Goal: Download file/media

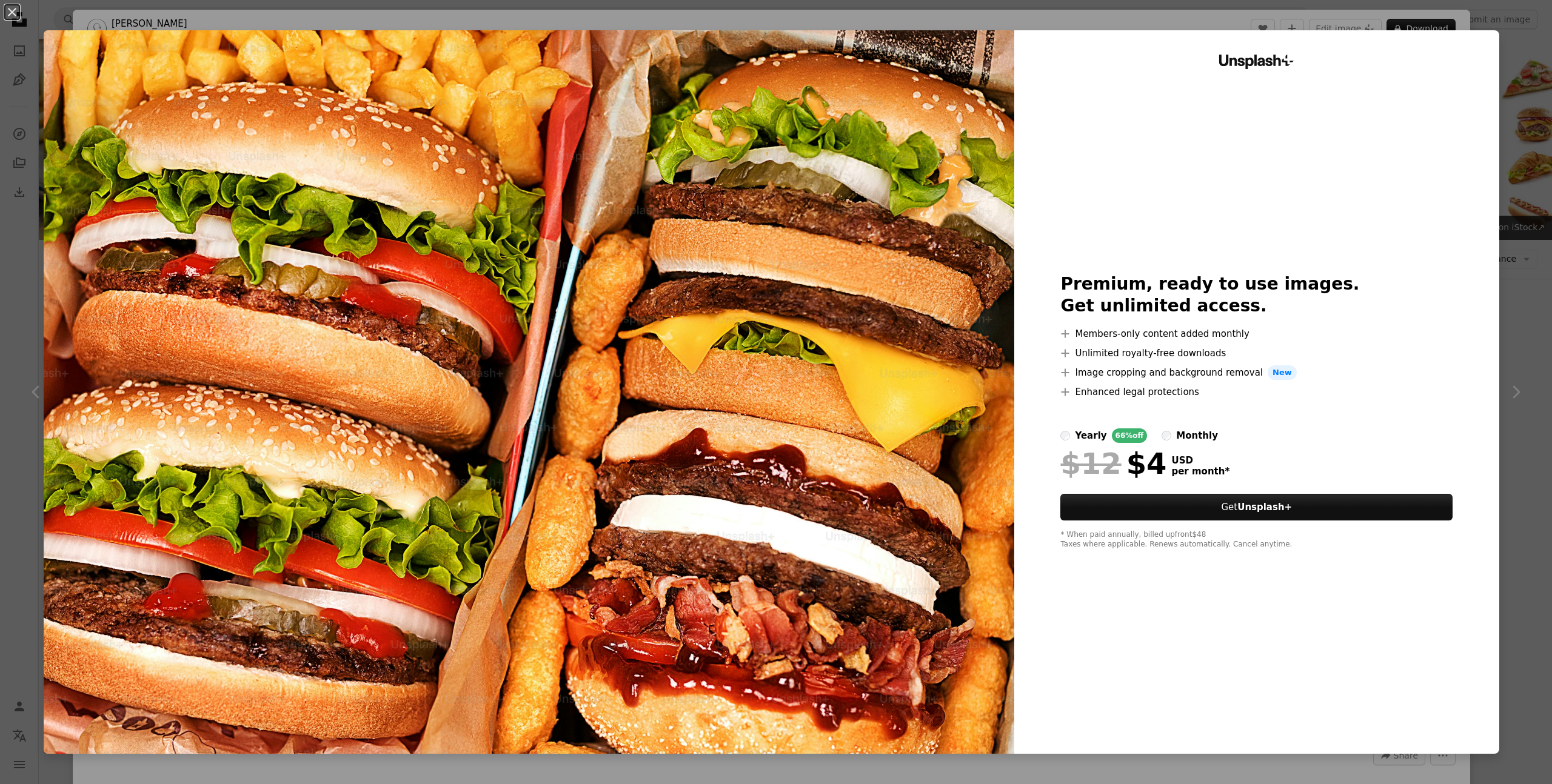
scroll to position [3, 0]
click at [11, 9] on button "An X shape" at bounding box center [12, 12] width 14 height 14
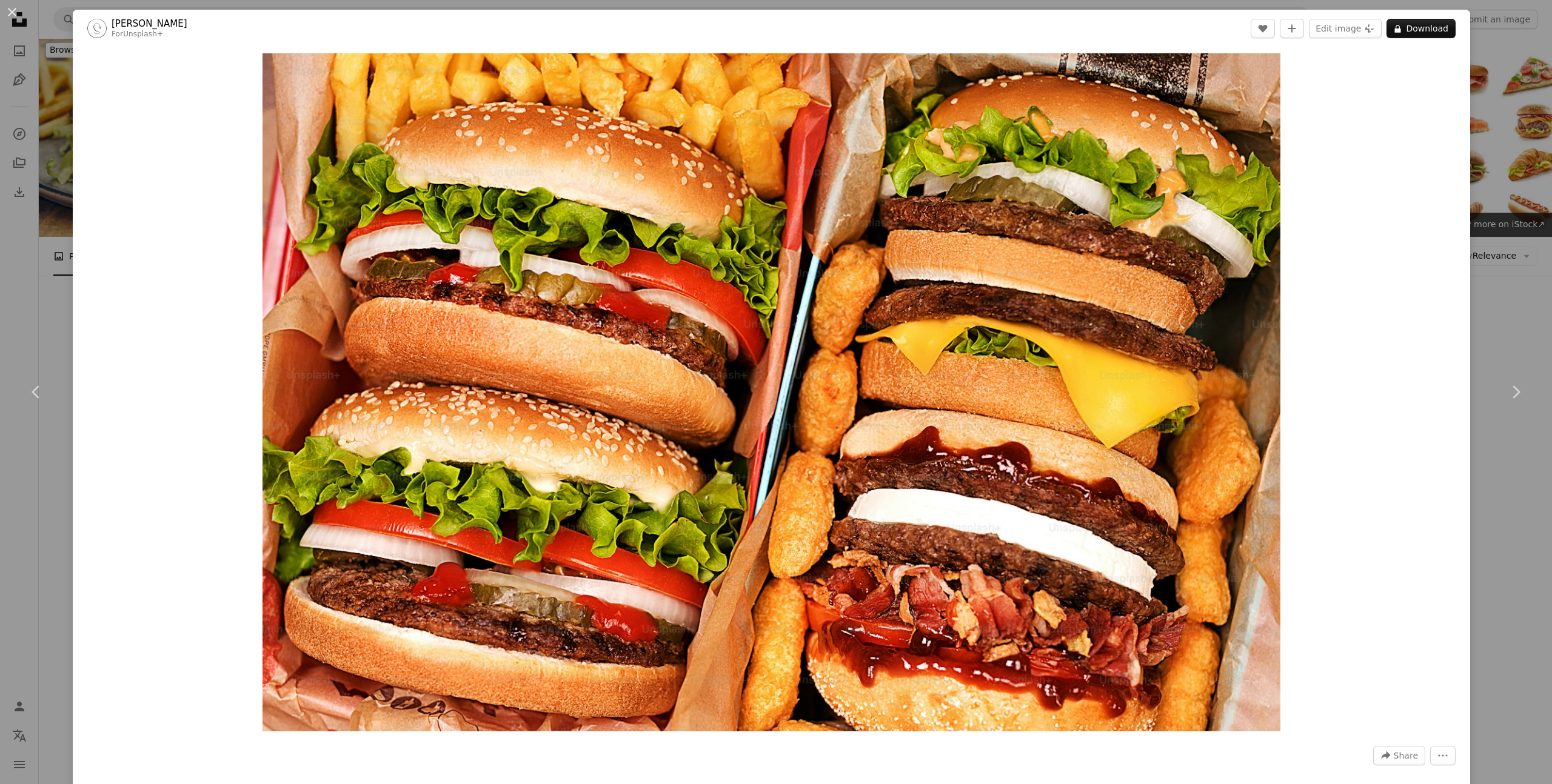
click at [14, 11] on button "An X shape" at bounding box center [12, 12] width 14 height 14
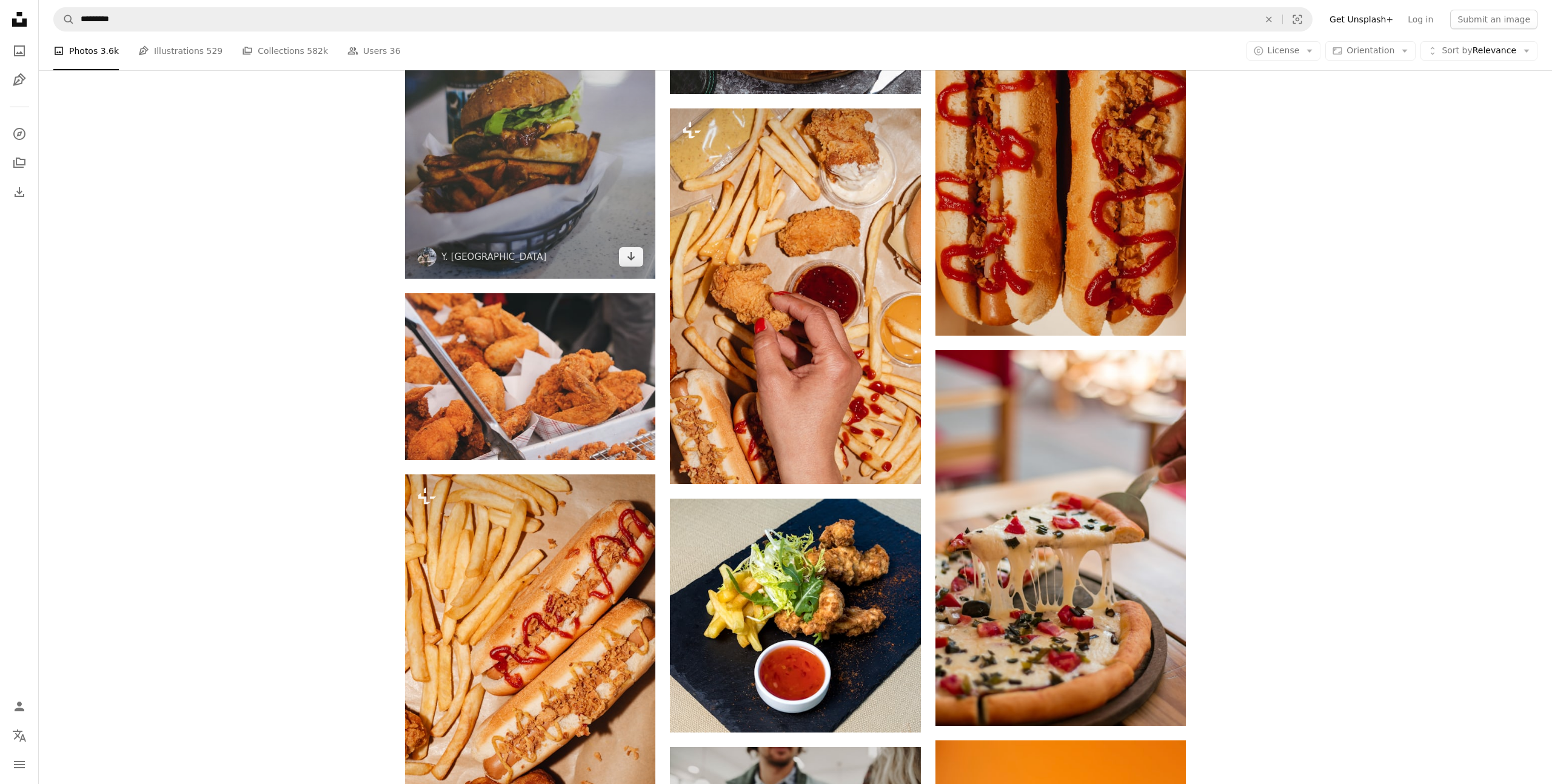
scroll to position [2574, 0]
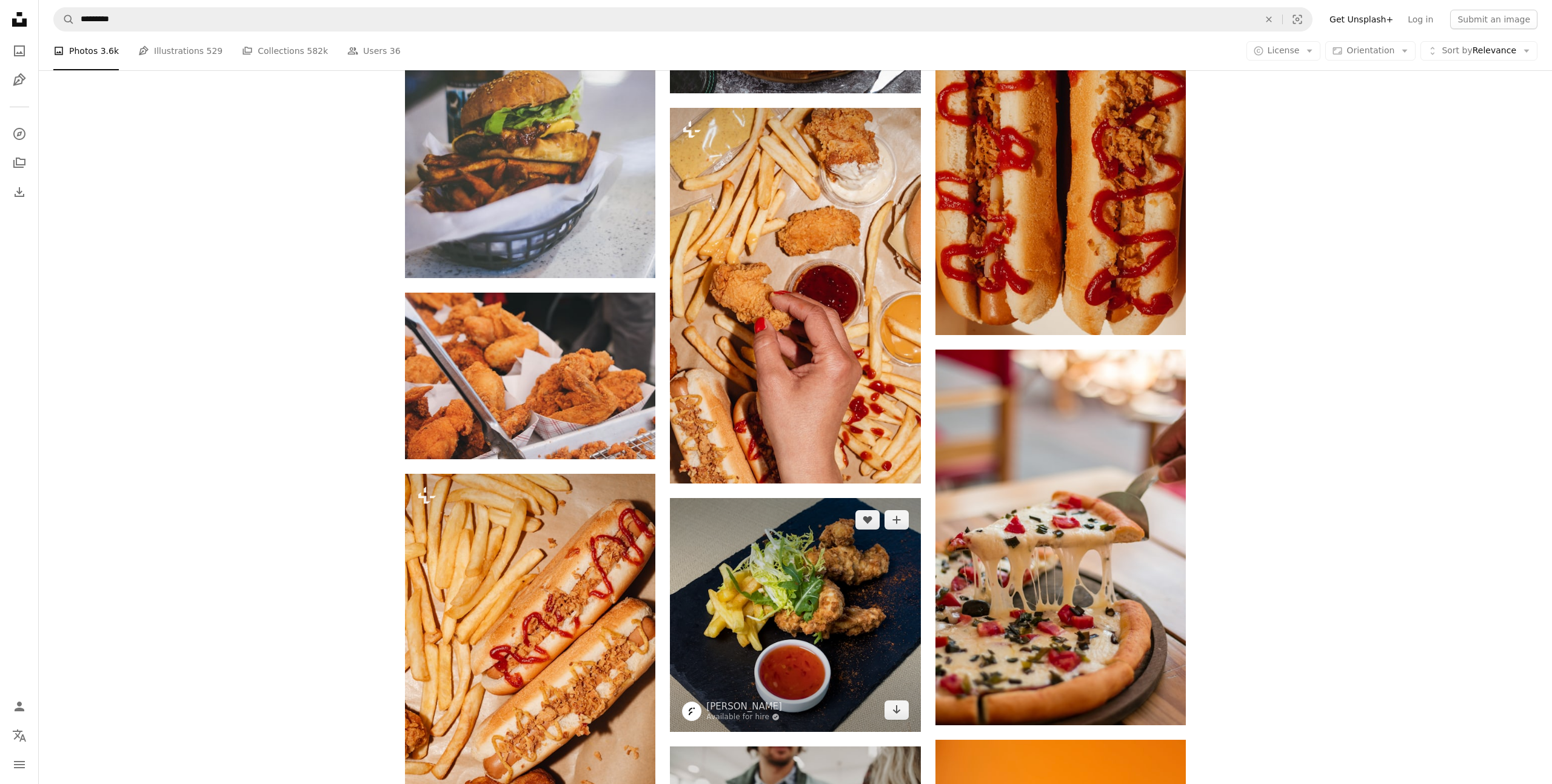
click at [768, 498] on img at bounding box center [795, 615] width 250 height 234
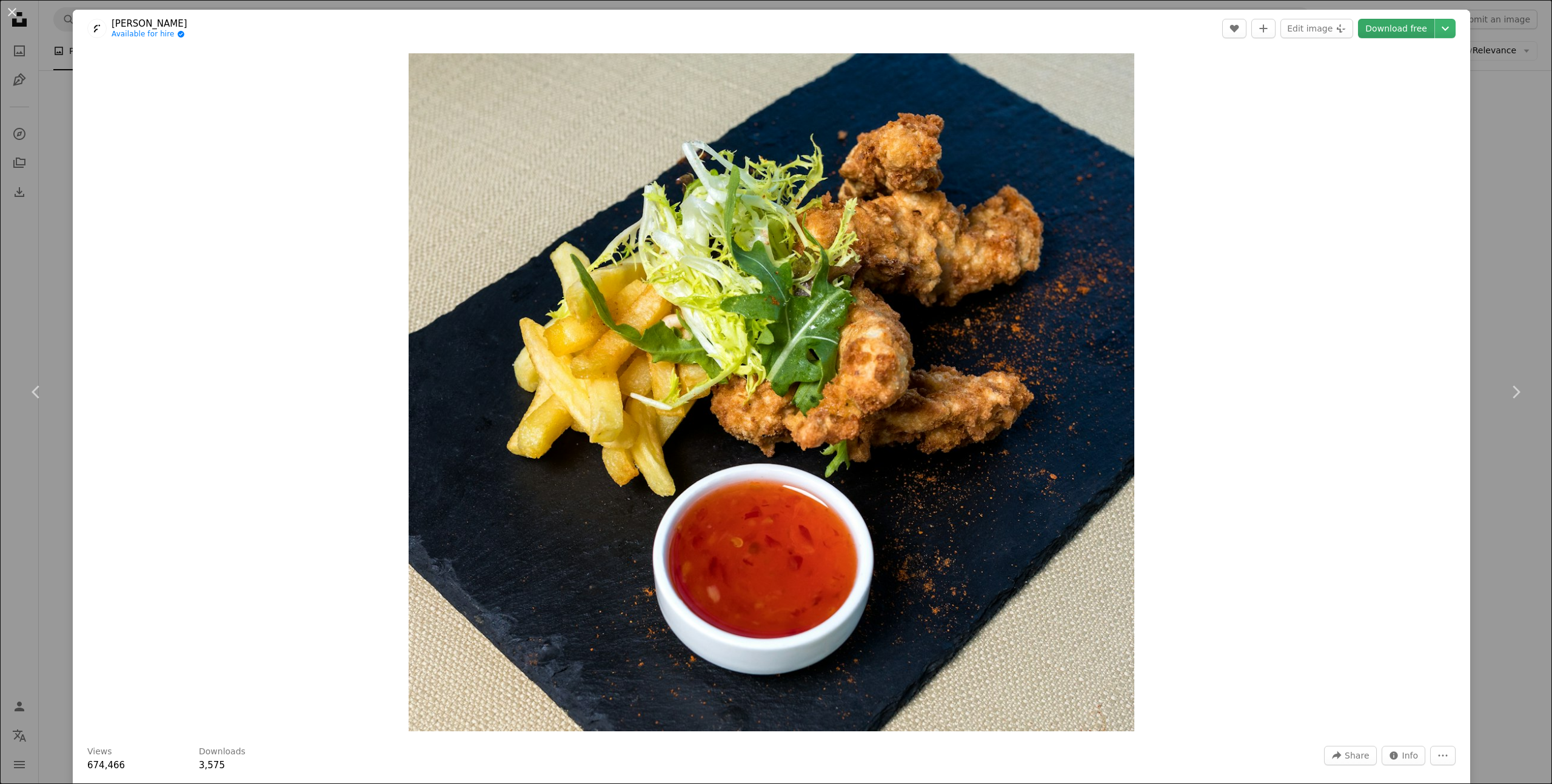
click at [1384, 29] on link "Download free" at bounding box center [1396, 28] width 77 height 19
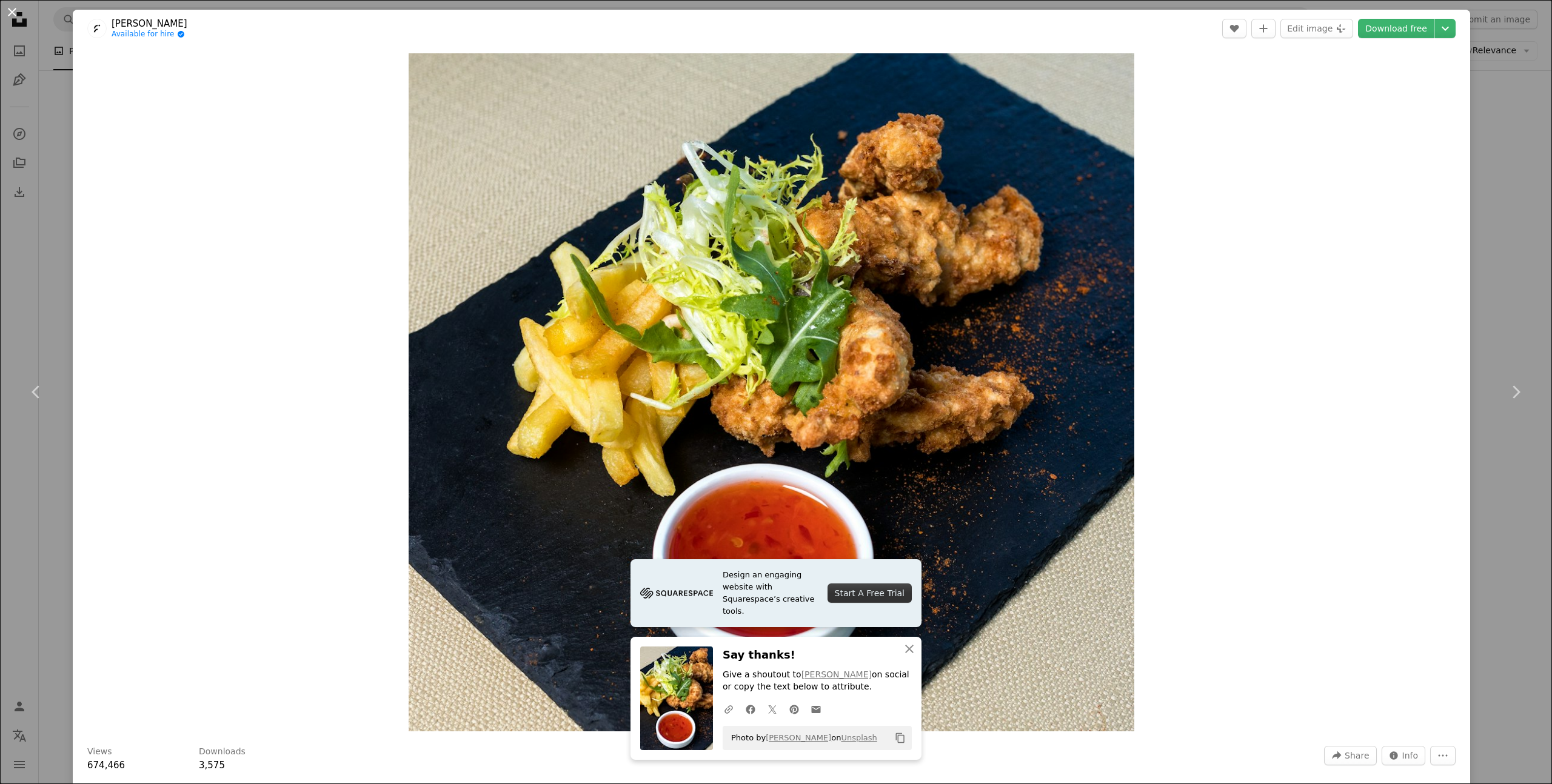
click at [12, 11] on button "An X shape" at bounding box center [12, 12] width 14 height 14
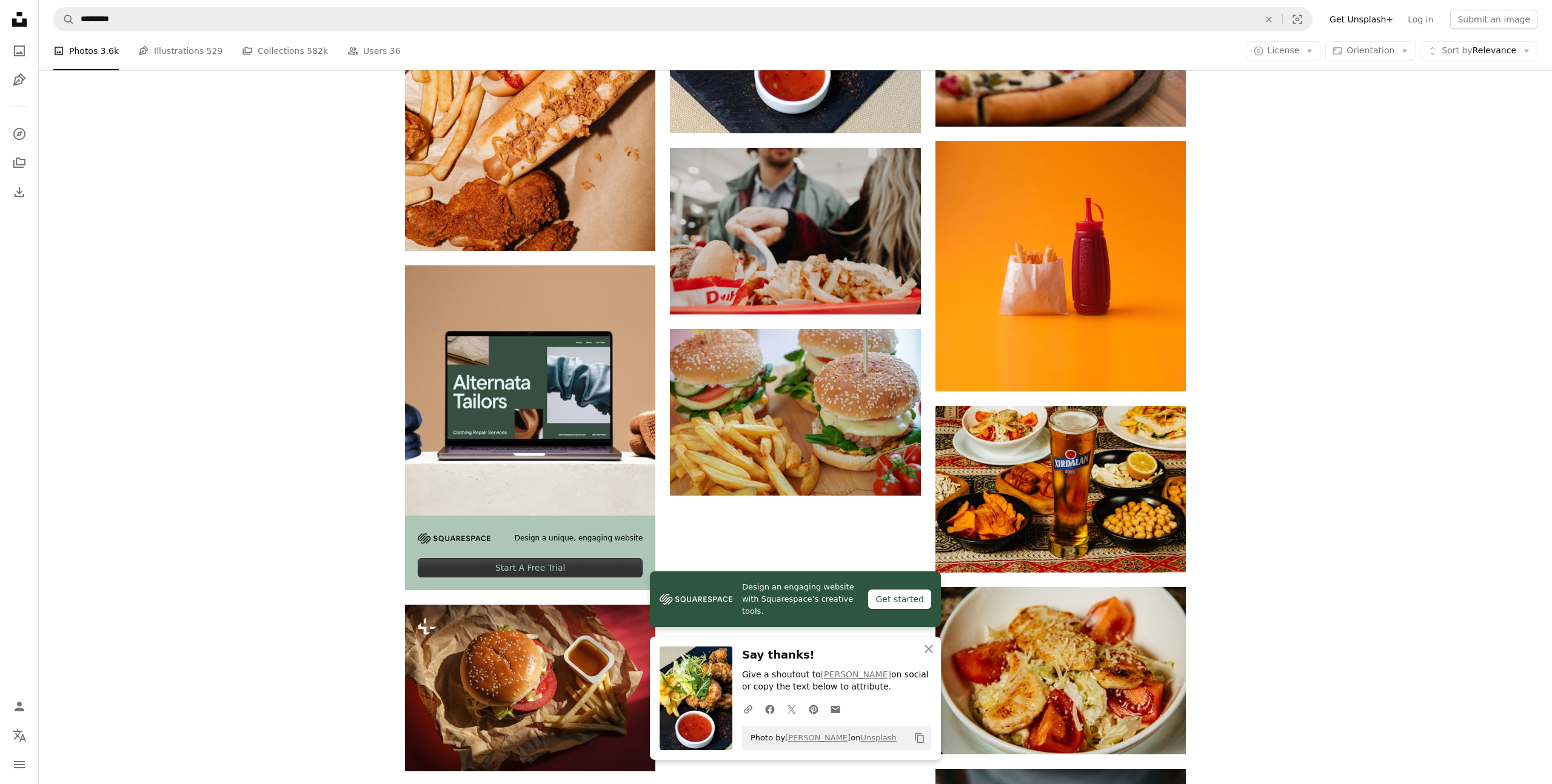
scroll to position [3300, 0]
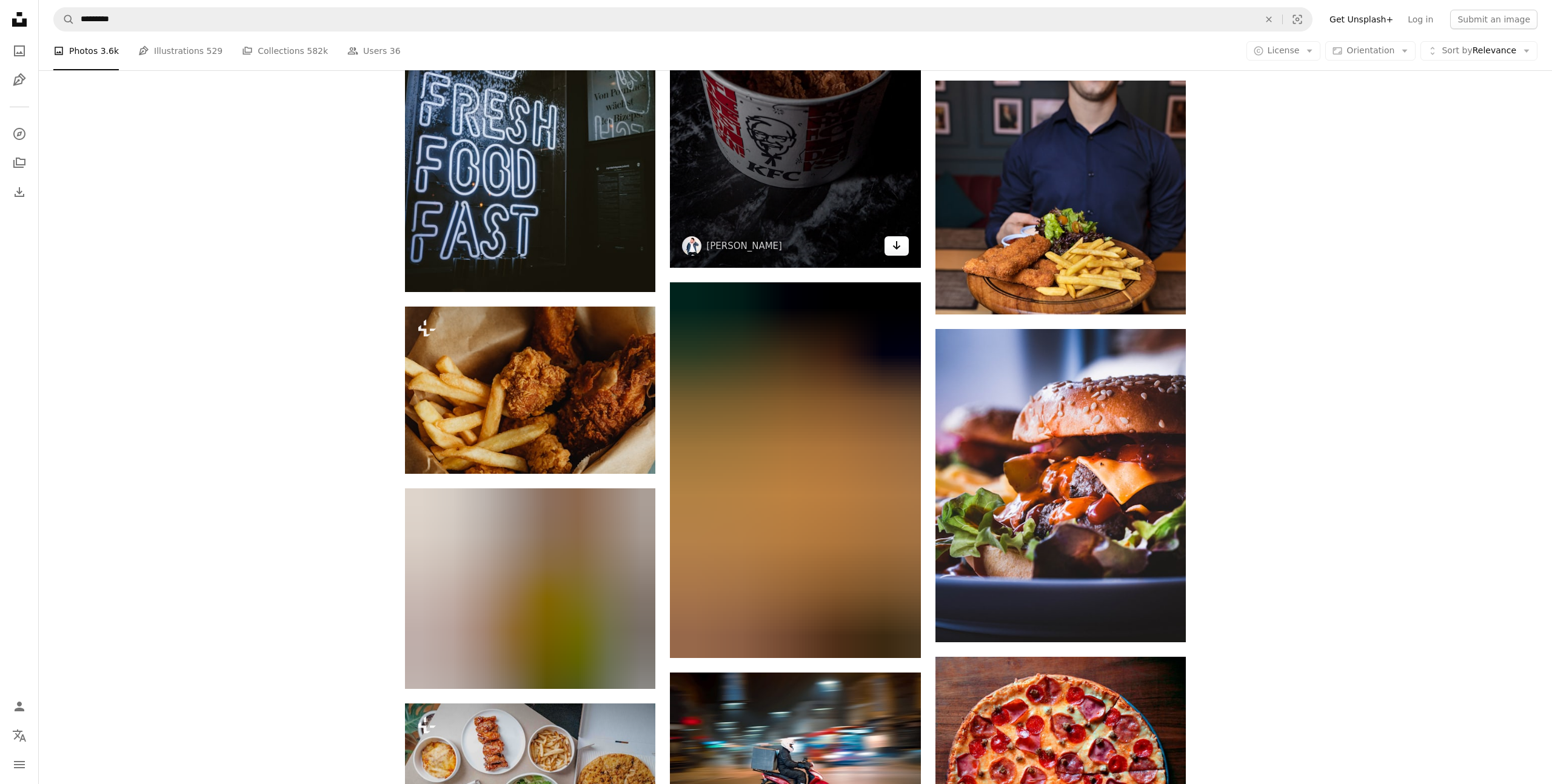
scroll to position [4092, 0]
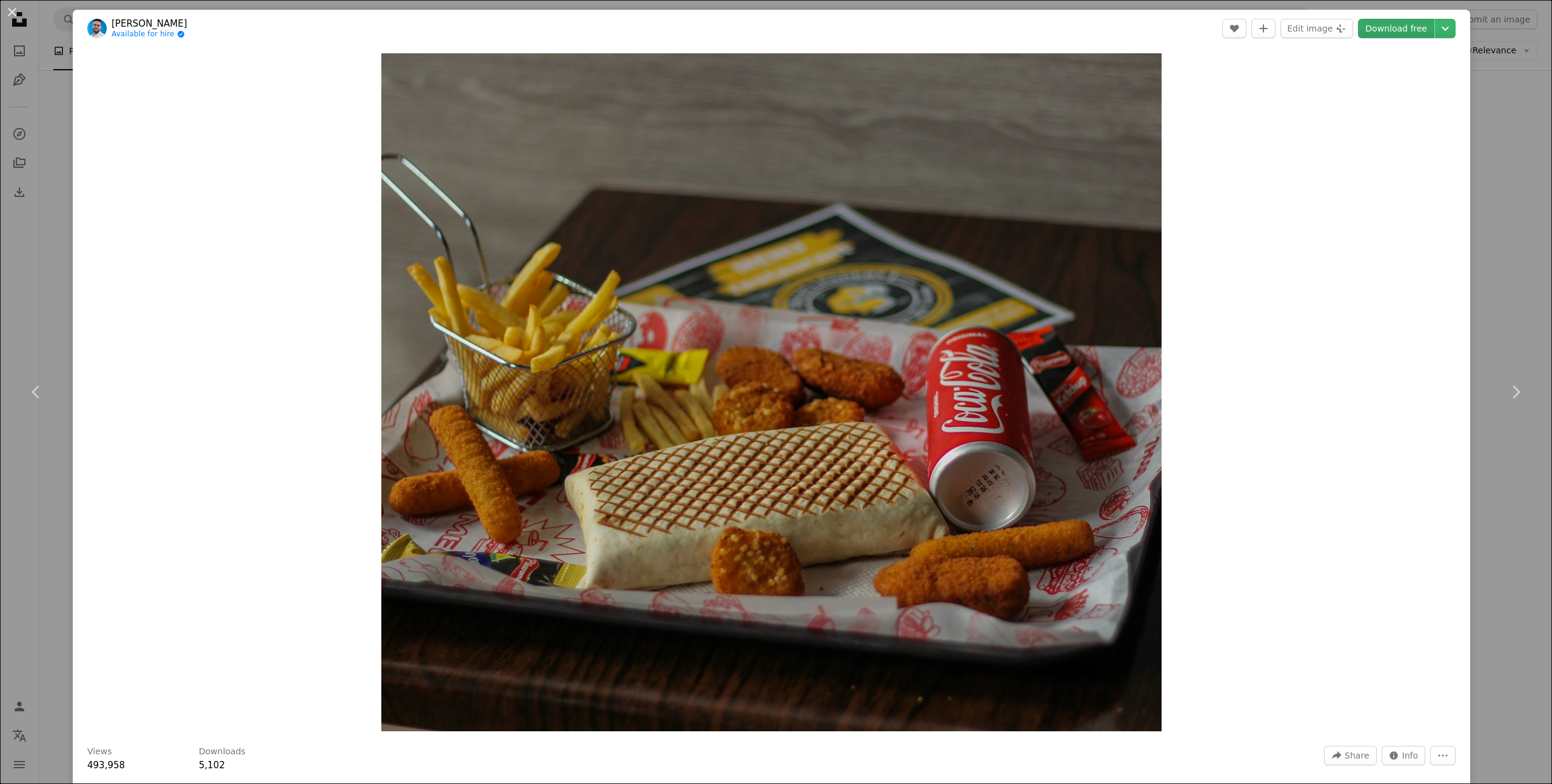
click at [1397, 29] on link "Download free" at bounding box center [1396, 28] width 77 height 19
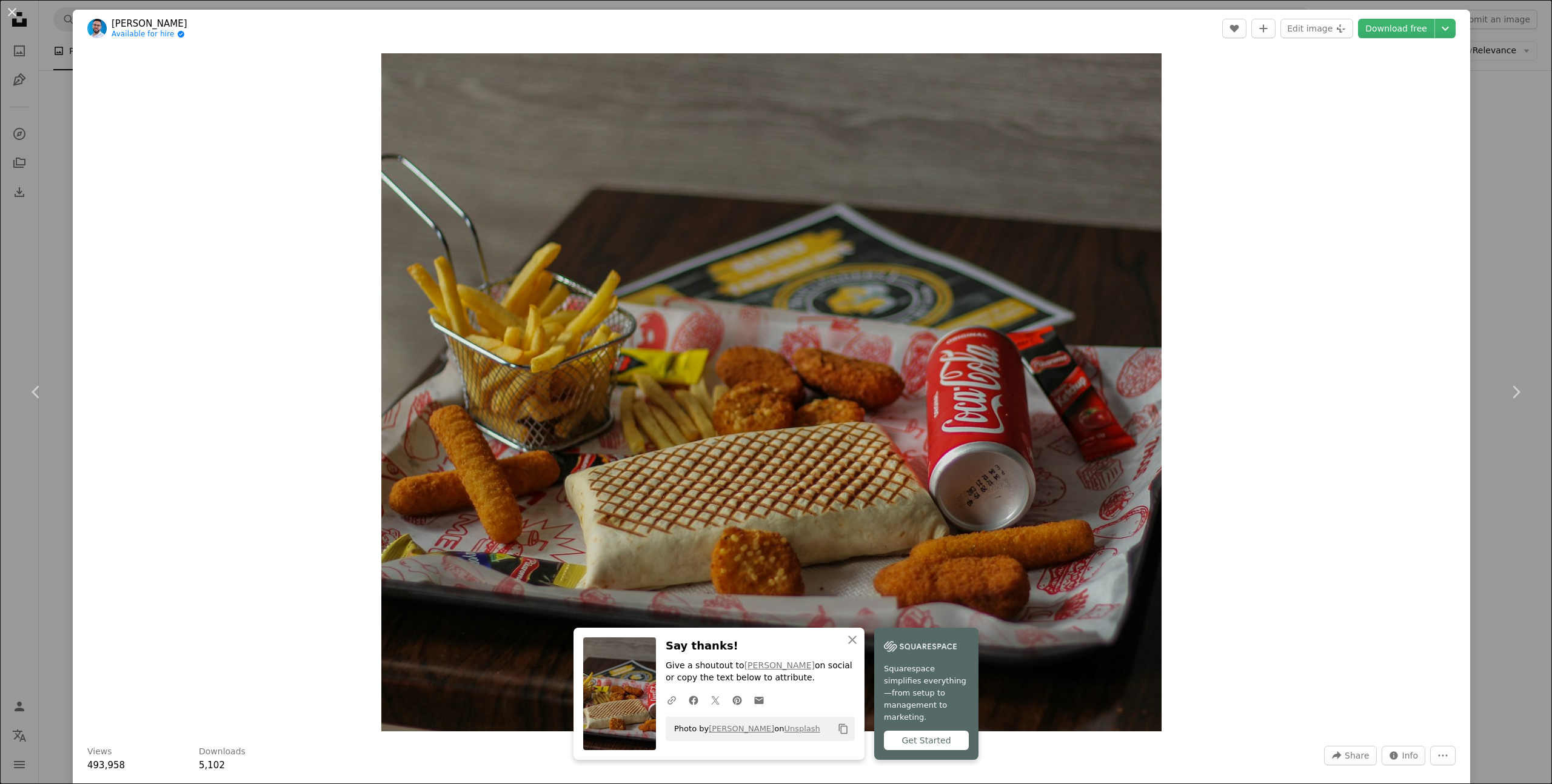
drag, startPoint x: 13, startPoint y: 11, endPoint x: 21, endPoint y: 11, distance: 8.0
click at [13, 11] on button "An X shape" at bounding box center [12, 12] width 14 height 14
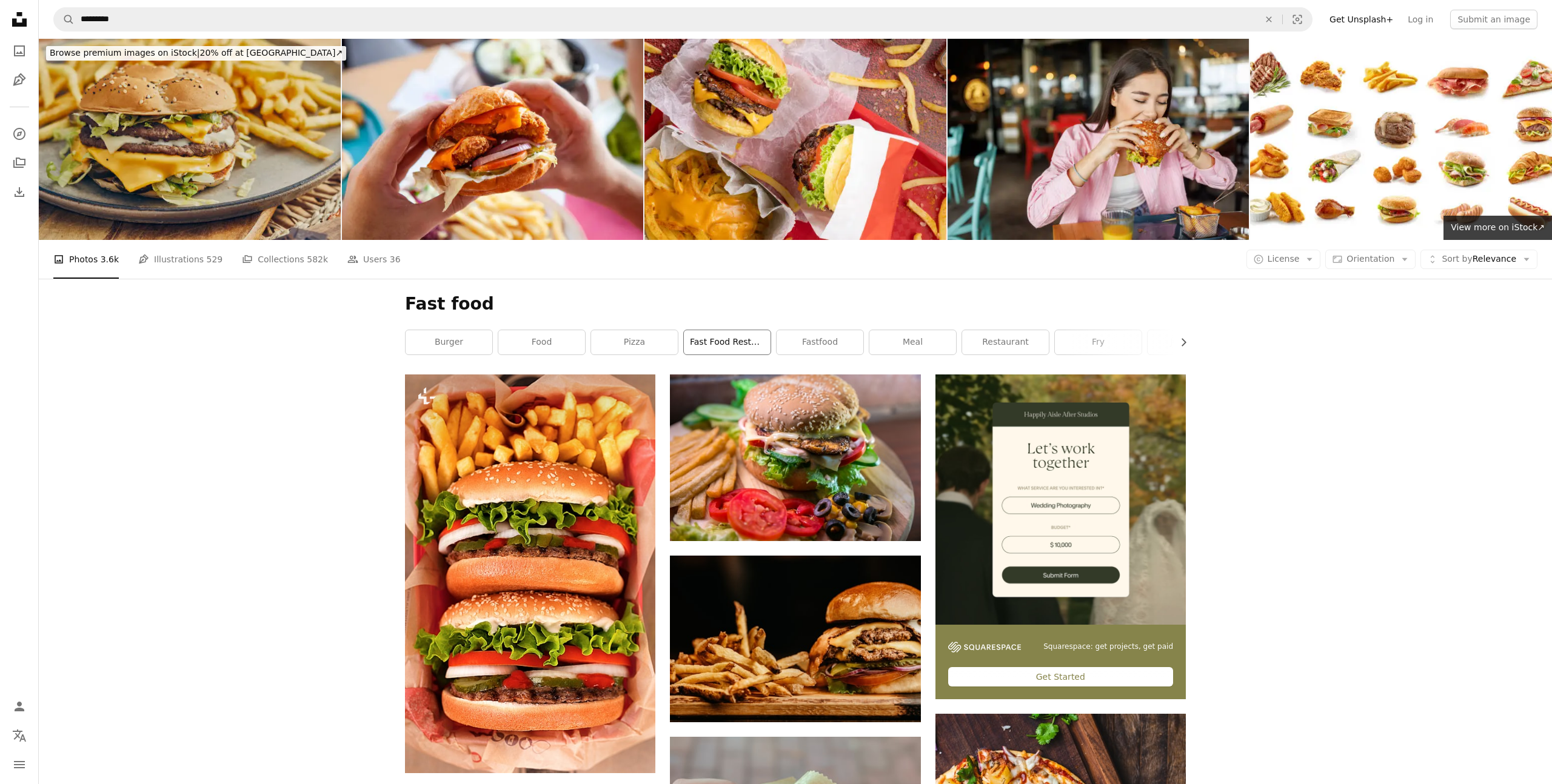
click at [707, 330] on link "fast food restaurant" at bounding box center [727, 342] width 87 height 24
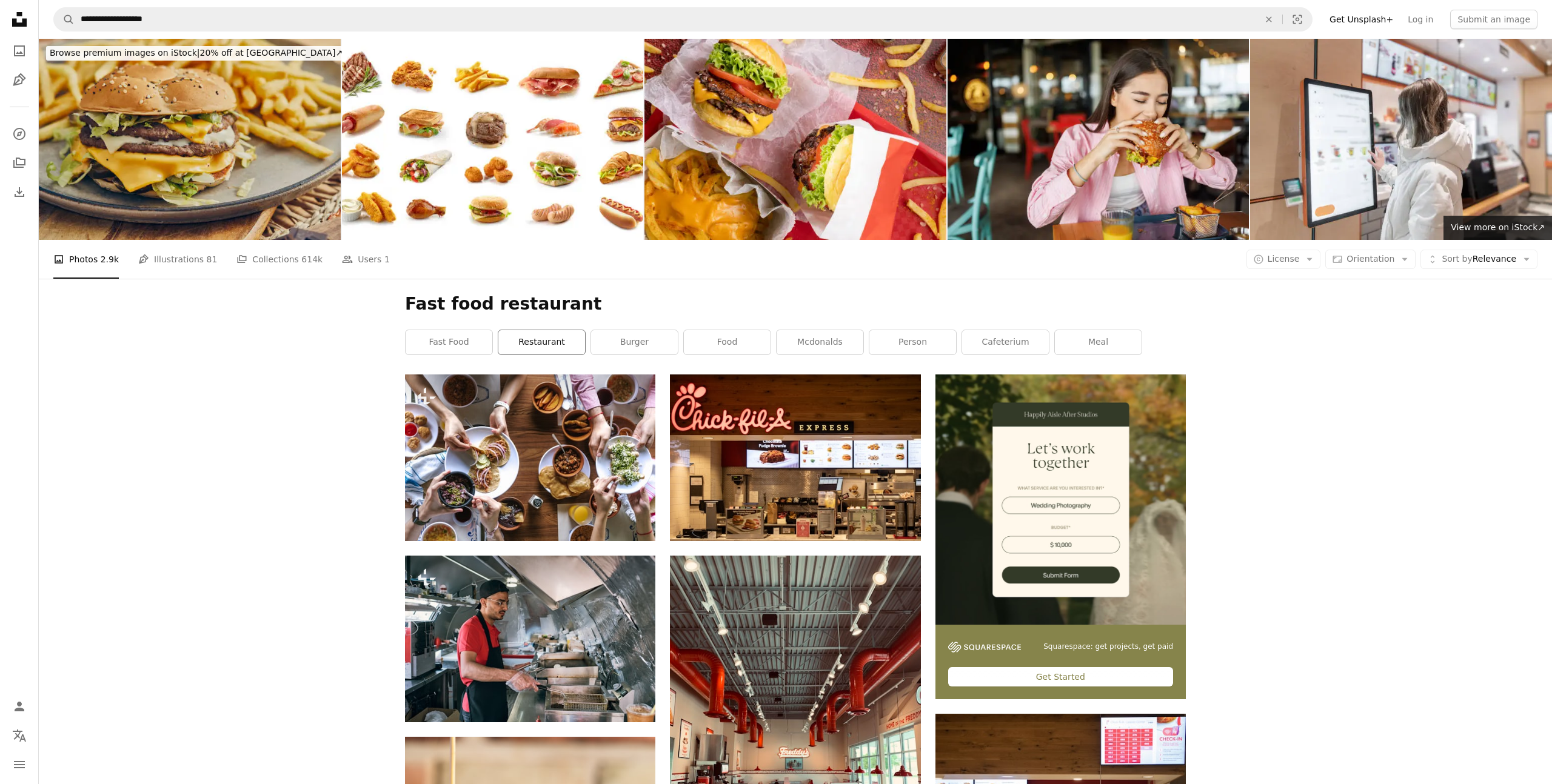
click at [541, 330] on link "restaurant" at bounding box center [541, 342] width 87 height 24
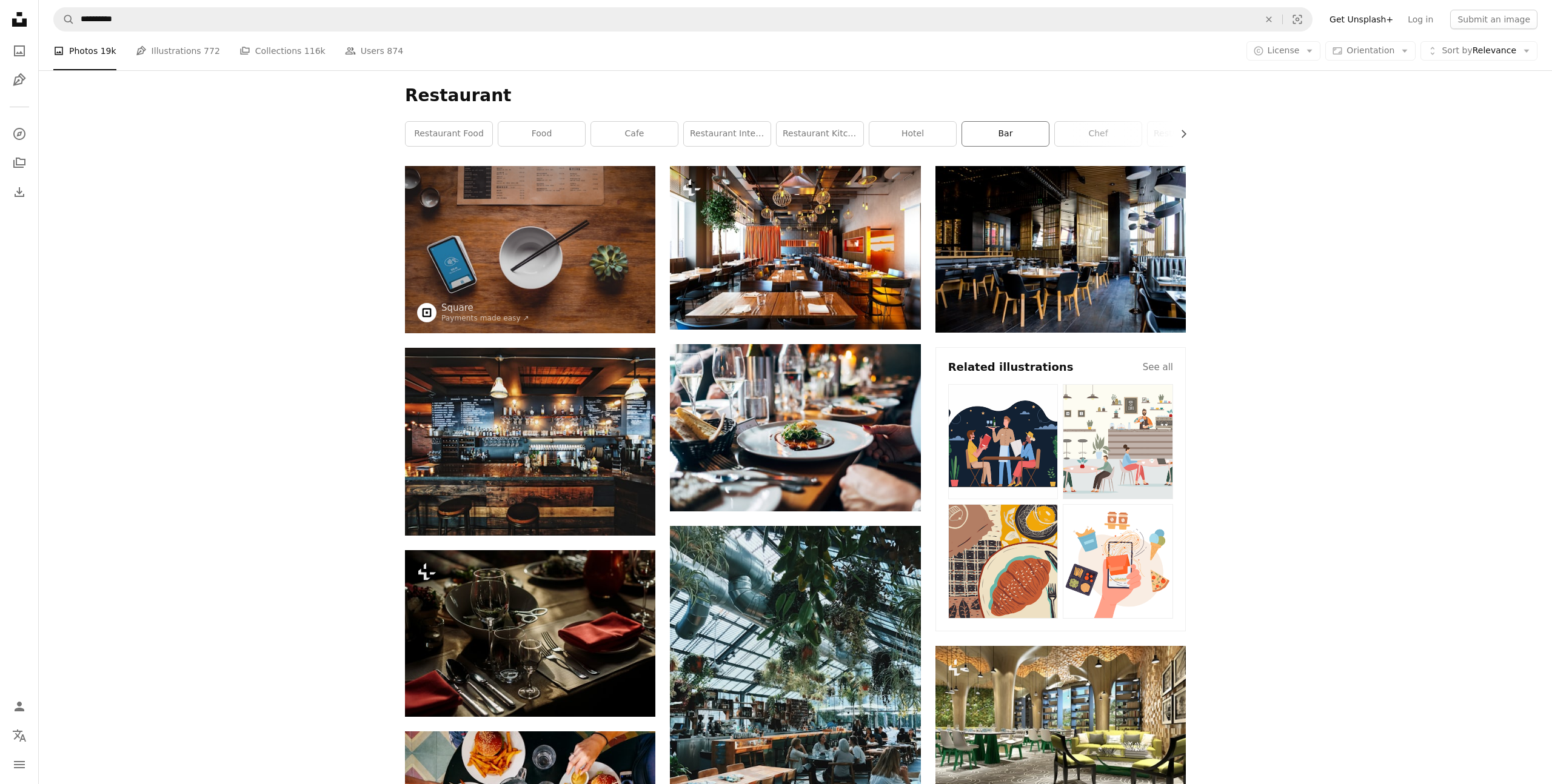
click at [1005, 141] on link "bar" at bounding box center [1005, 134] width 87 height 24
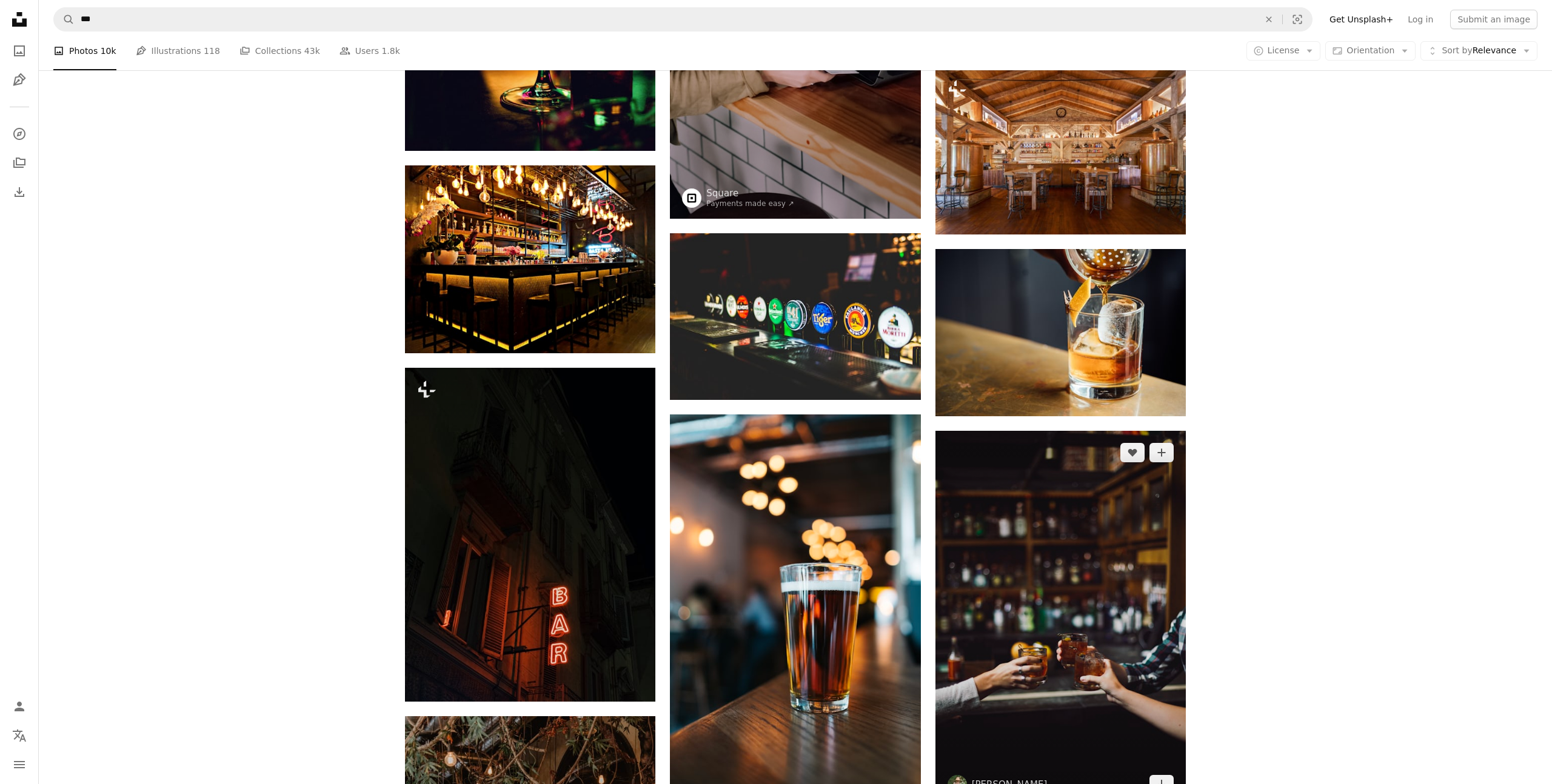
scroll to position [1348, 0]
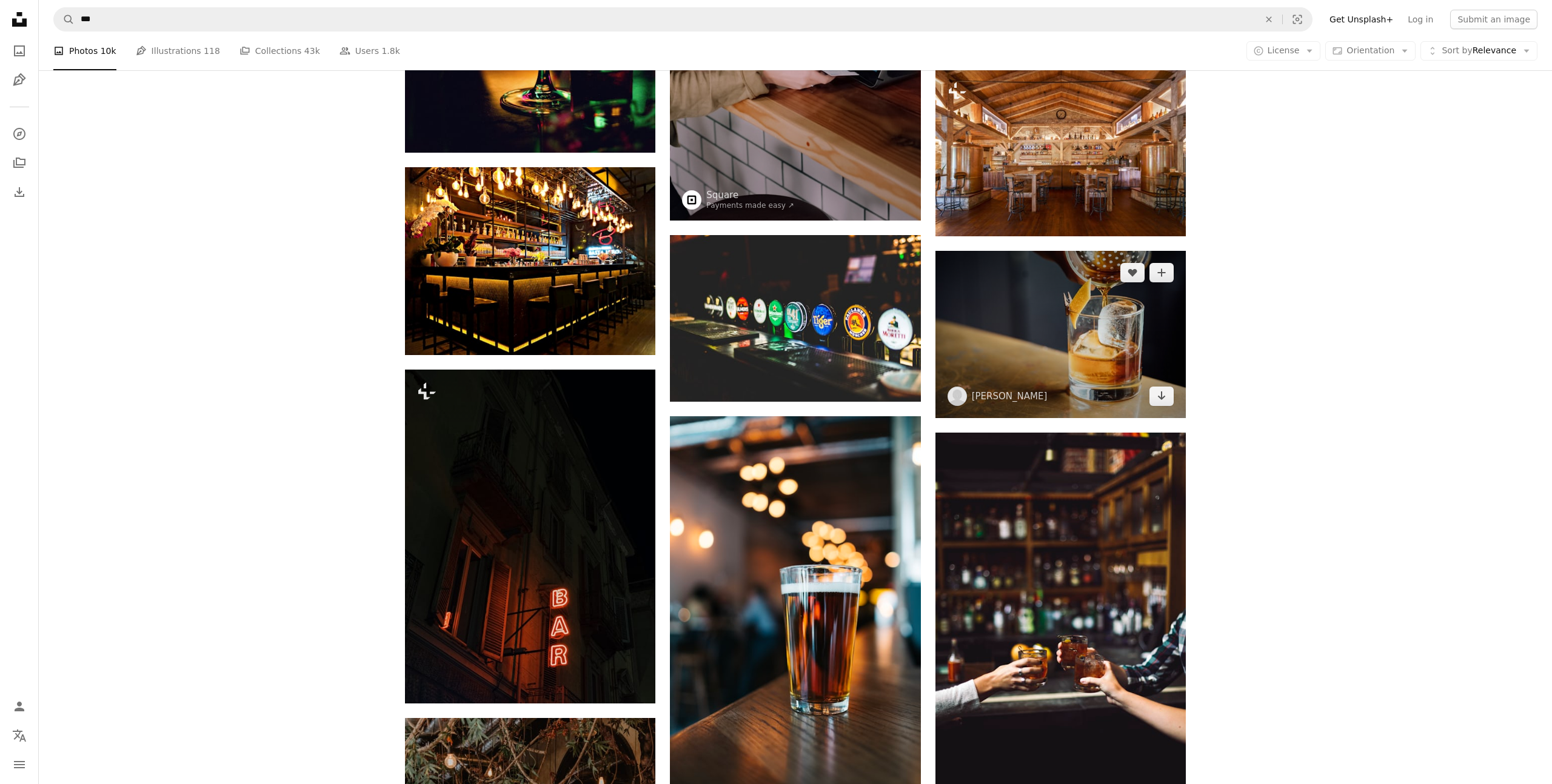
click at [1017, 321] on img at bounding box center [1061, 334] width 250 height 168
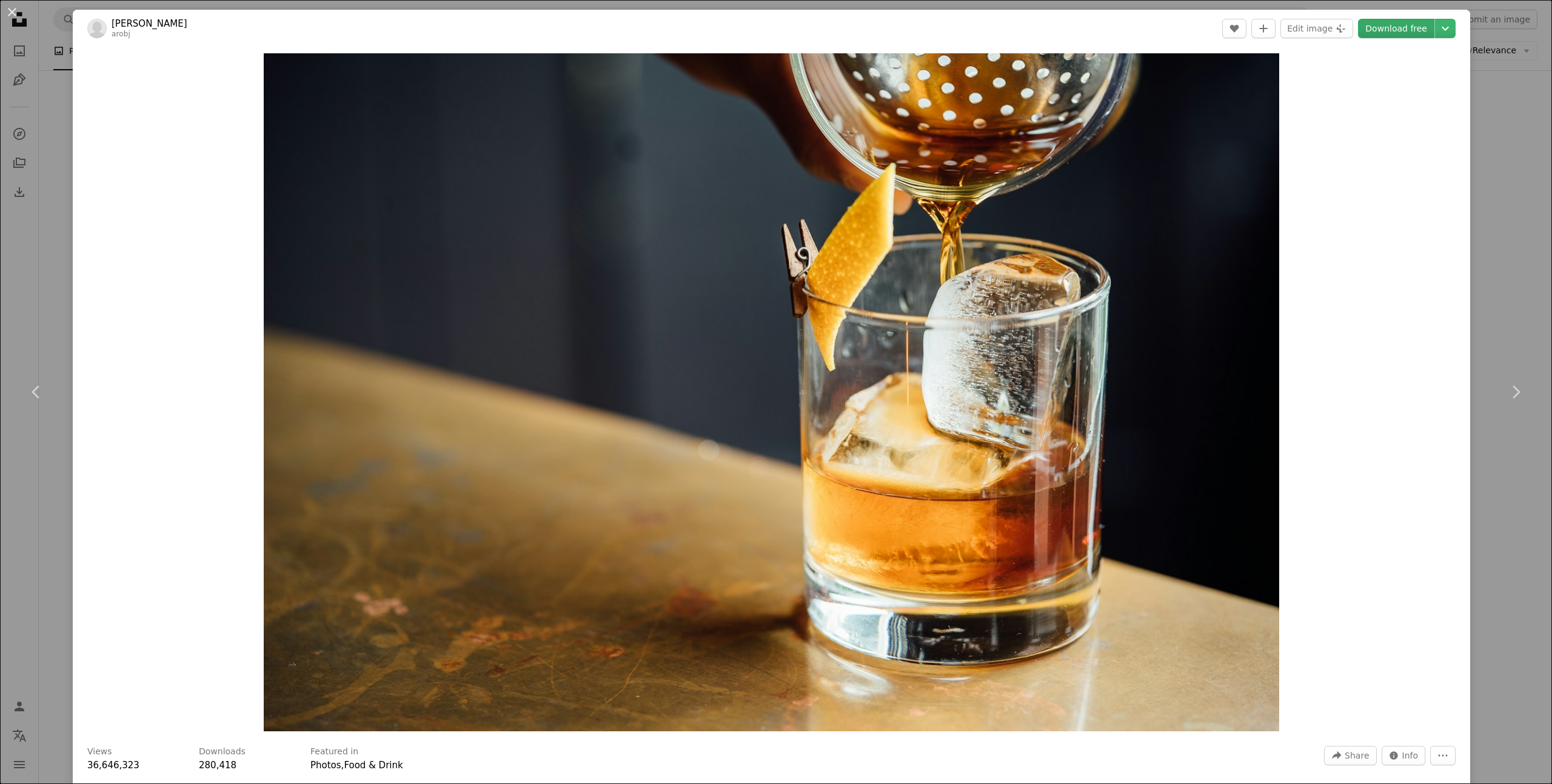
click at [1399, 34] on link "Download free" at bounding box center [1396, 28] width 77 height 19
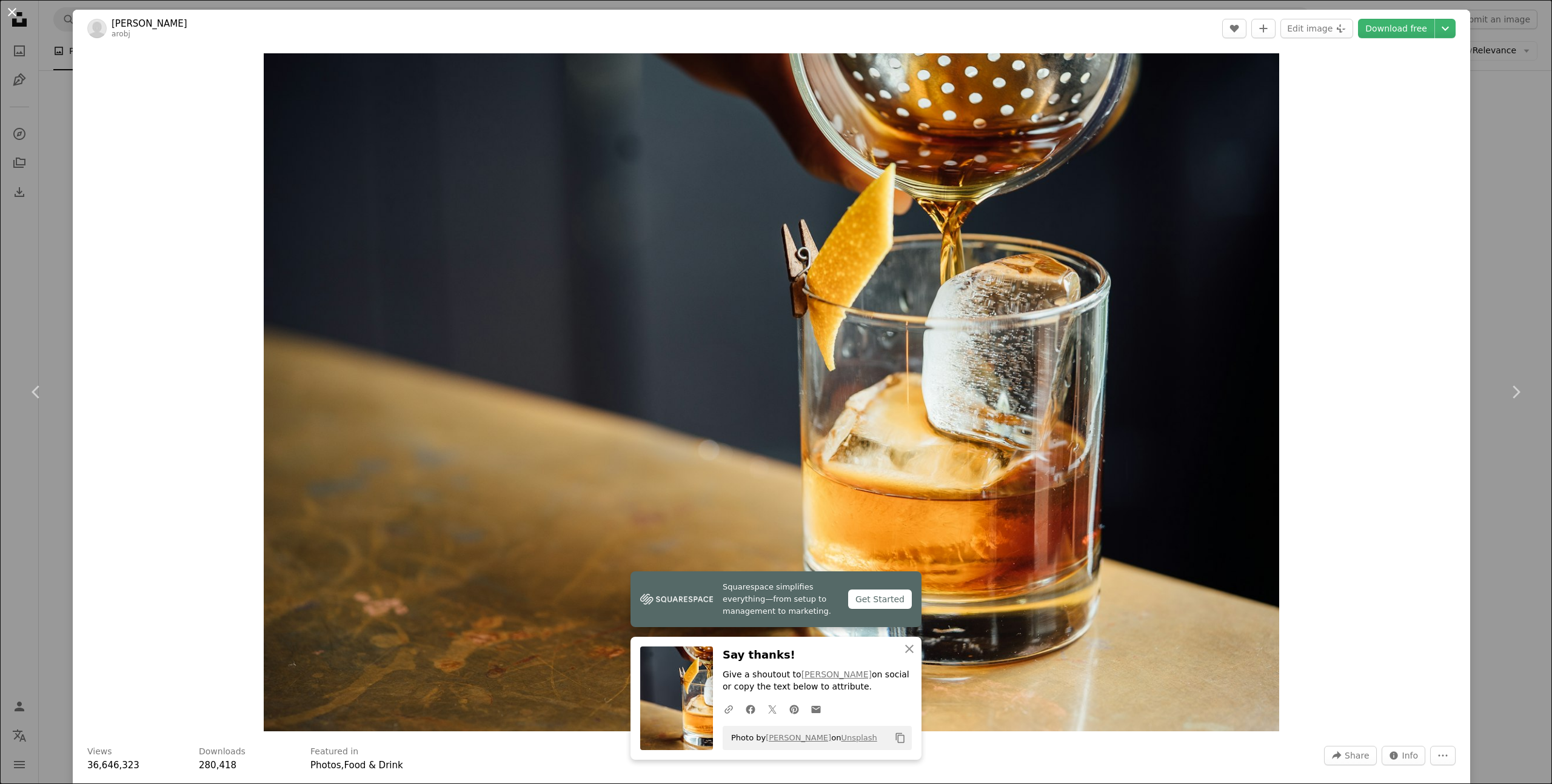
click at [13, 15] on button "An X shape" at bounding box center [12, 12] width 14 height 14
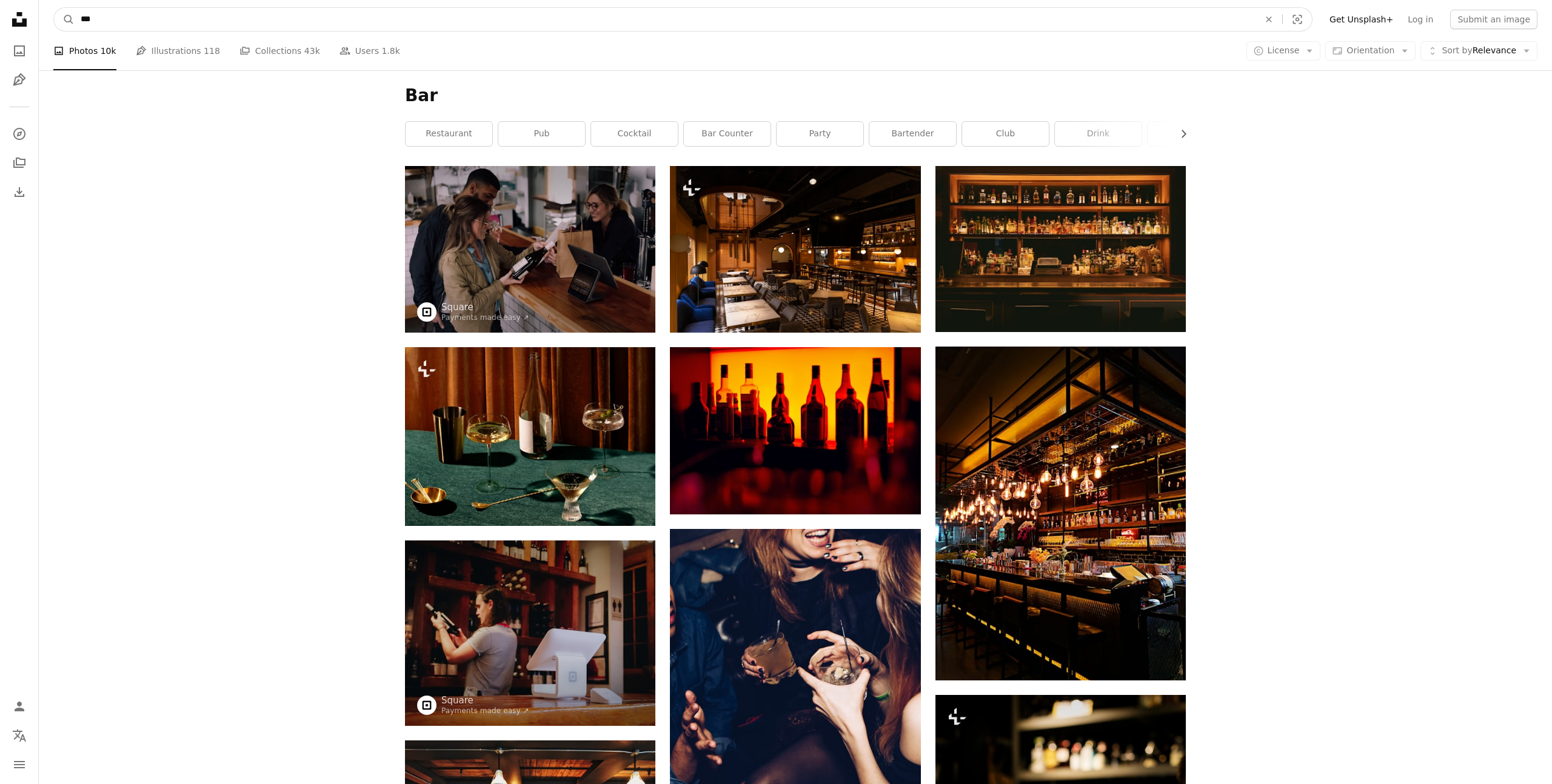
click at [107, 14] on input "***" at bounding box center [665, 19] width 1181 height 23
type input "**********"
click button "A magnifying glass" at bounding box center [64, 19] width 21 height 23
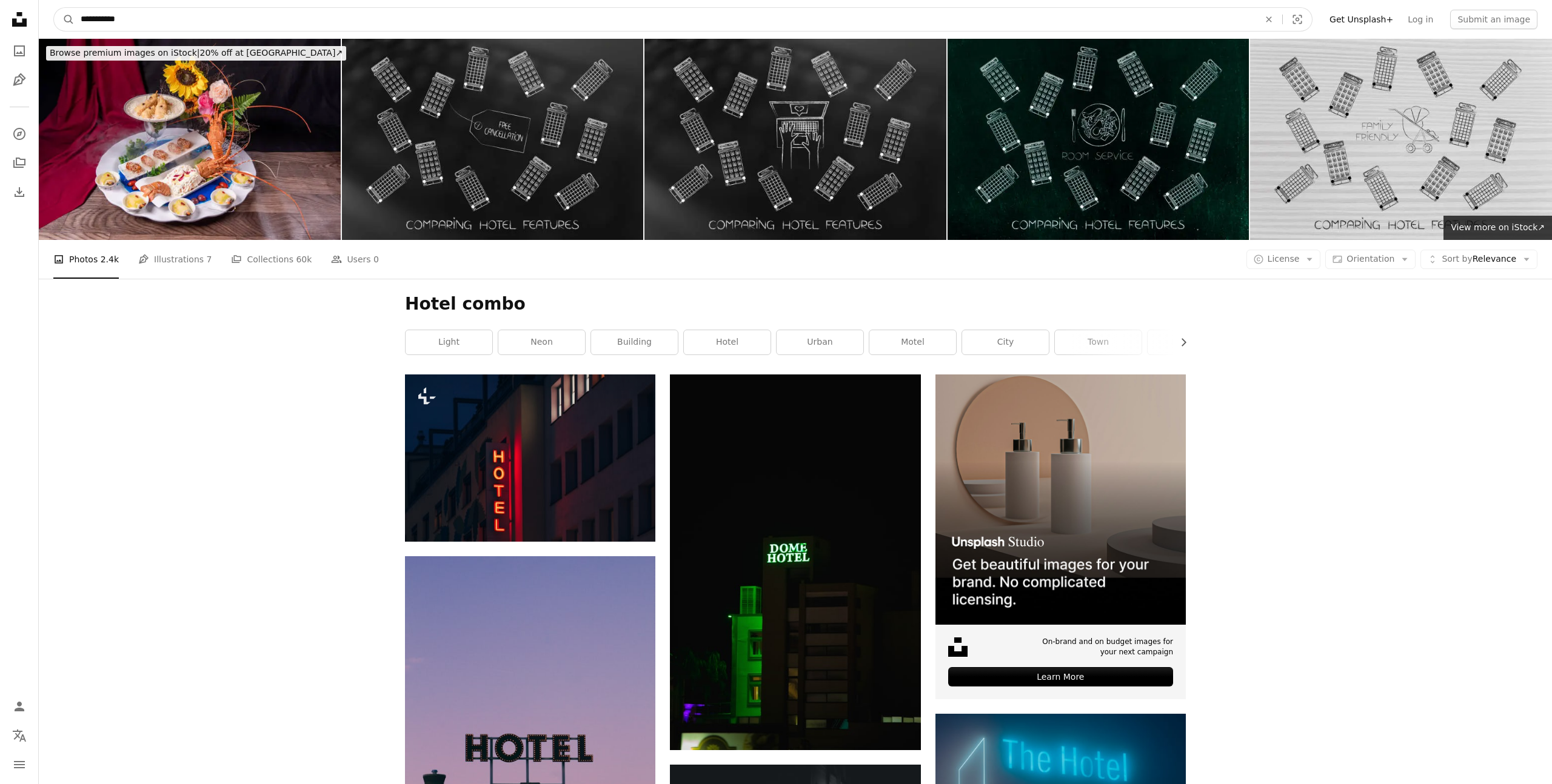
click at [126, 19] on input "**********" at bounding box center [665, 19] width 1181 height 23
type input "*****"
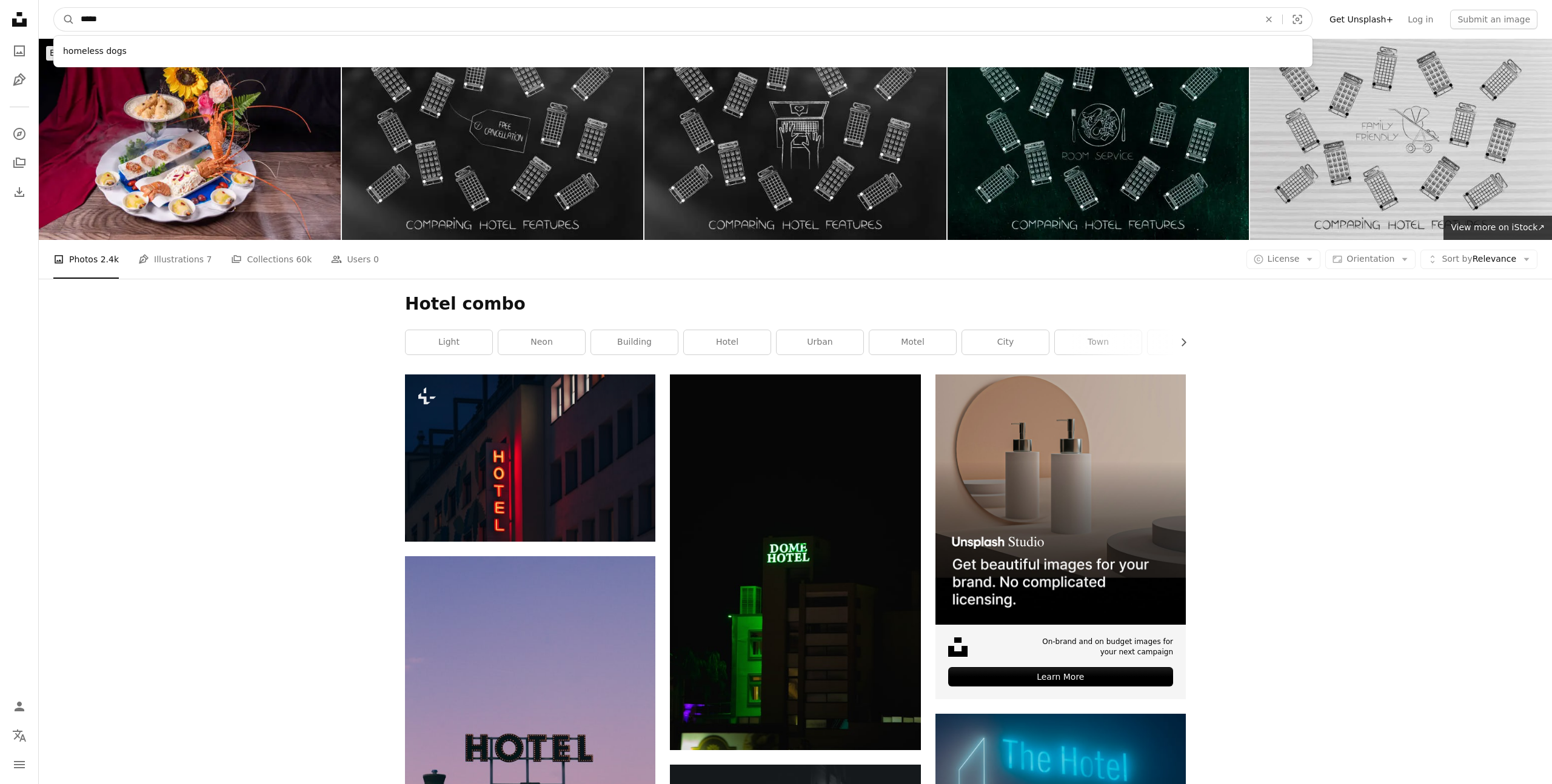
click button "A magnifying glass" at bounding box center [64, 19] width 21 height 23
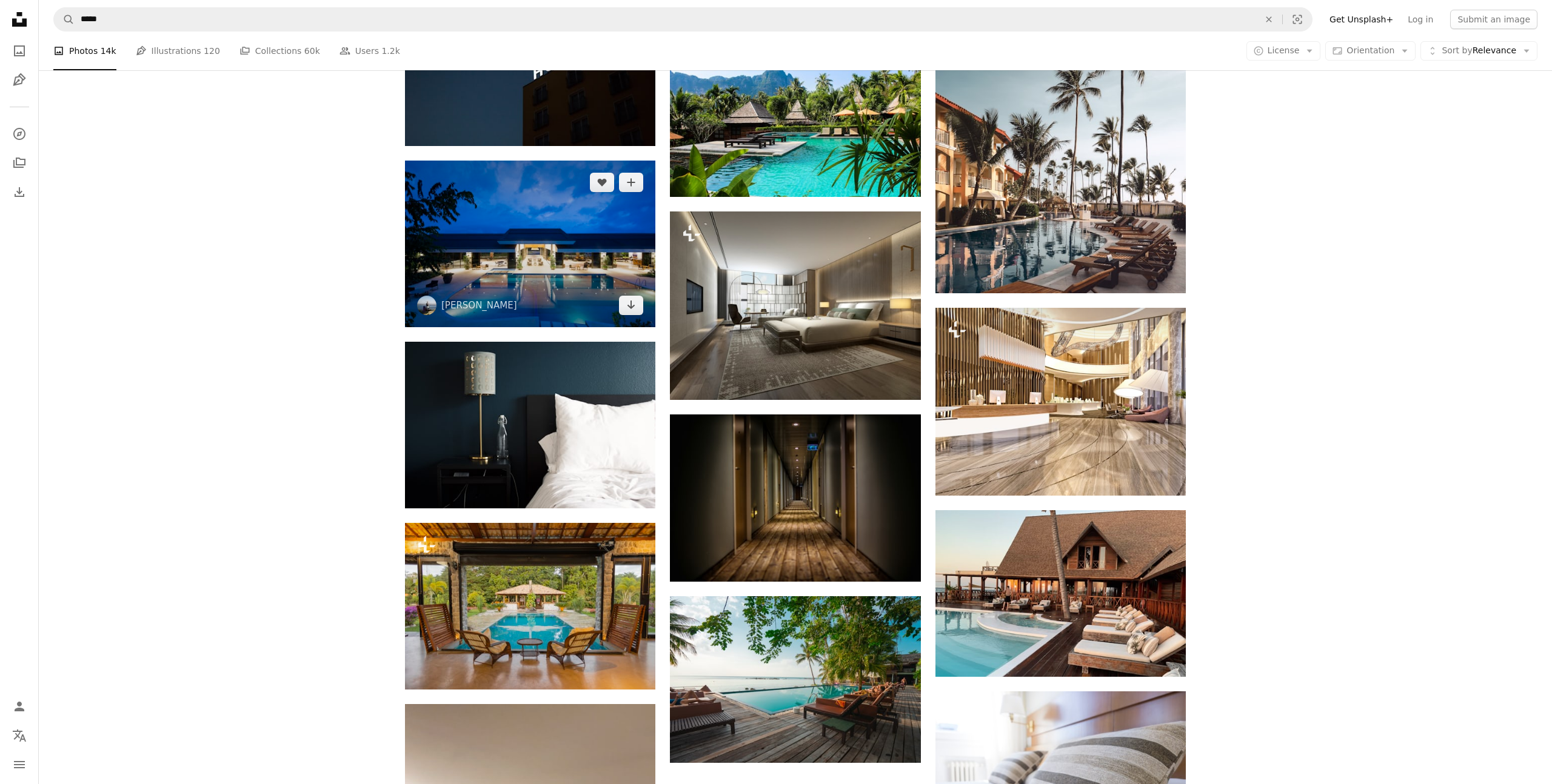
scroll to position [918, 0]
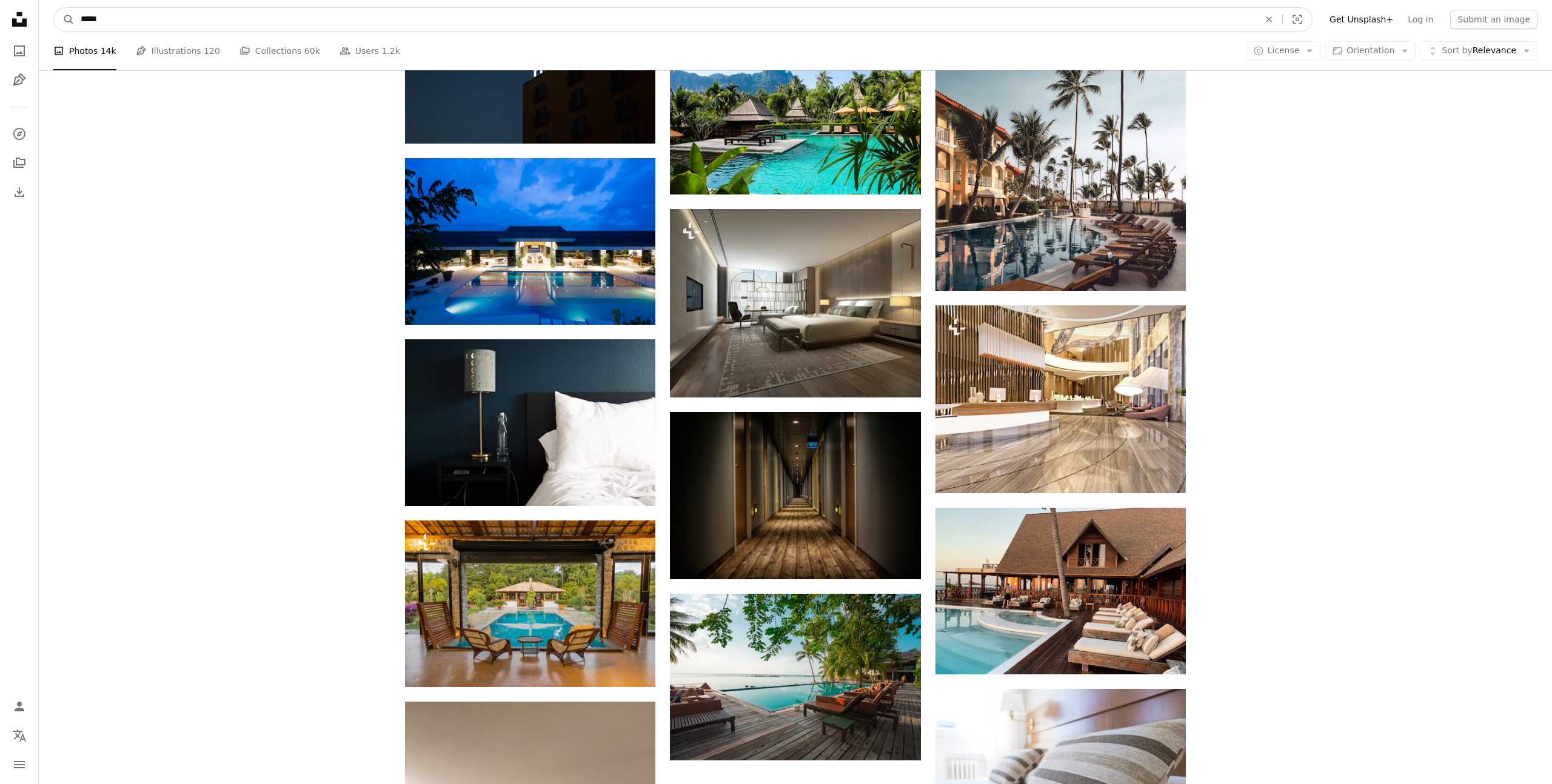
click at [133, 14] on input "*****" at bounding box center [665, 19] width 1181 height 23
type input "*****"
click button "A magnifying glass" at bounding box center [64, 19] width 21 height 23
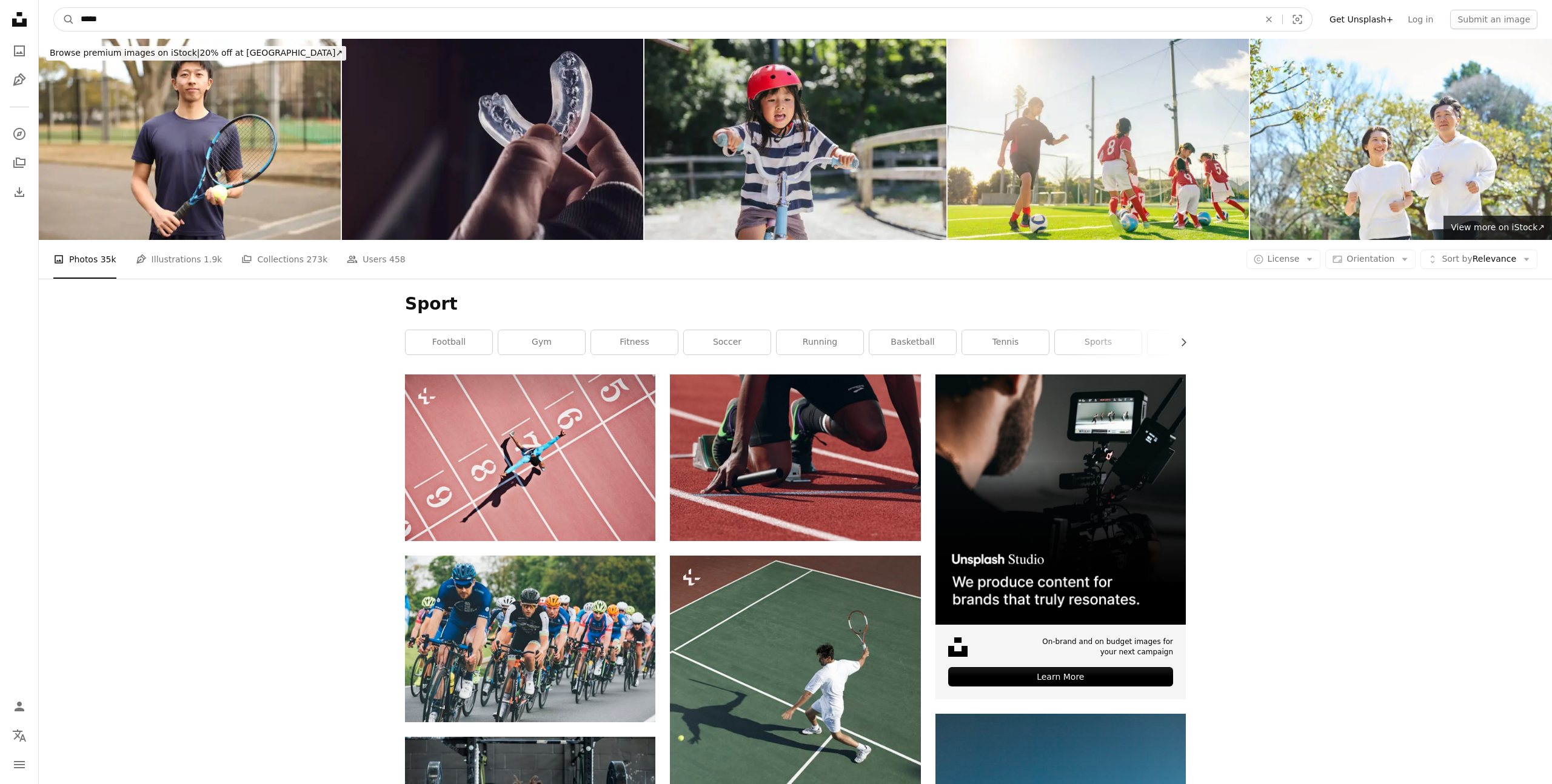
click at [144, 21] on input "*****" at bounding box center [665, 19] width 1181 height 23
paste input "**"
type input "*******"
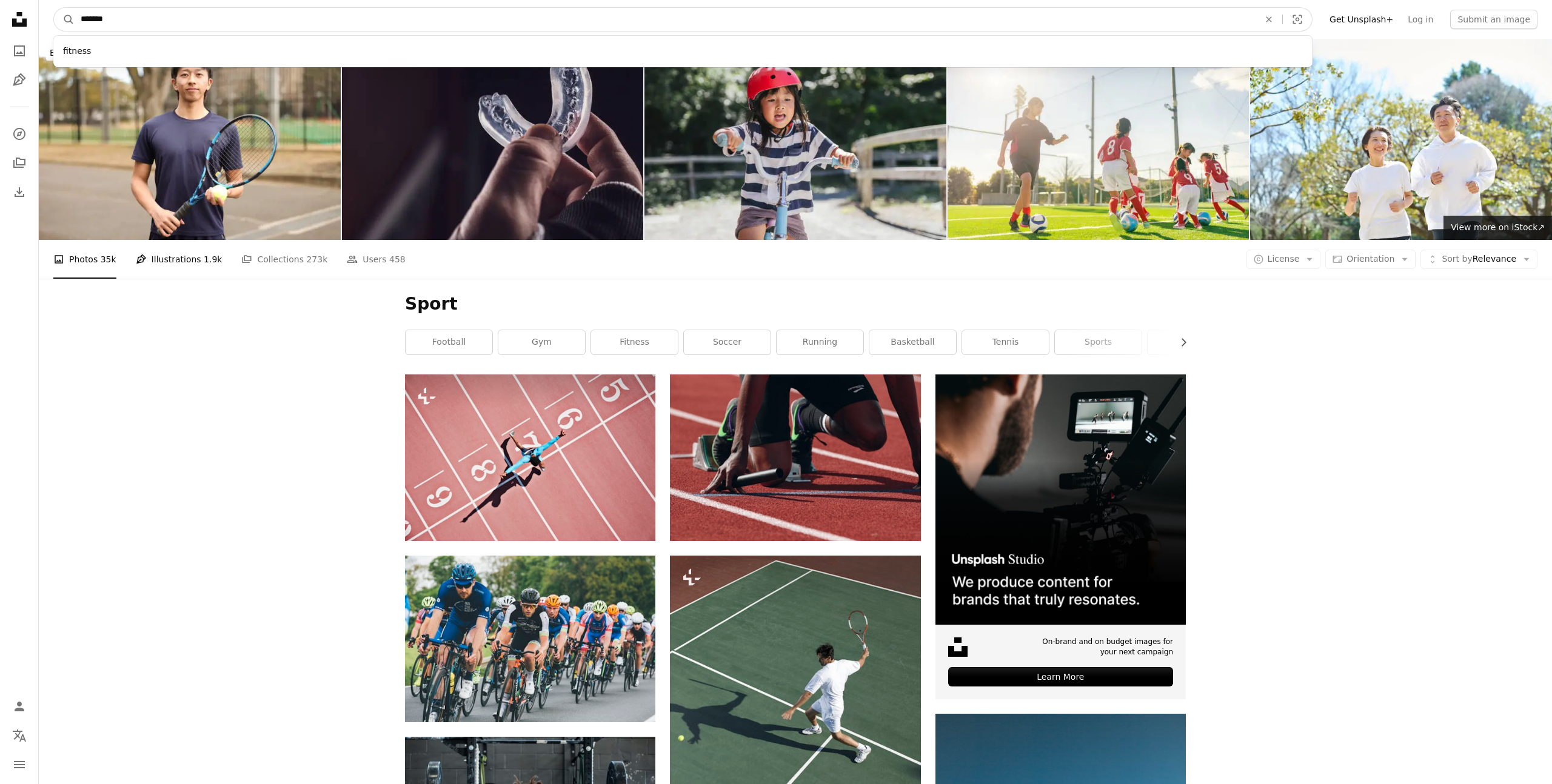
click button "A magnifying glass" at bounding box center [64, 19] width 21 height 23
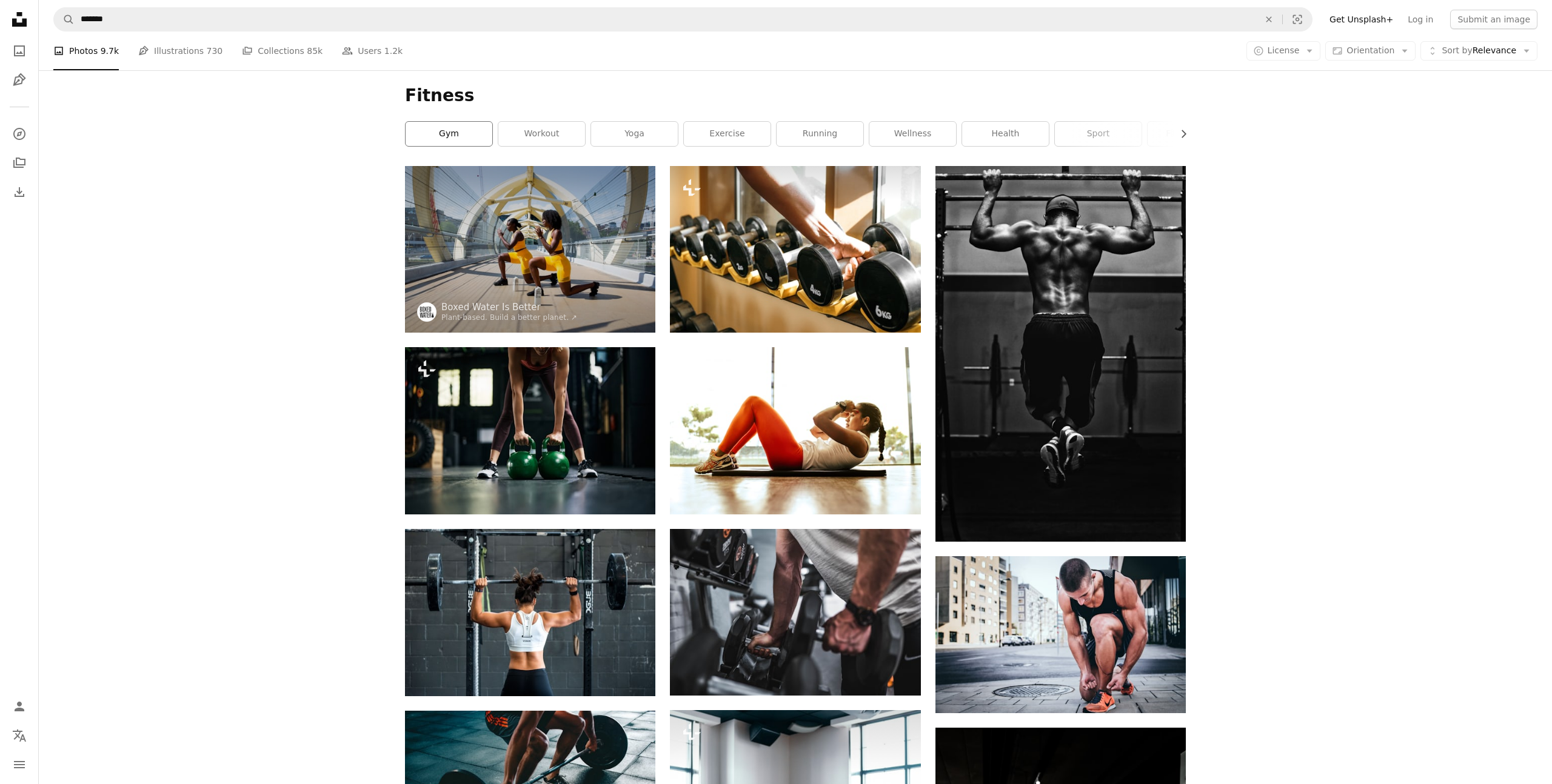
click at [461, 130] on link "gym" at bounding box center [448, 134] width 87 height 24
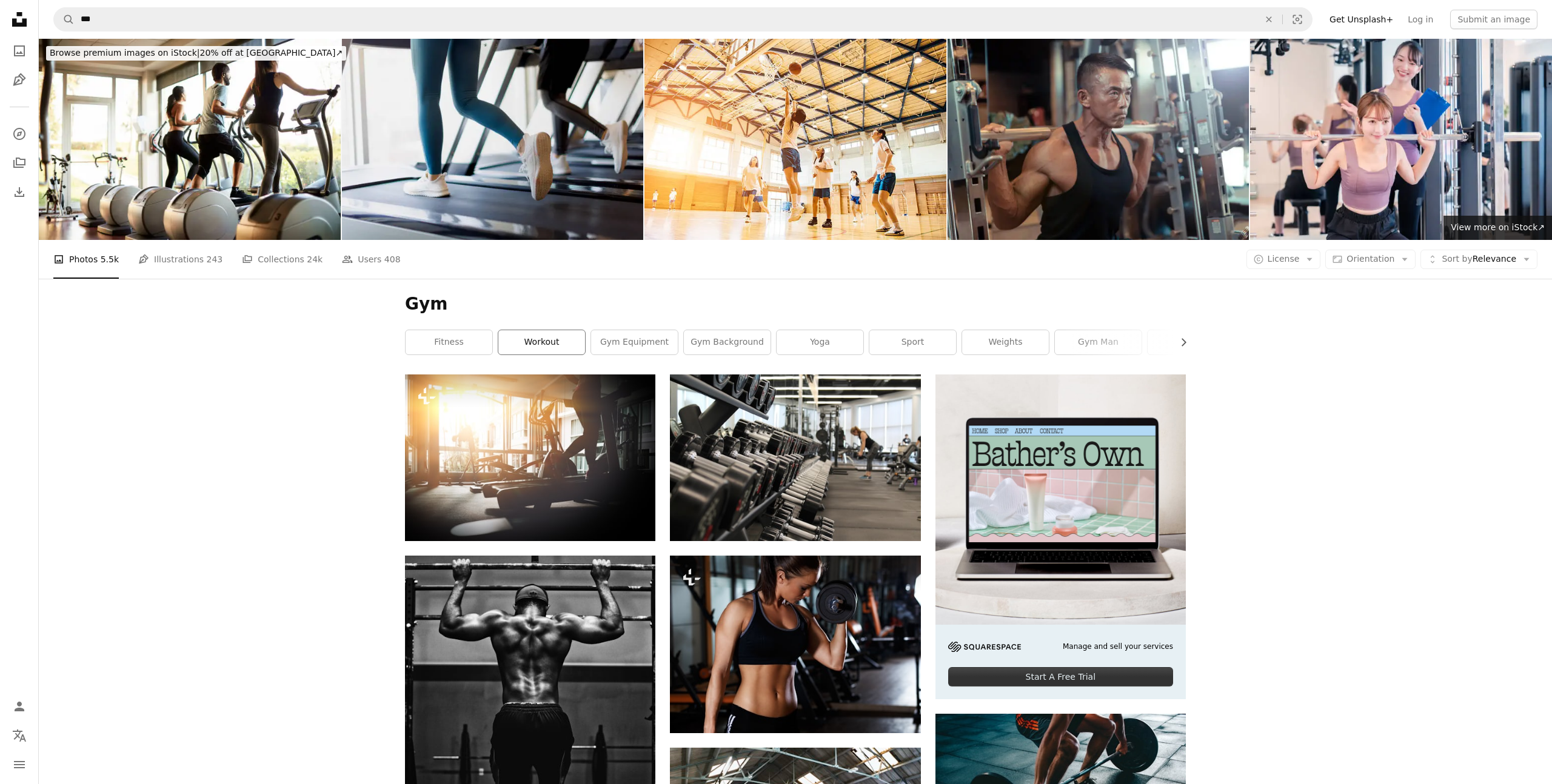
click at [552, 330] on link "workout" at bounding box center [541, 342] width 87 height 24
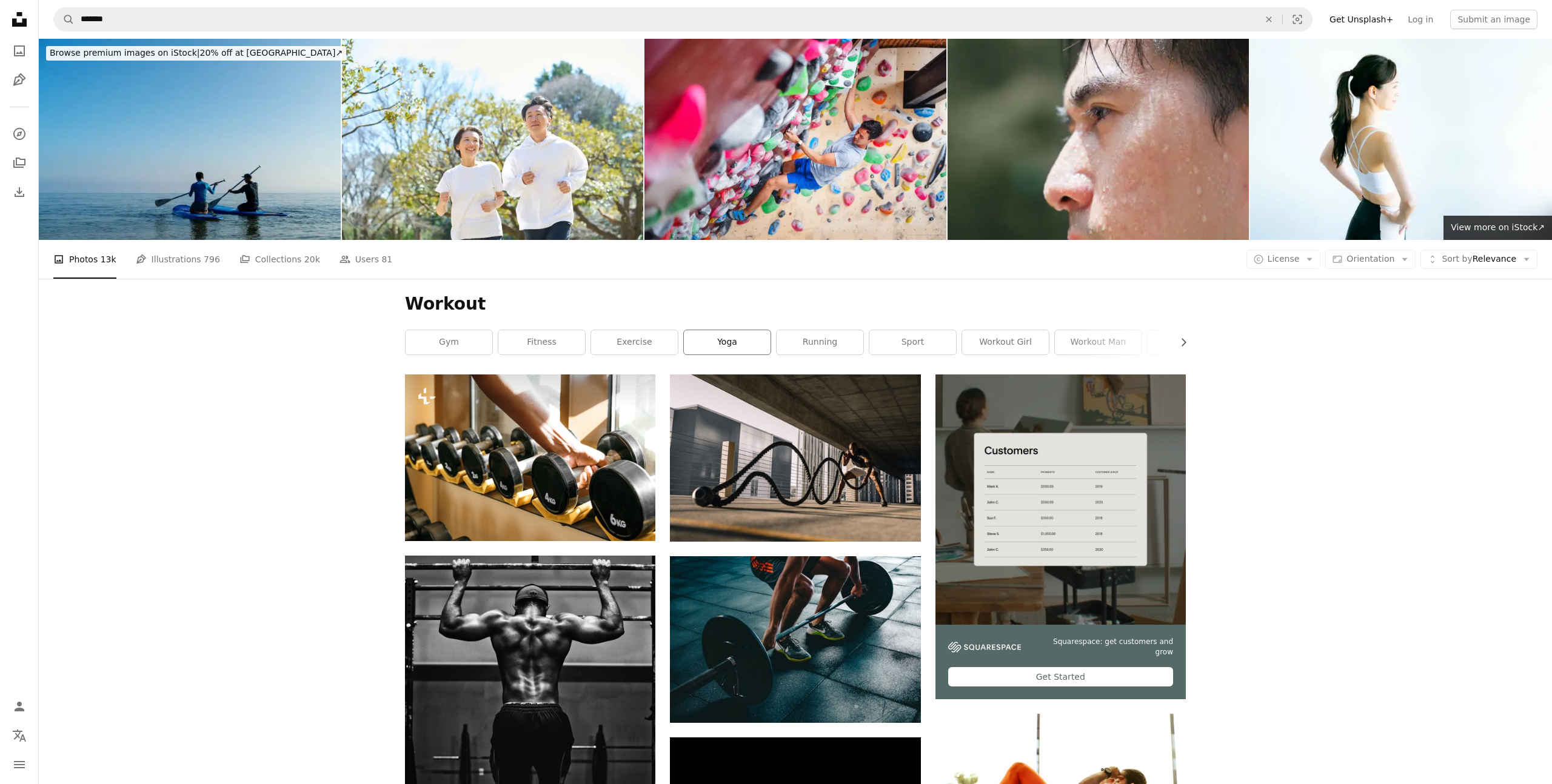
click at [739, 330] on link "yoga" at bounding box center [727, 342] width 87 height 24
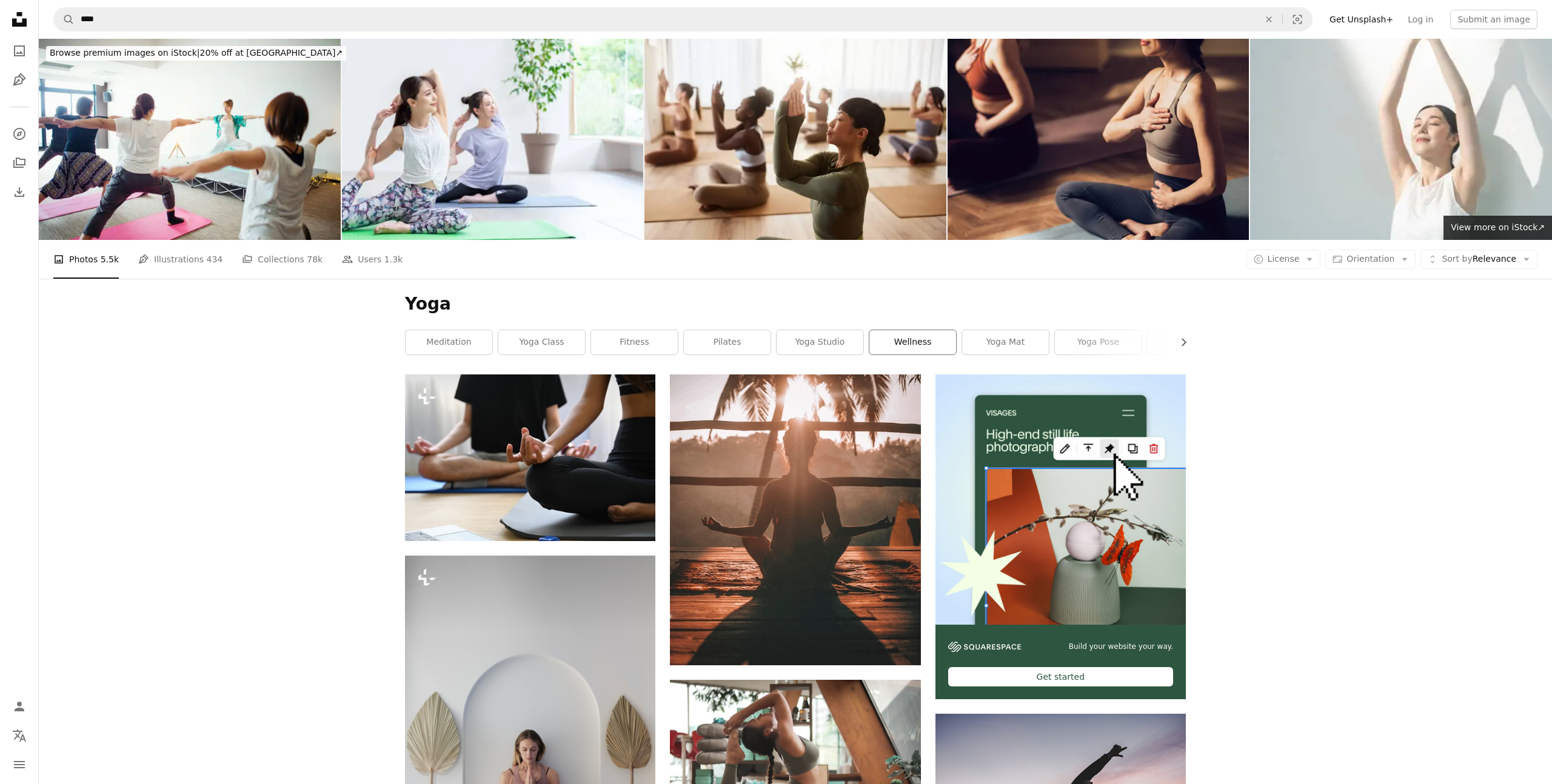
click at [911, 330] on link "wellness" at bounding box center [912, 342] width 87 height 24
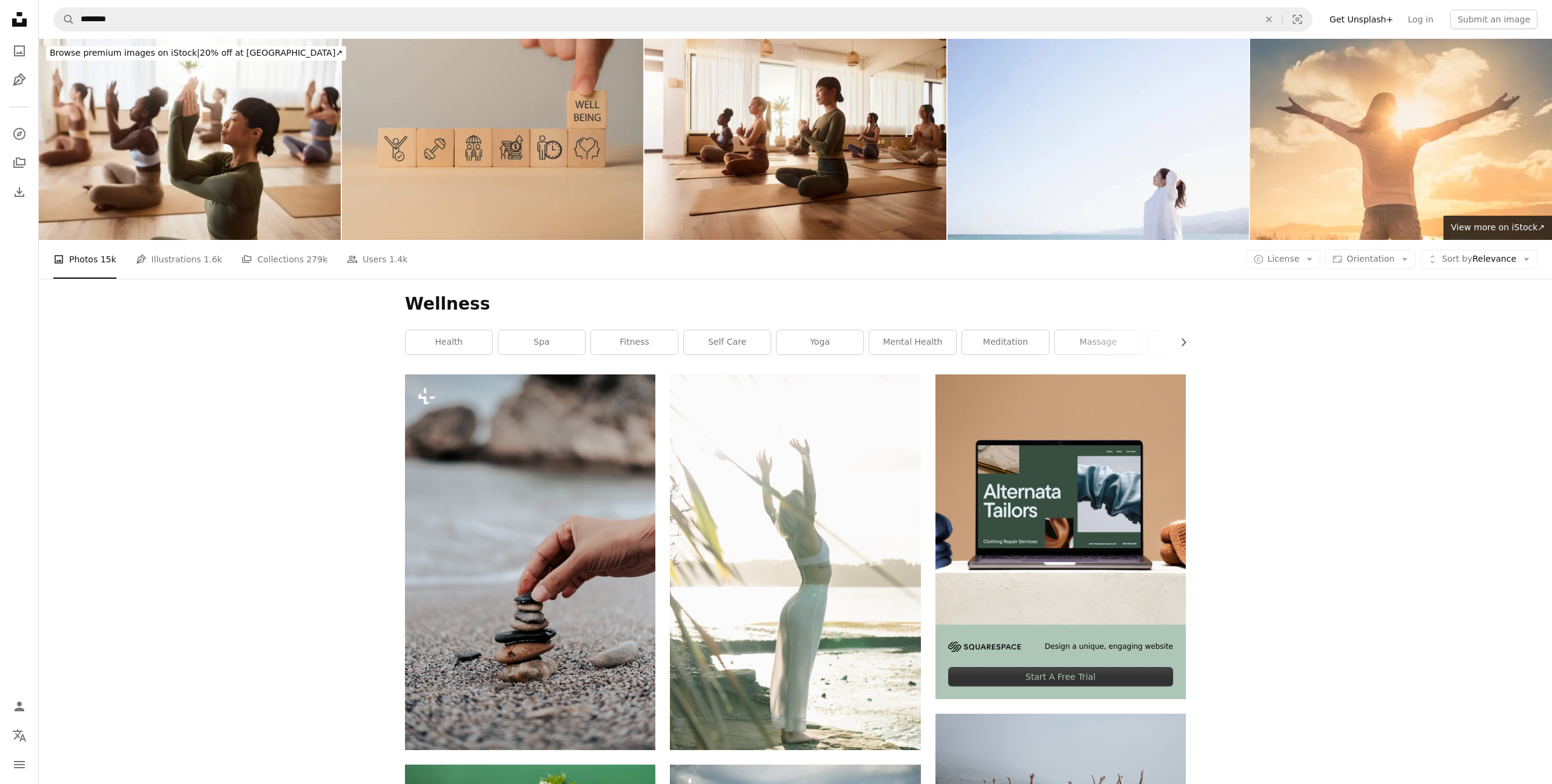
click at [992, 330] on link "meditation" at bounding box center [1005, 342] width 87 height 24
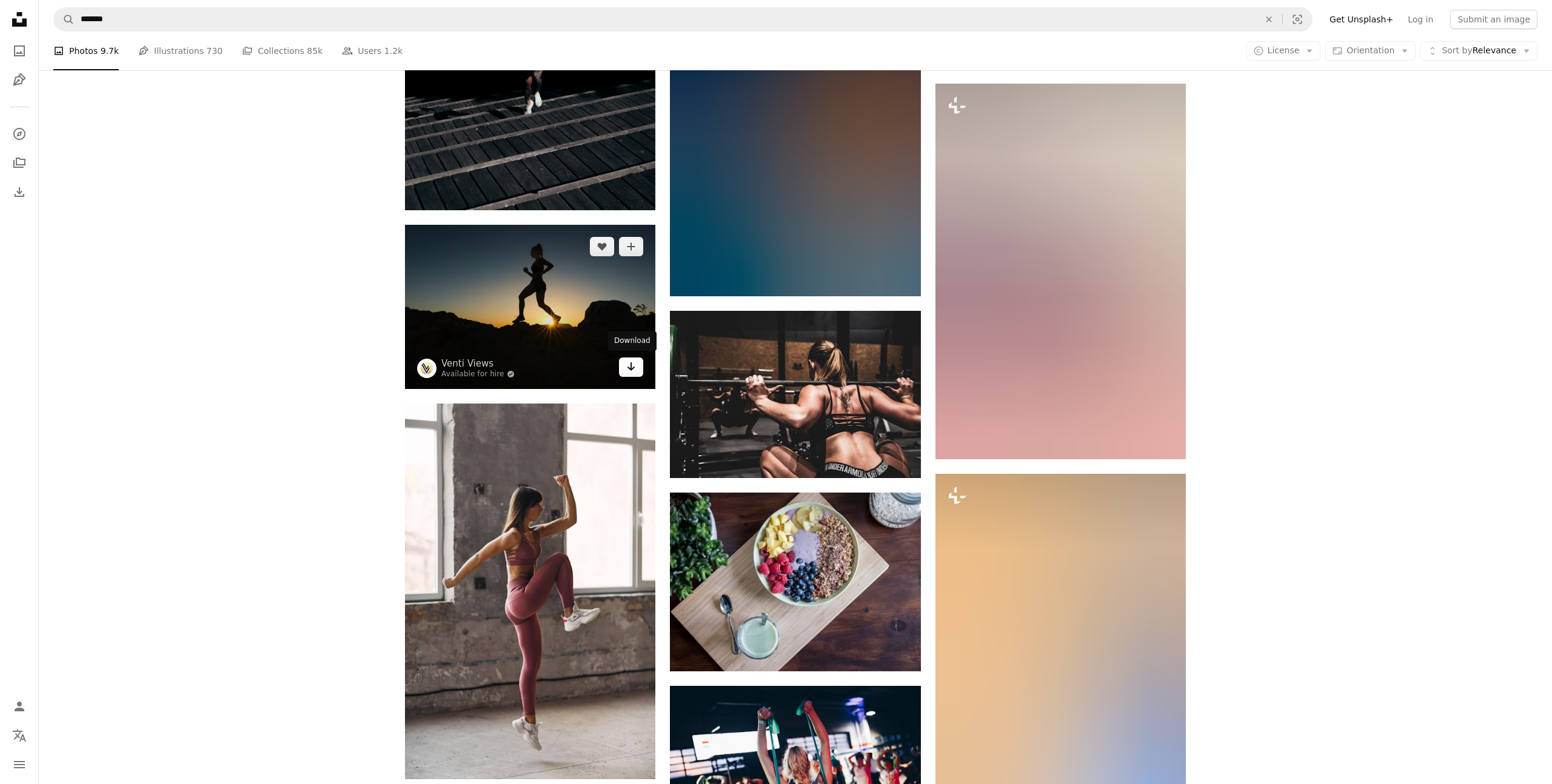
scroll to position [7834, 0]
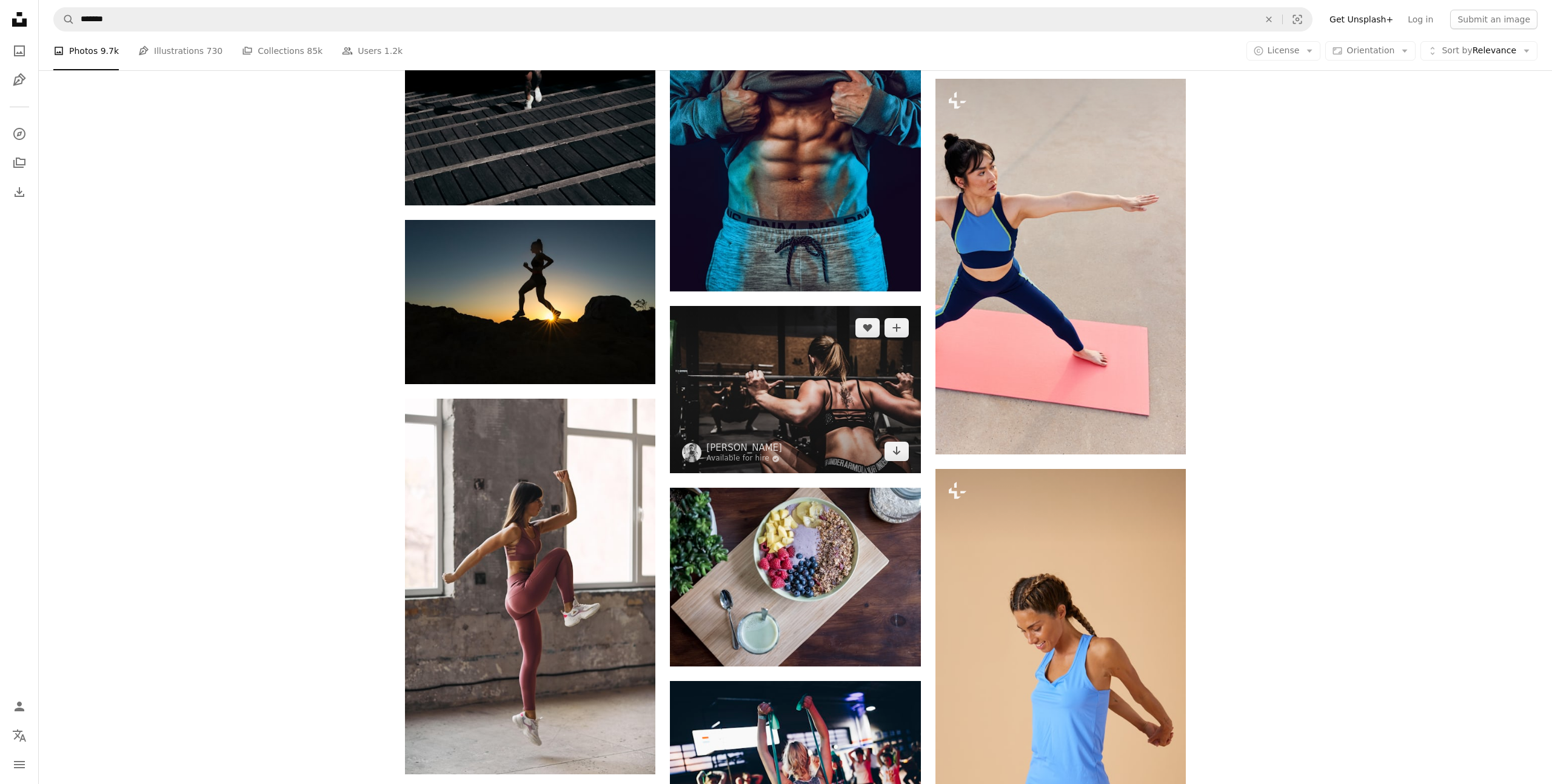
click at [812, 369] on img at bounding box center [795, 390] width 250 height 168
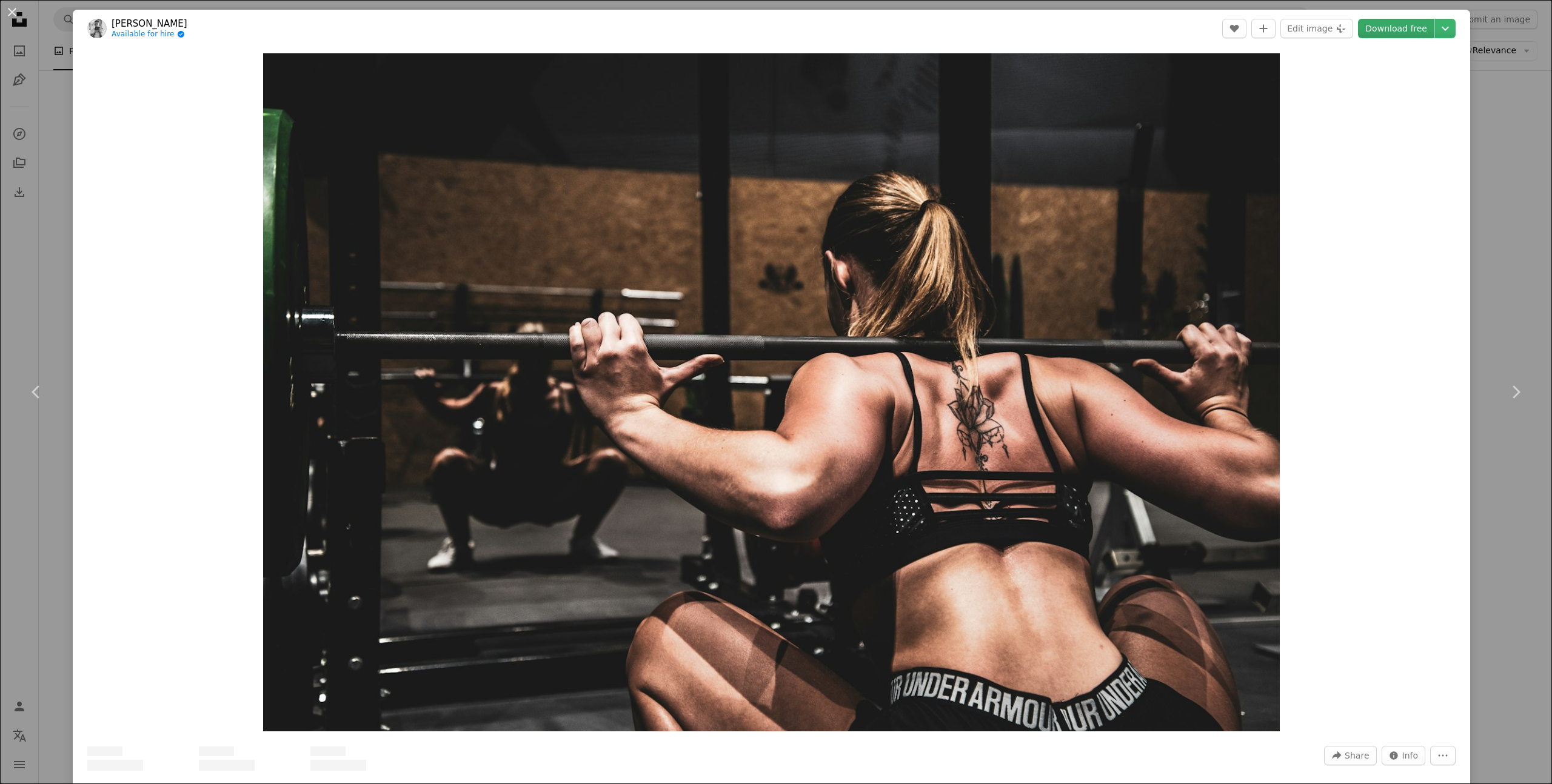
drag, startPoint x: 1390, startPoint y: 31, endPoint x: 1064, endPoint y: 257, distance: 396.7
click at [1390, 31] on link "Download free" at bounding box center [1396, 28] width 77 height 19
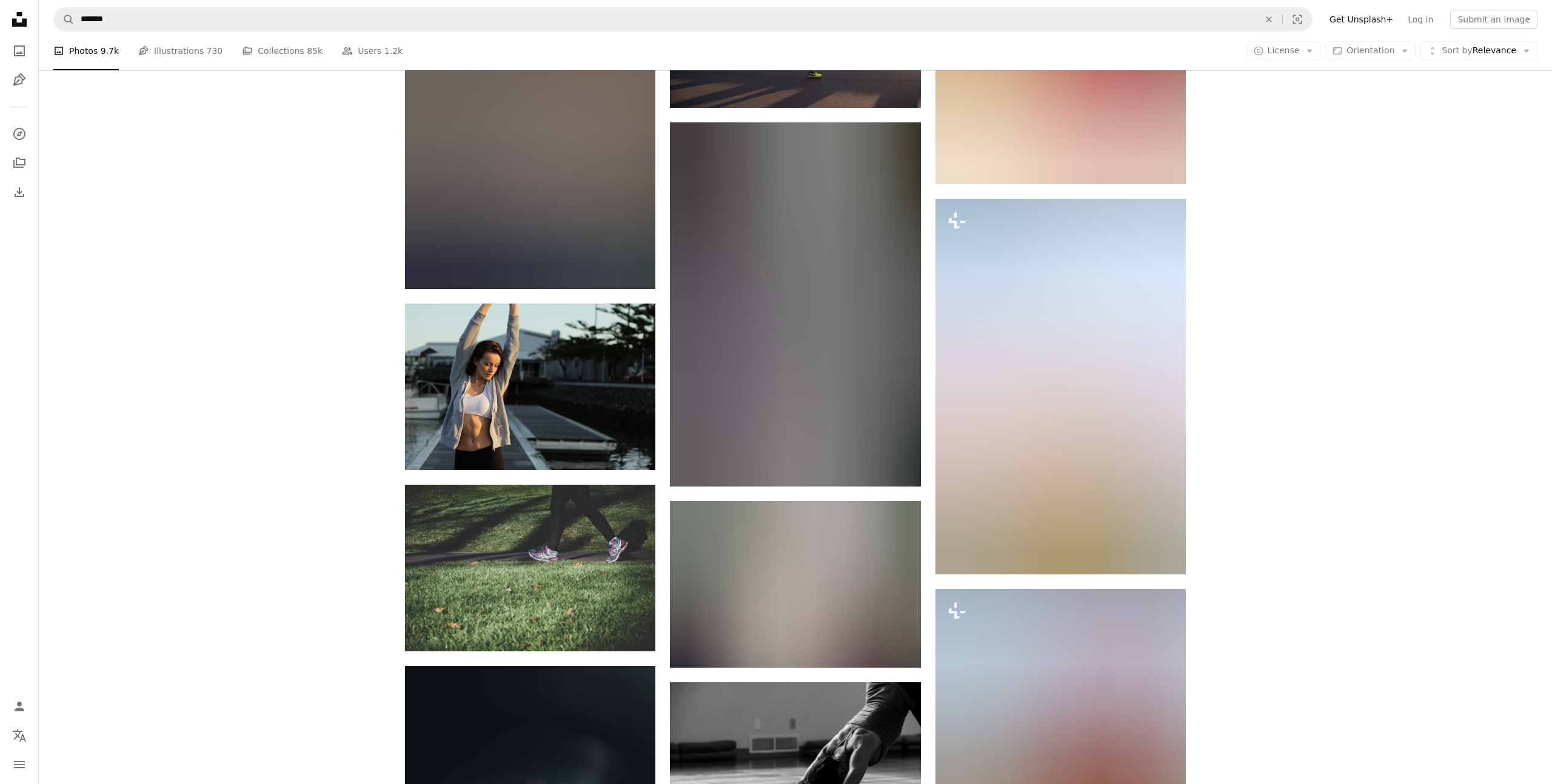
scroll to position [9250, 0]
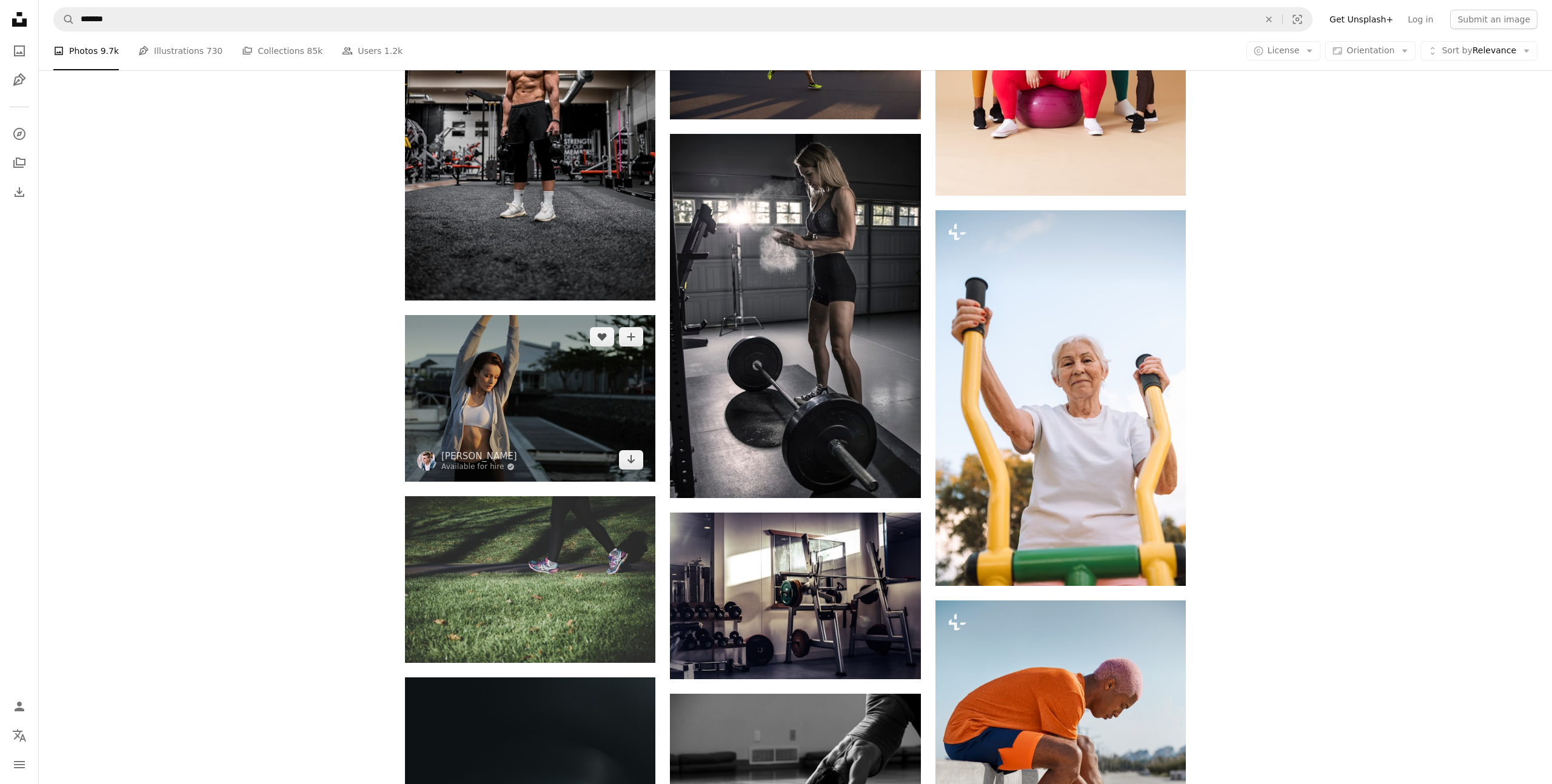
click at [560, 436] on img at bounding box center [530, 399] width 250 height 167
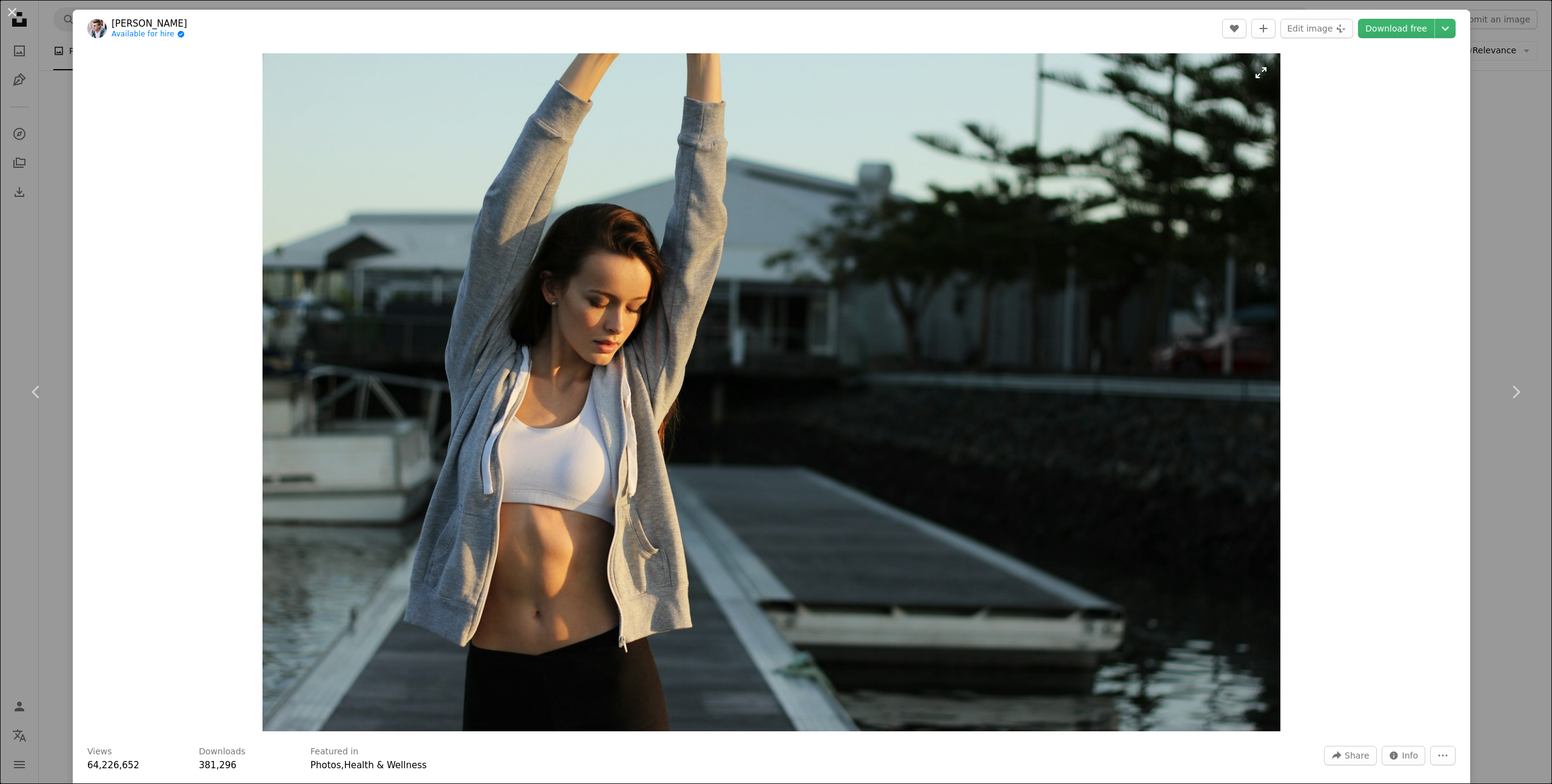
drag, startPoint x: 1399, startPoint y: 26, endPoint x: 1255, endPoint y: 62, distance: 148.4
click at [1399, 26] on link "Download free" at bounding box center [1396, 28] width 77 height 19
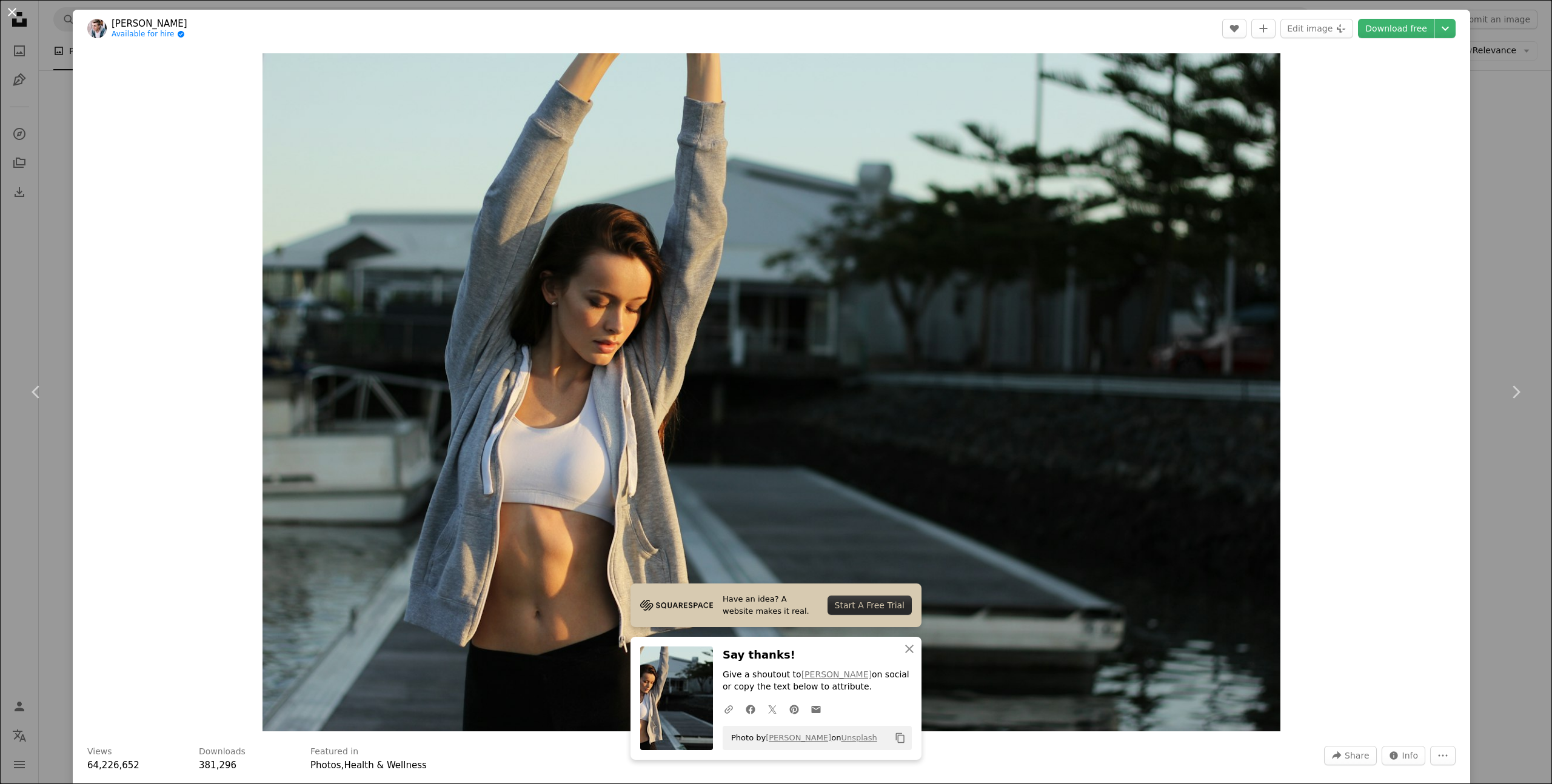
click at [10, 10] on button "An X shape" at bounding box center [12, 12] width 14 height 14
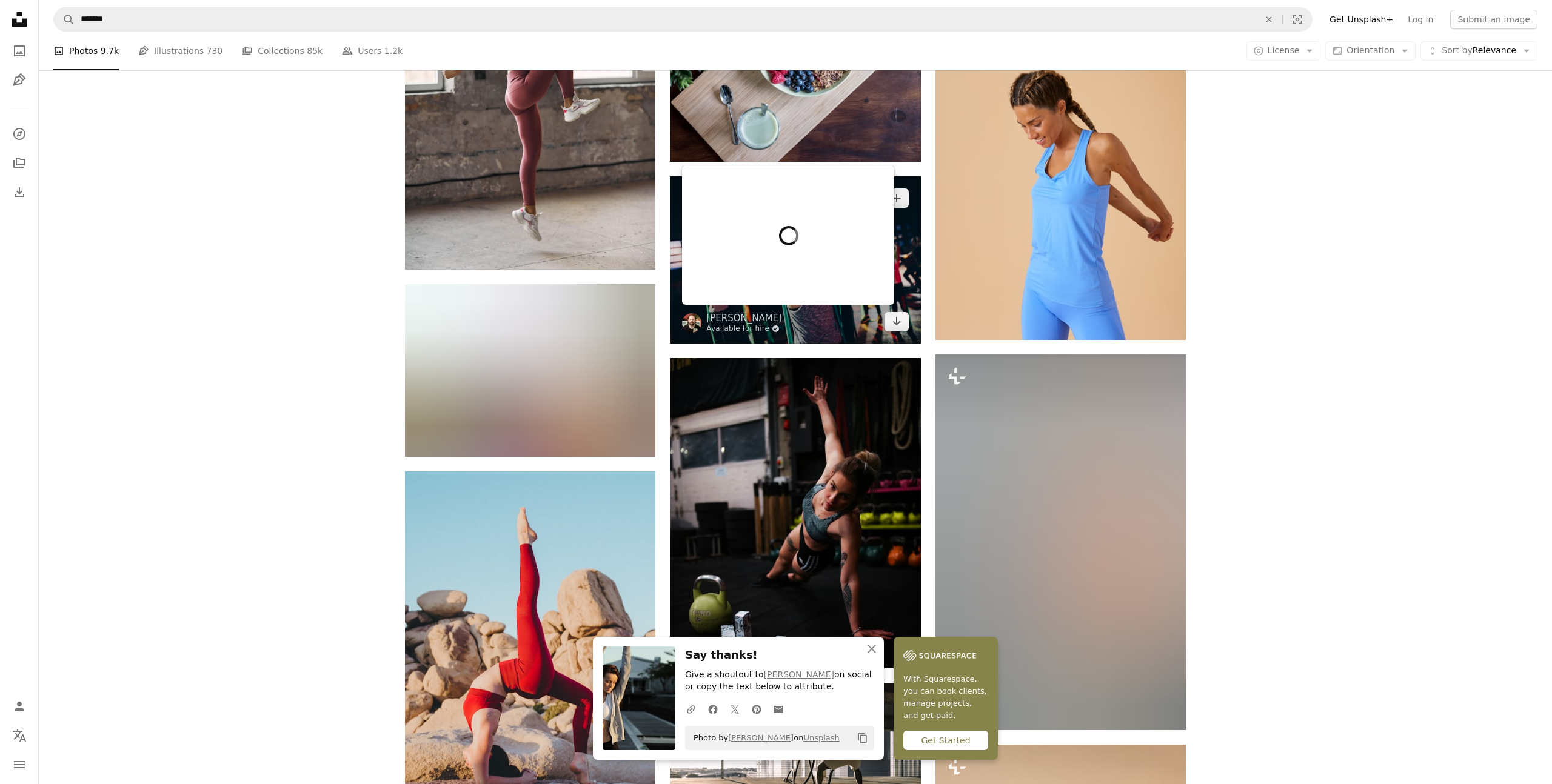
scroll to position [8283, 0]
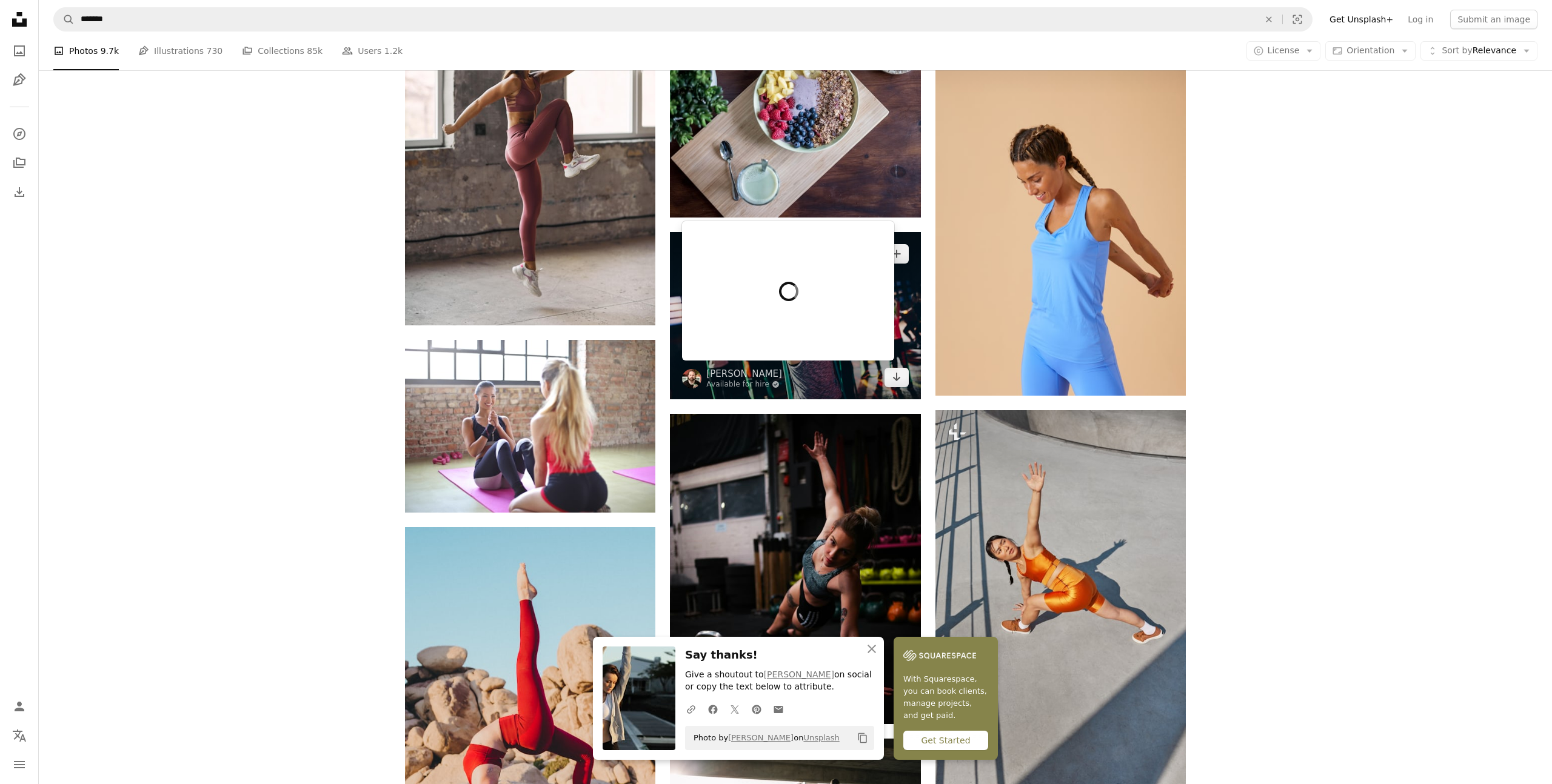
click at [774, 304] on div at bounding box center [788, 291] width 212 height 139
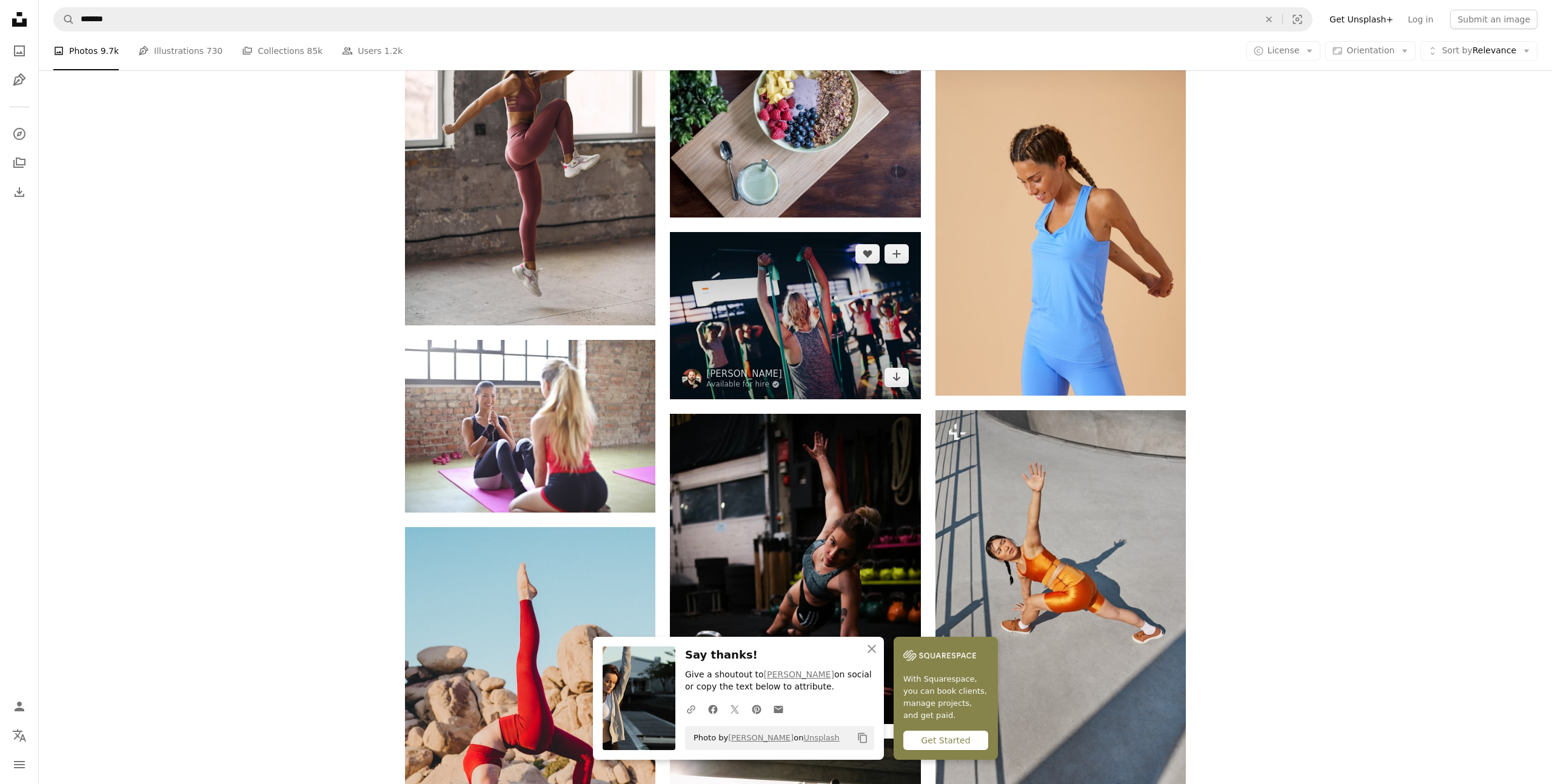
click at [901, 311] on img at bounding box center [795, 316] width 250 height 167
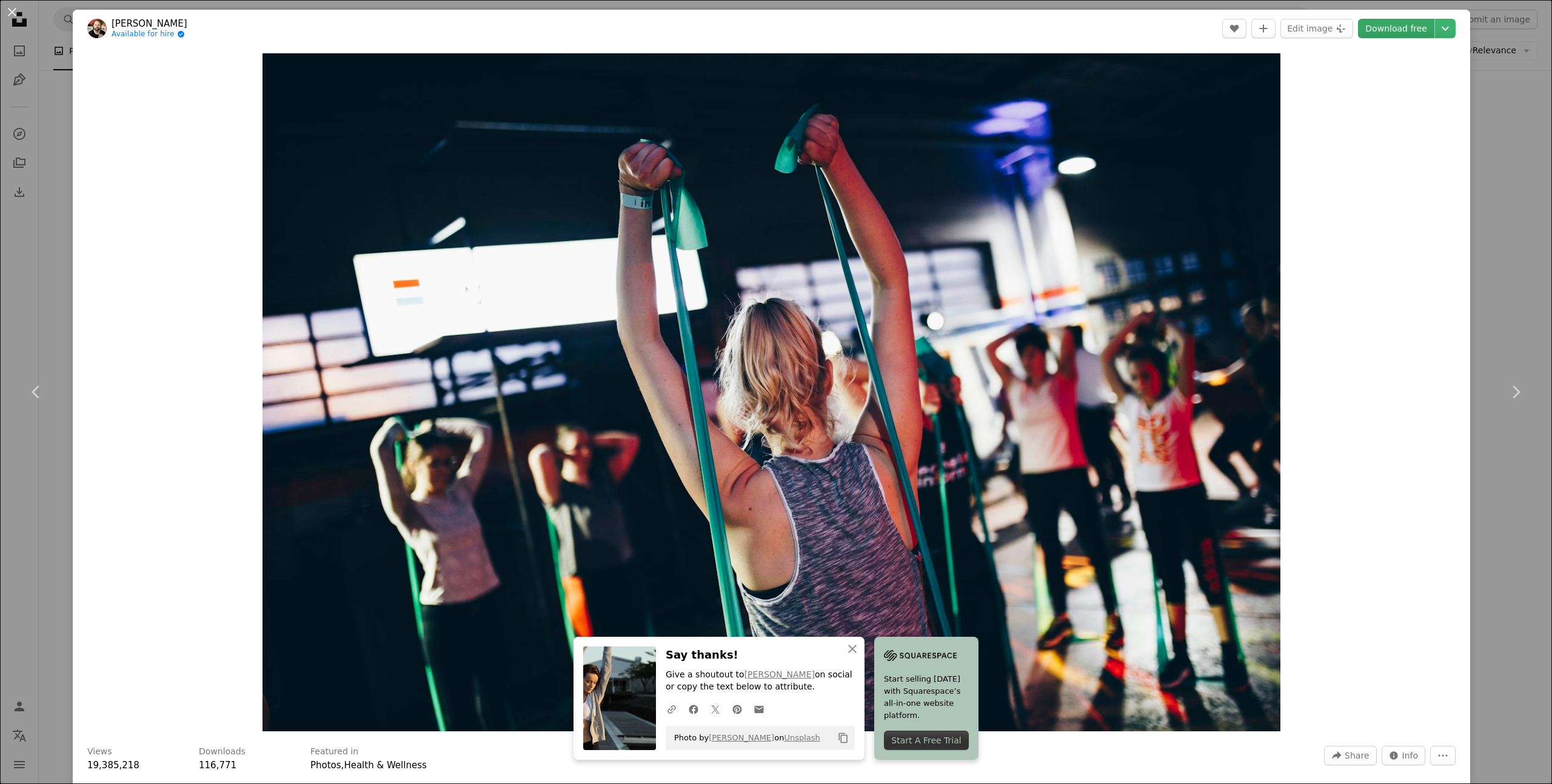
click at [1400, 27] on link "Download free" at bounding box center [1396, 28] width 77 height 19
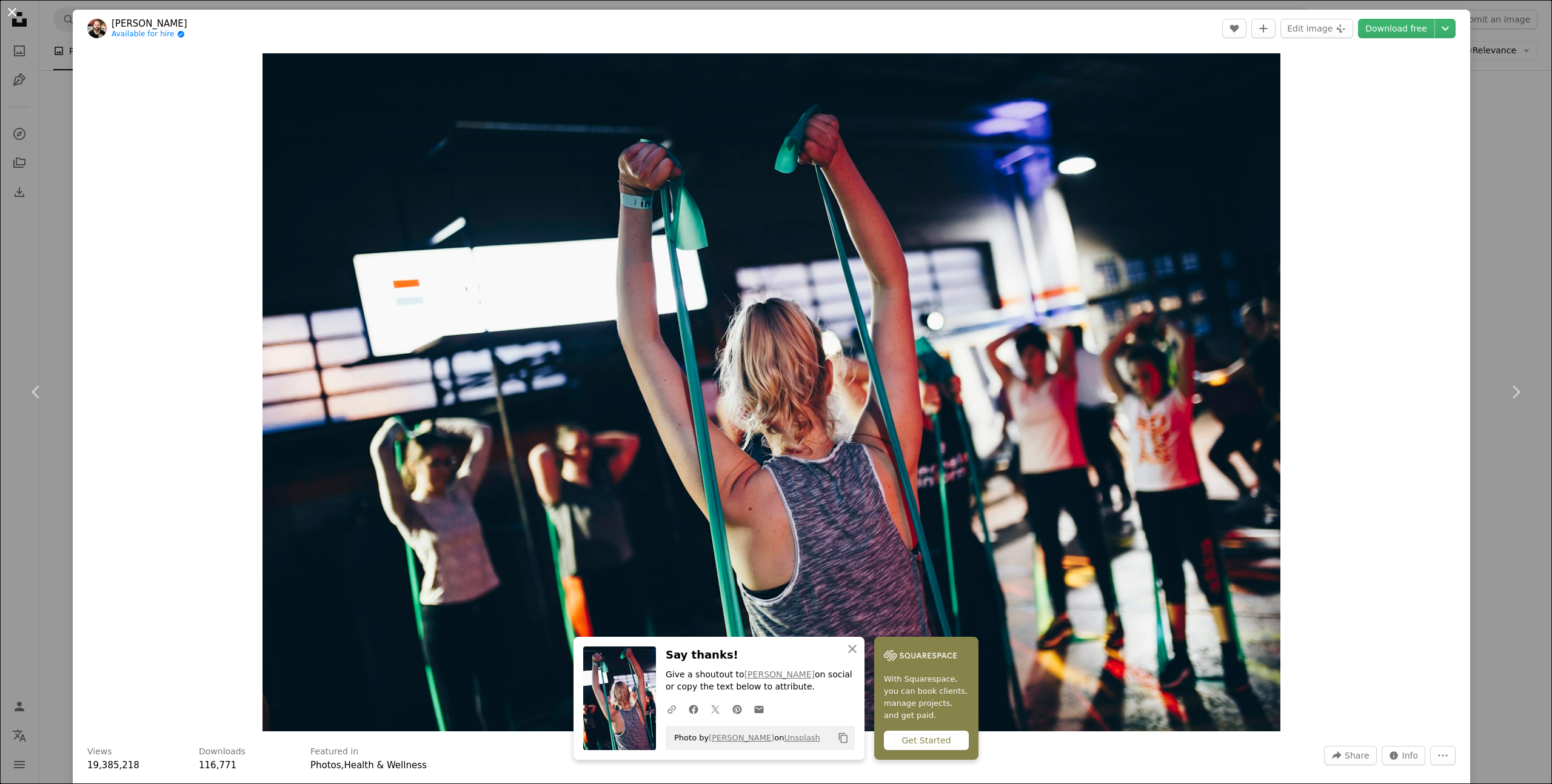
click at [13, 10] on button "An X shape" at bounding box center [12, 12] width 14 height 14
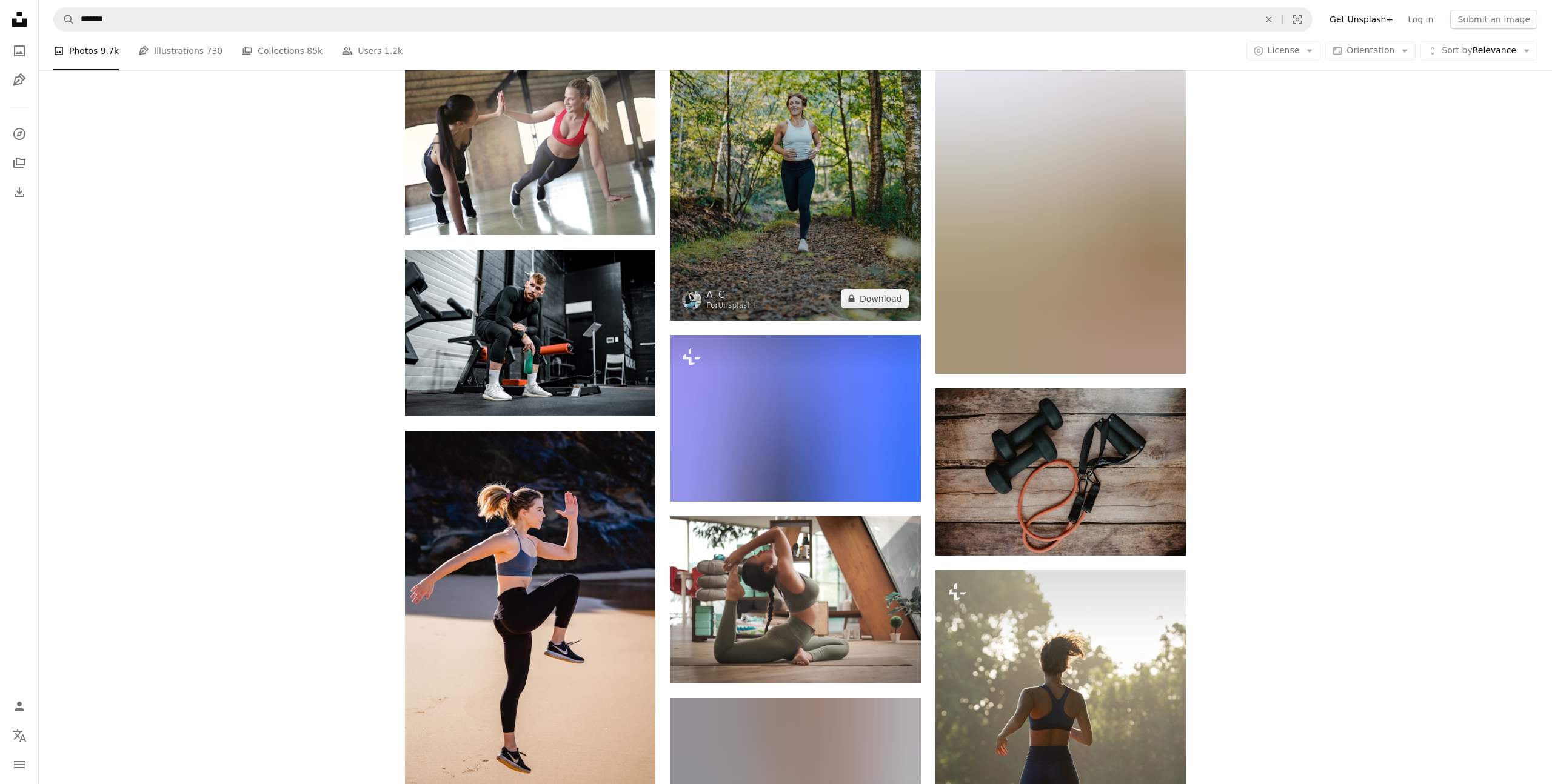
scroll to position [5627, 0]
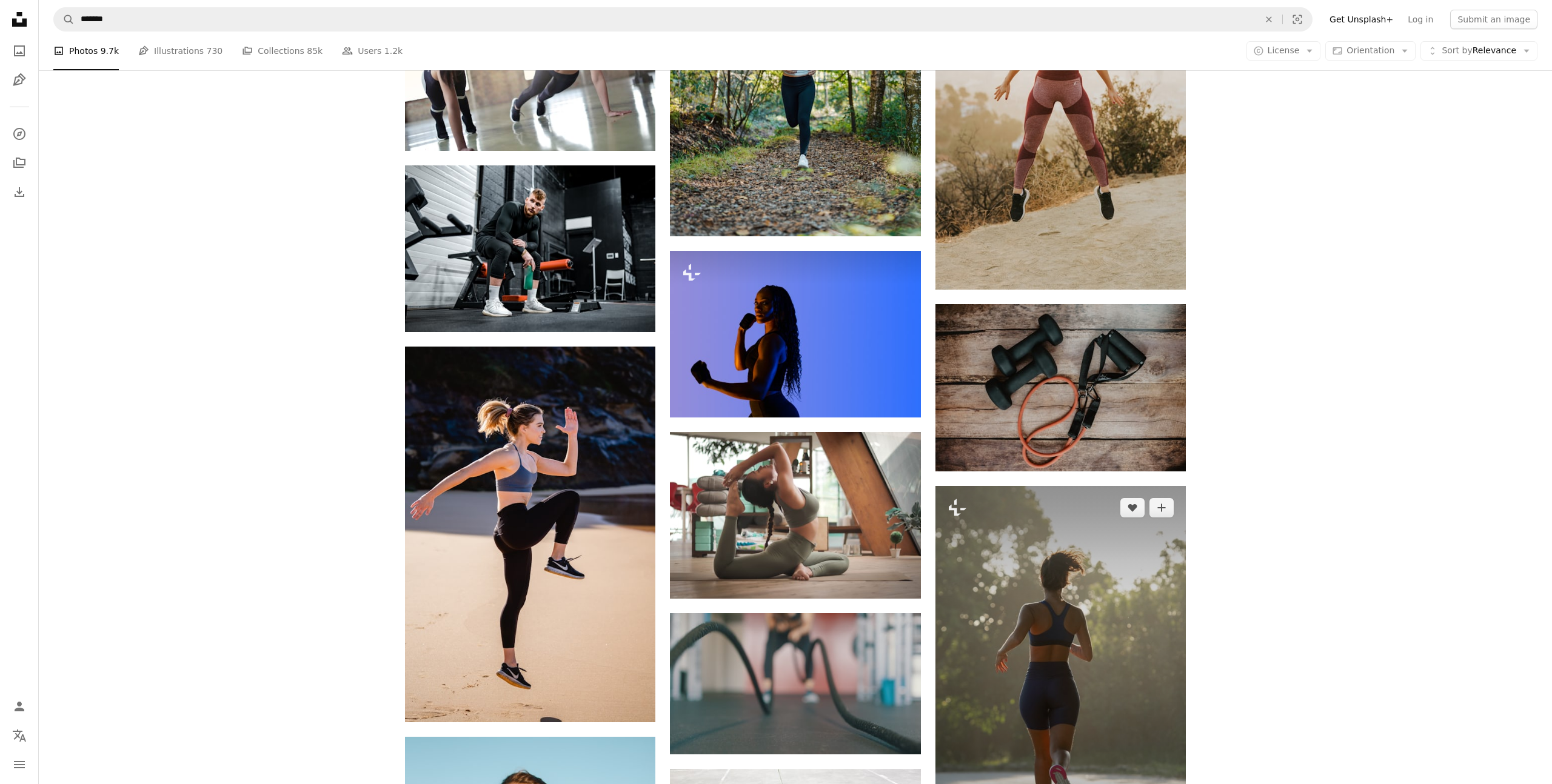
click at [1027, 544] on img at bounding box center [1061, 674] width 250 height 375
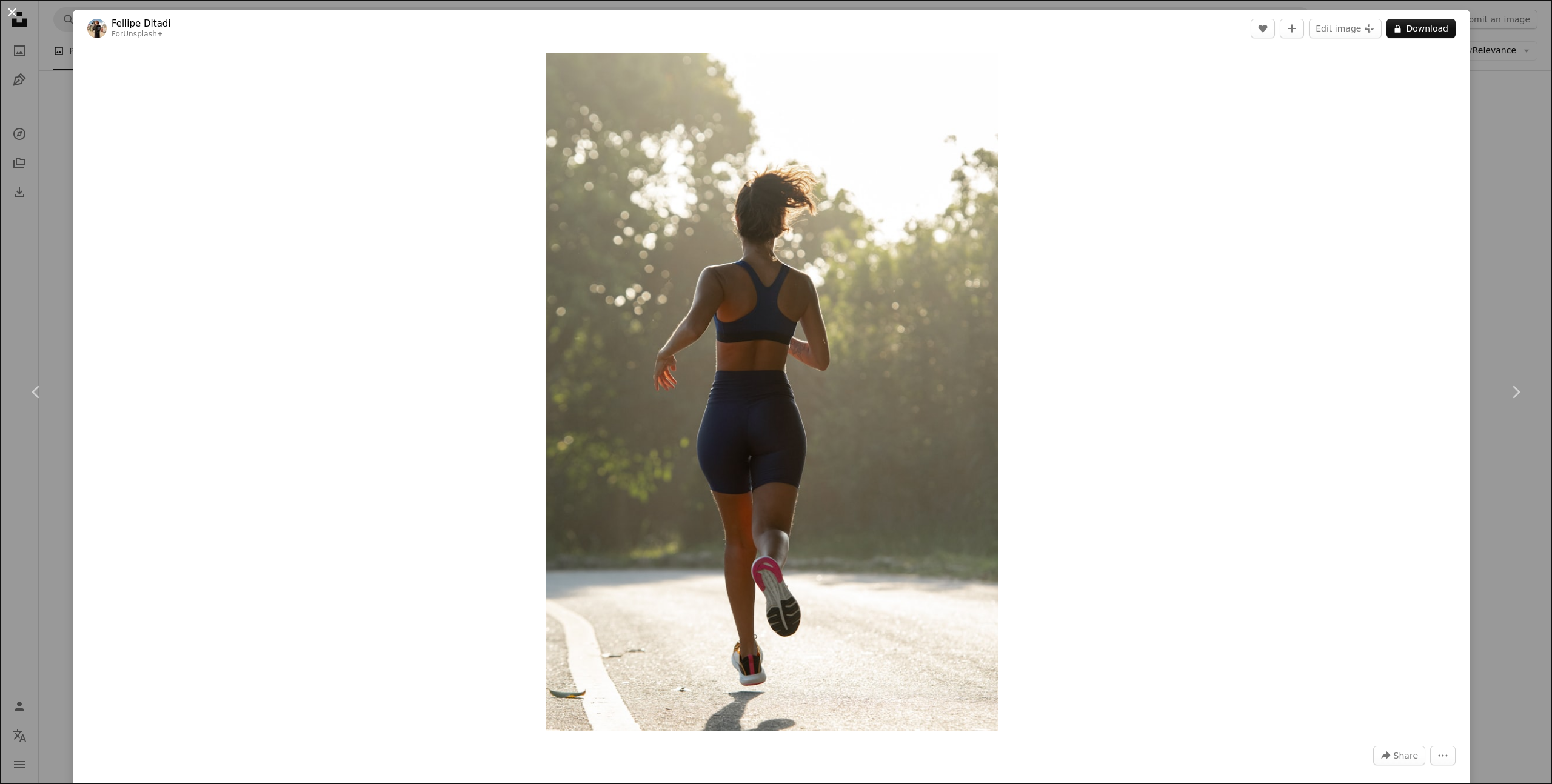
click at [11, 13] on button "An X shape" at bounding box center [12, 12] width 14 height 14
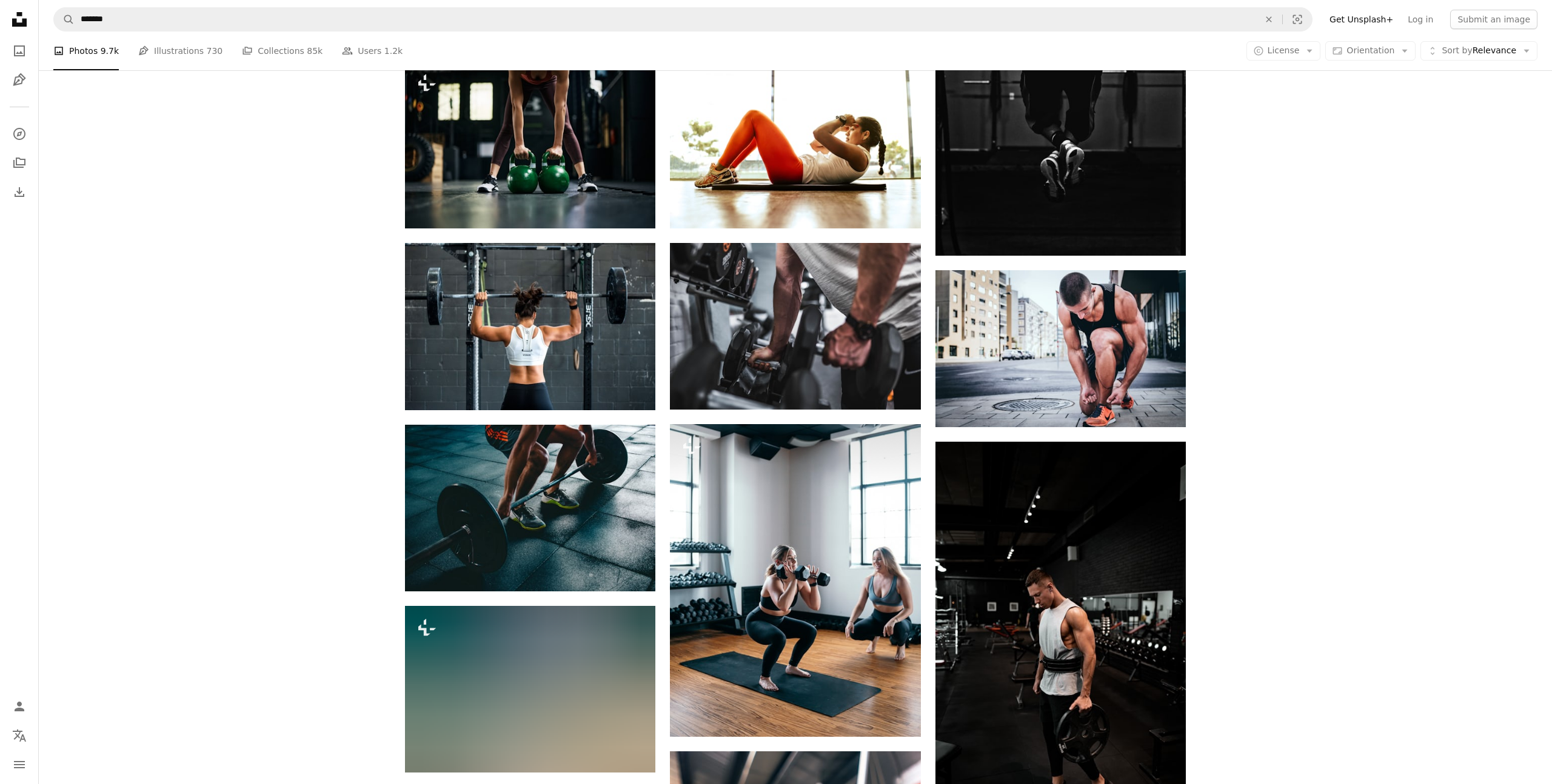
scroll to position [285, 0]
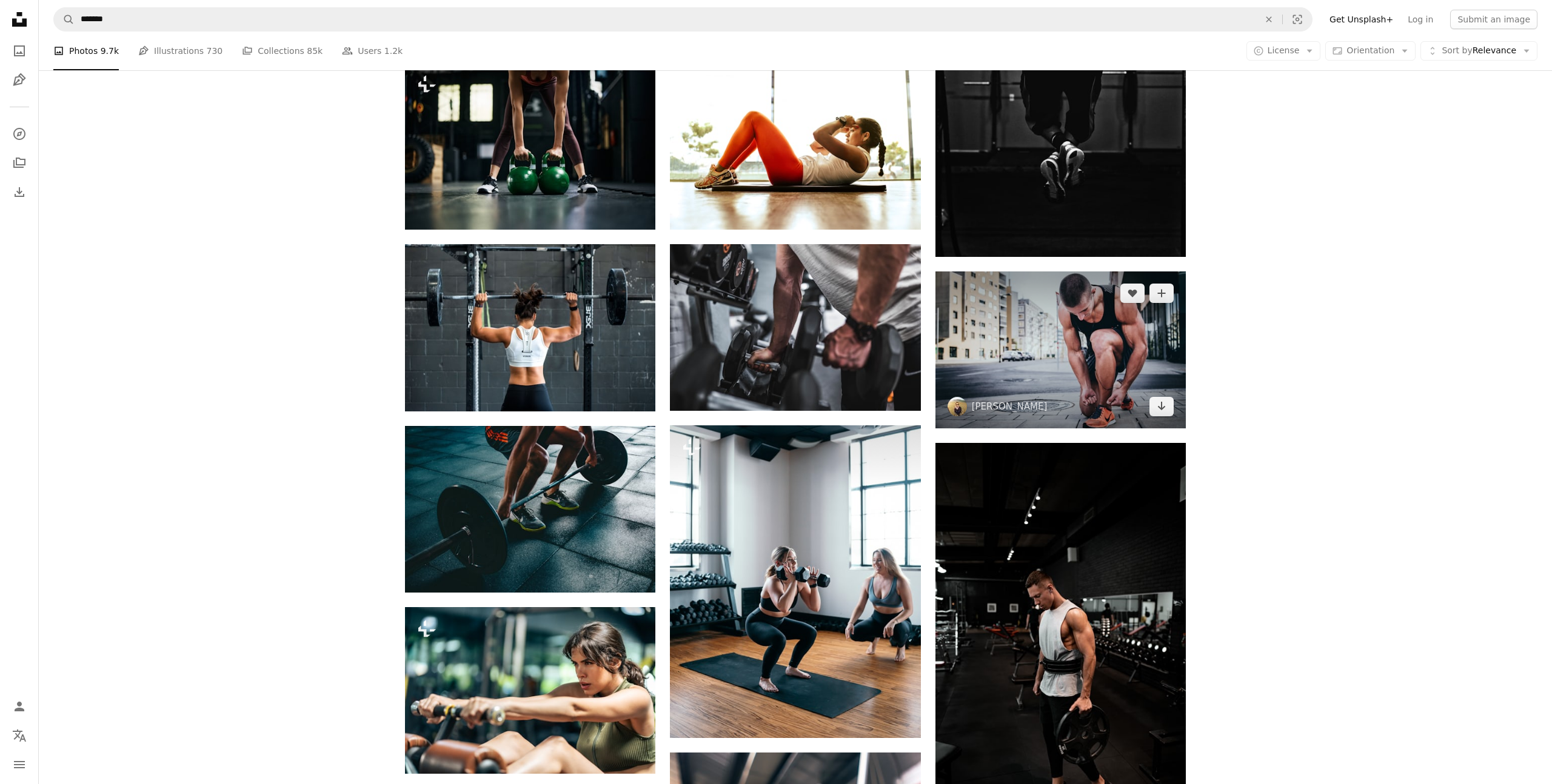
click at [1055, 405] on img at bounding box center [1061, 350] width 250 height 157
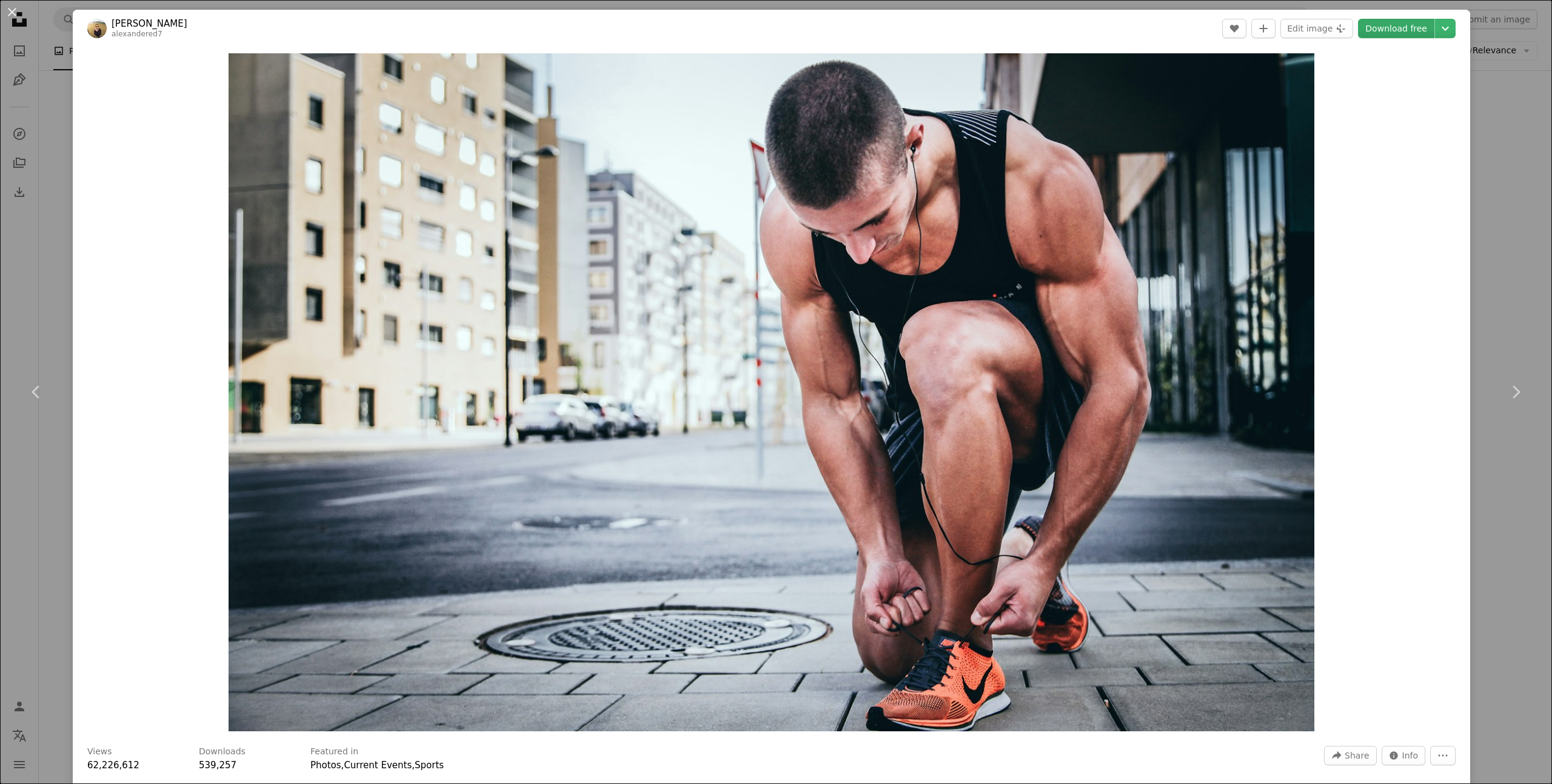
drag, startPoint x: 1421, startPoint y: 32, endPoint x: 1411, endPoint y: 35, distance: 10.4
click at [1421, 32] on link "Download free" at bounding box center [1396, 28] width 77 height 19
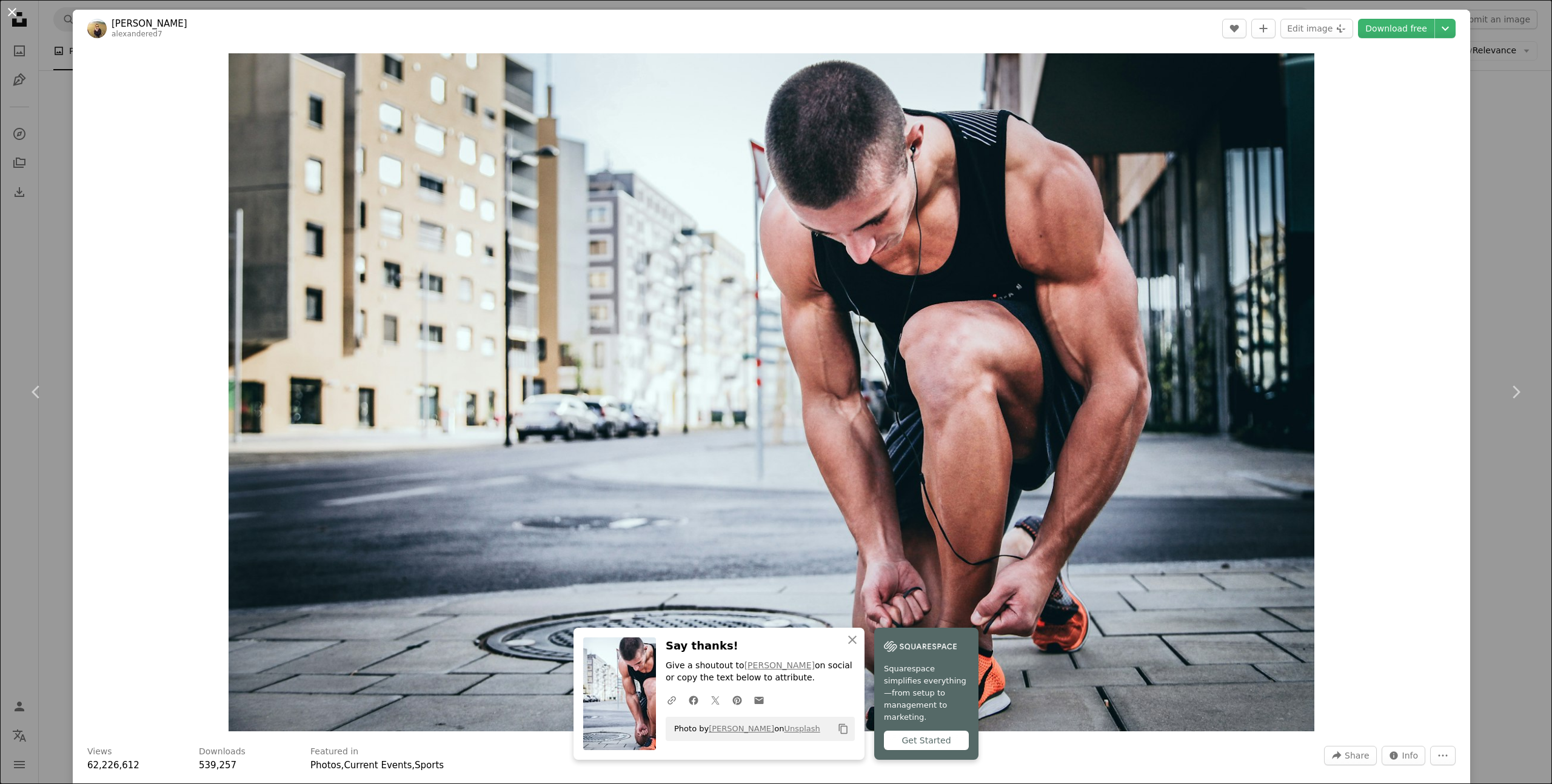
click at [18, 14] on button "An X shape" at bounding box center [12, 12] width 14 height 14
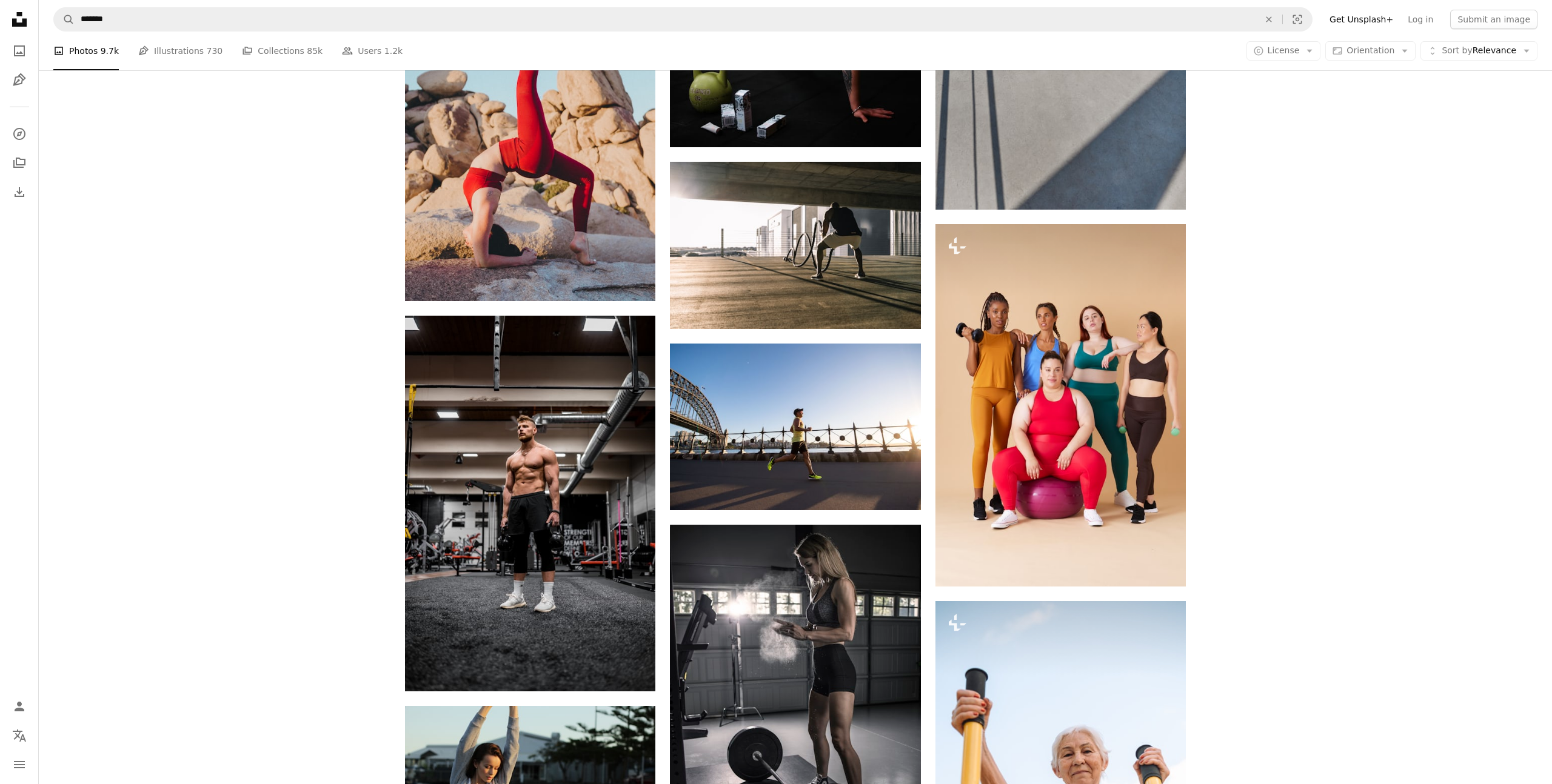
scroll to position [10011, 0]
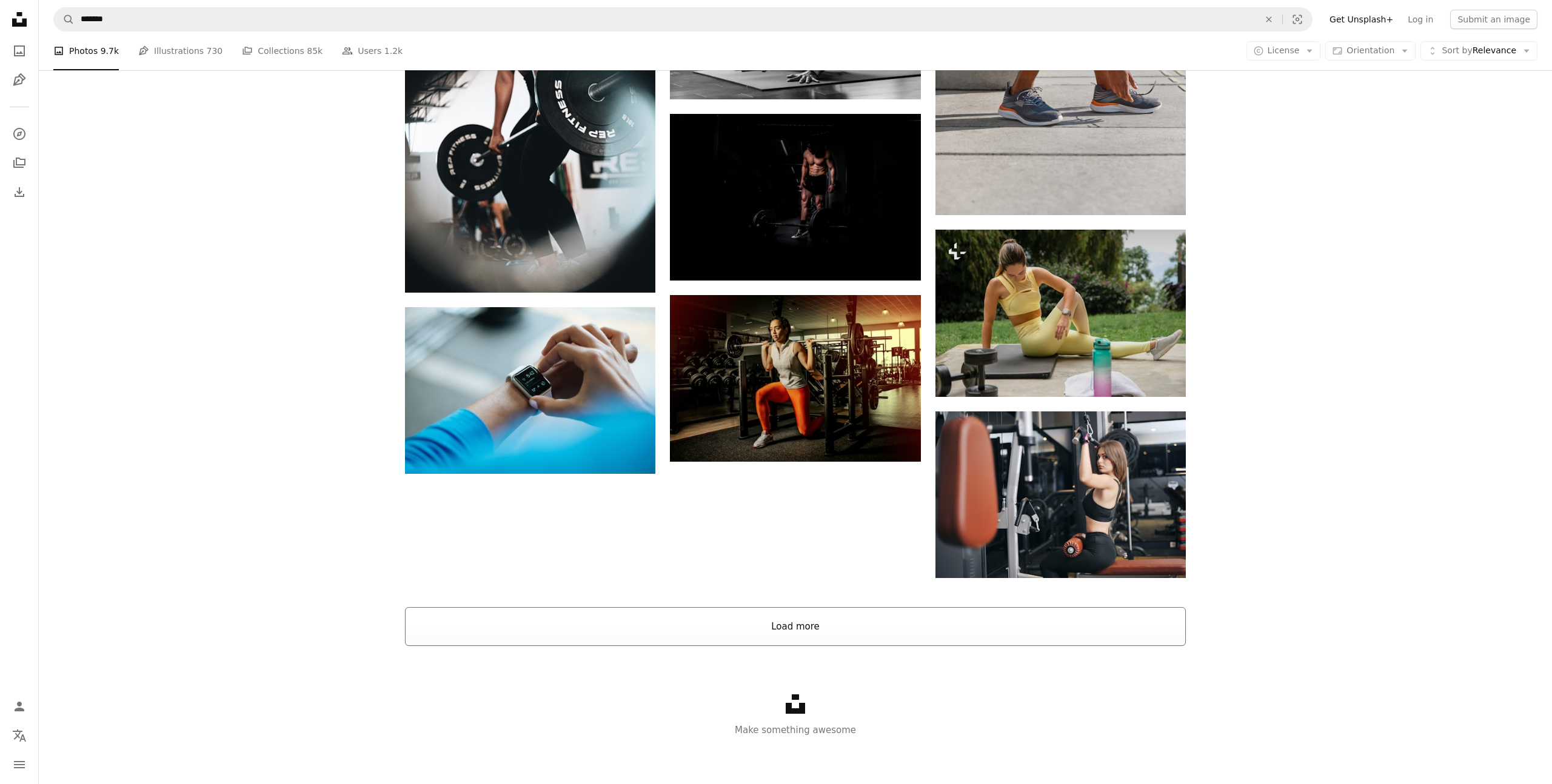
click at [785, 618] on button "Load more" at bounding box center [795, 626] width 781 height 39
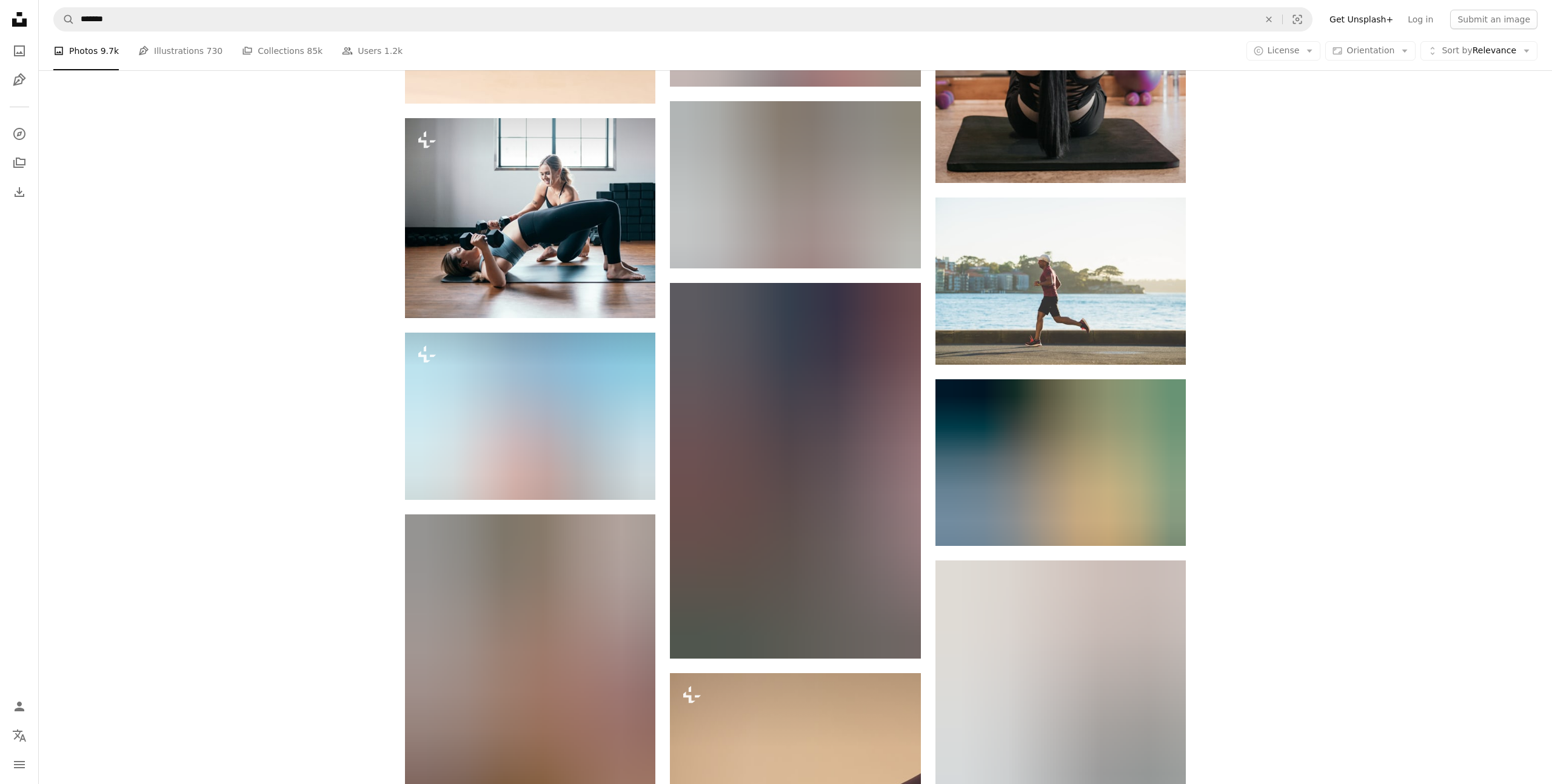
scroll to position [18179, 0]
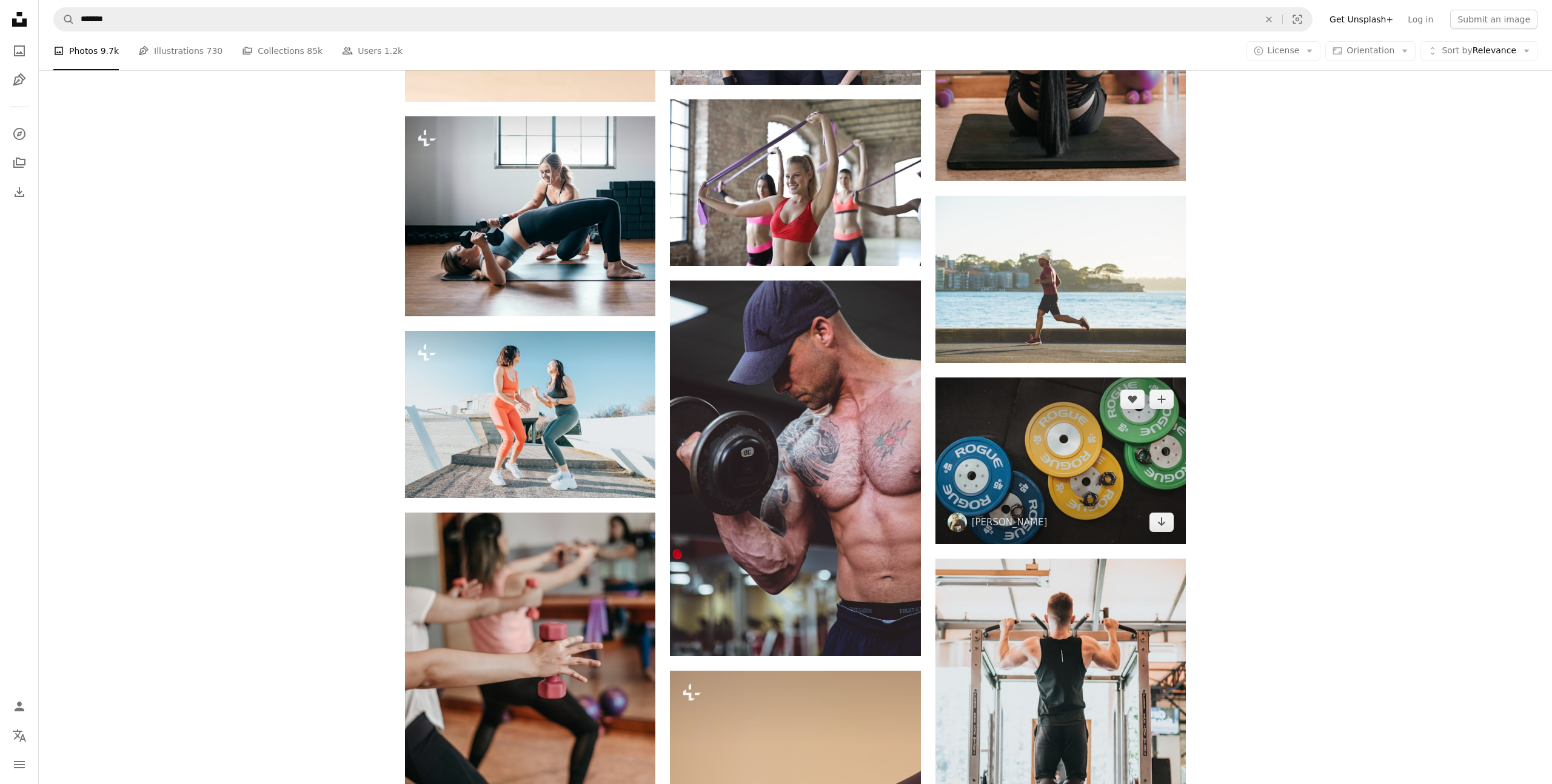
drag, startPoint x: 1173, startPoint y: 484, endPoint x: 1115, endPoint y: 474, distance: 58.9
click at [1173, 484] on img at bounding box center [1061, 461] width 250 height 167
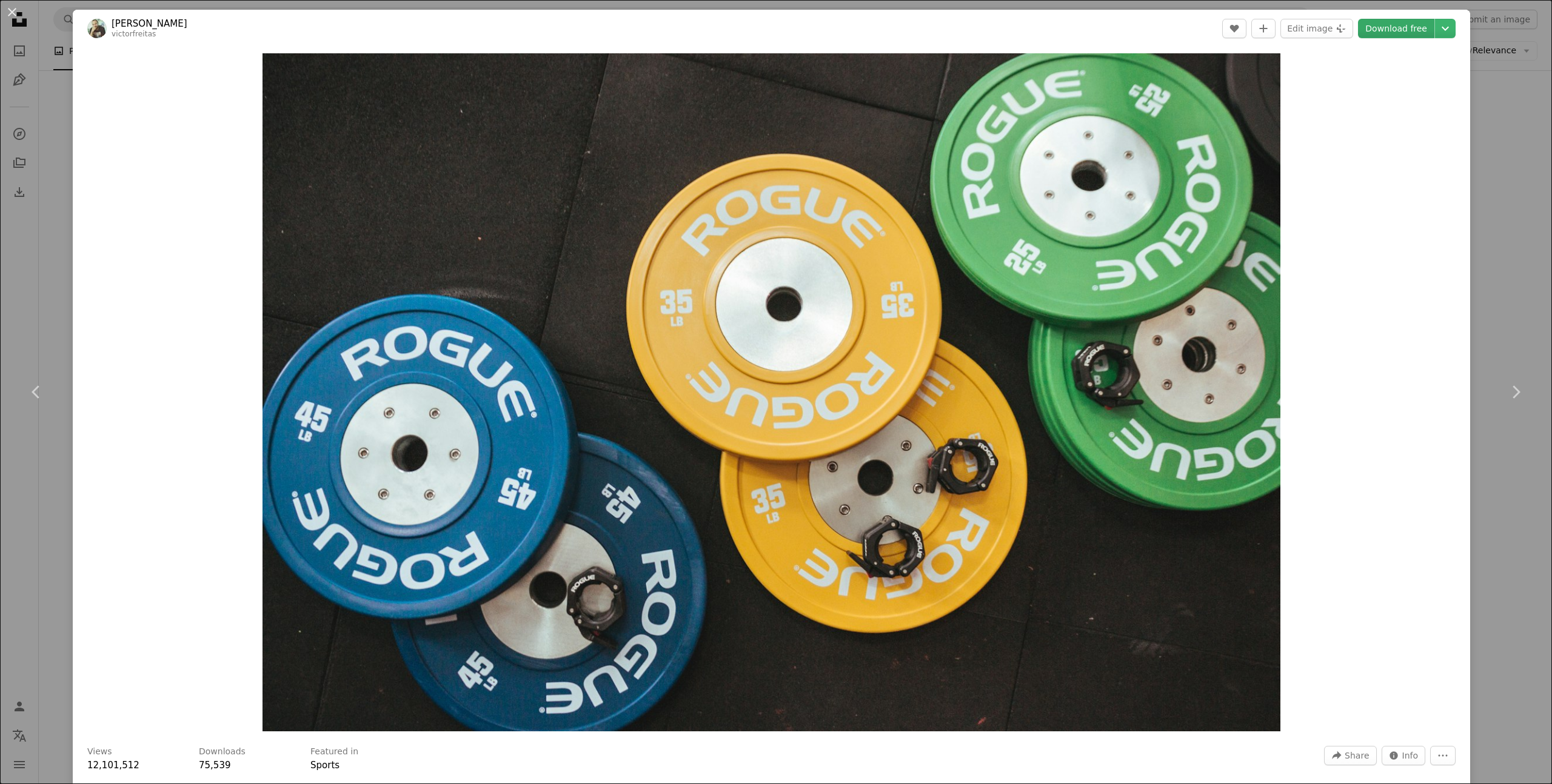
click at [1386, 32] on link "Download free" at bounding box center [1396, 28] width 77 height 19
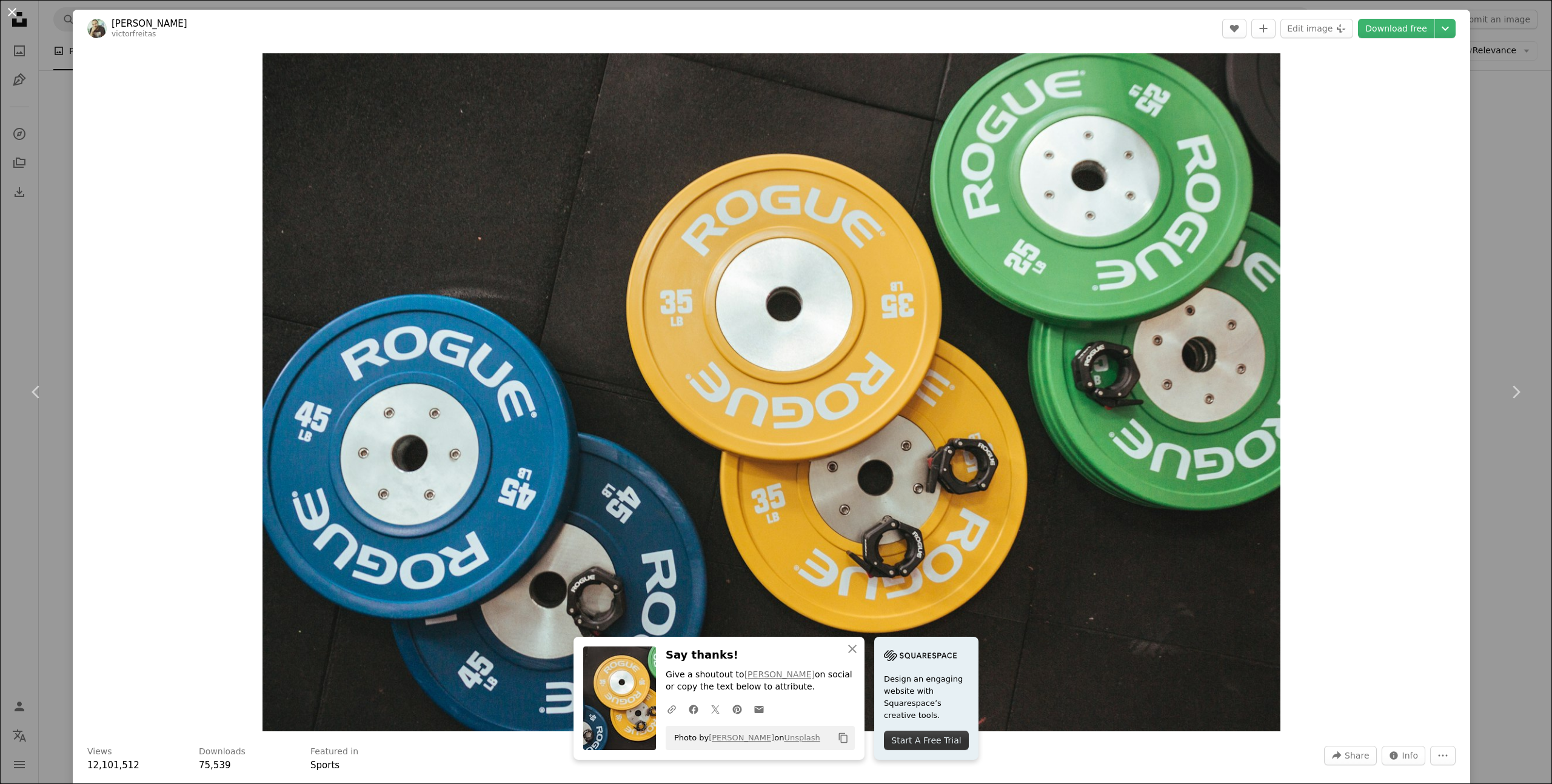
click at [17, 13] on button "An X shape" at bounding box center [12, 12] width 14 height 14
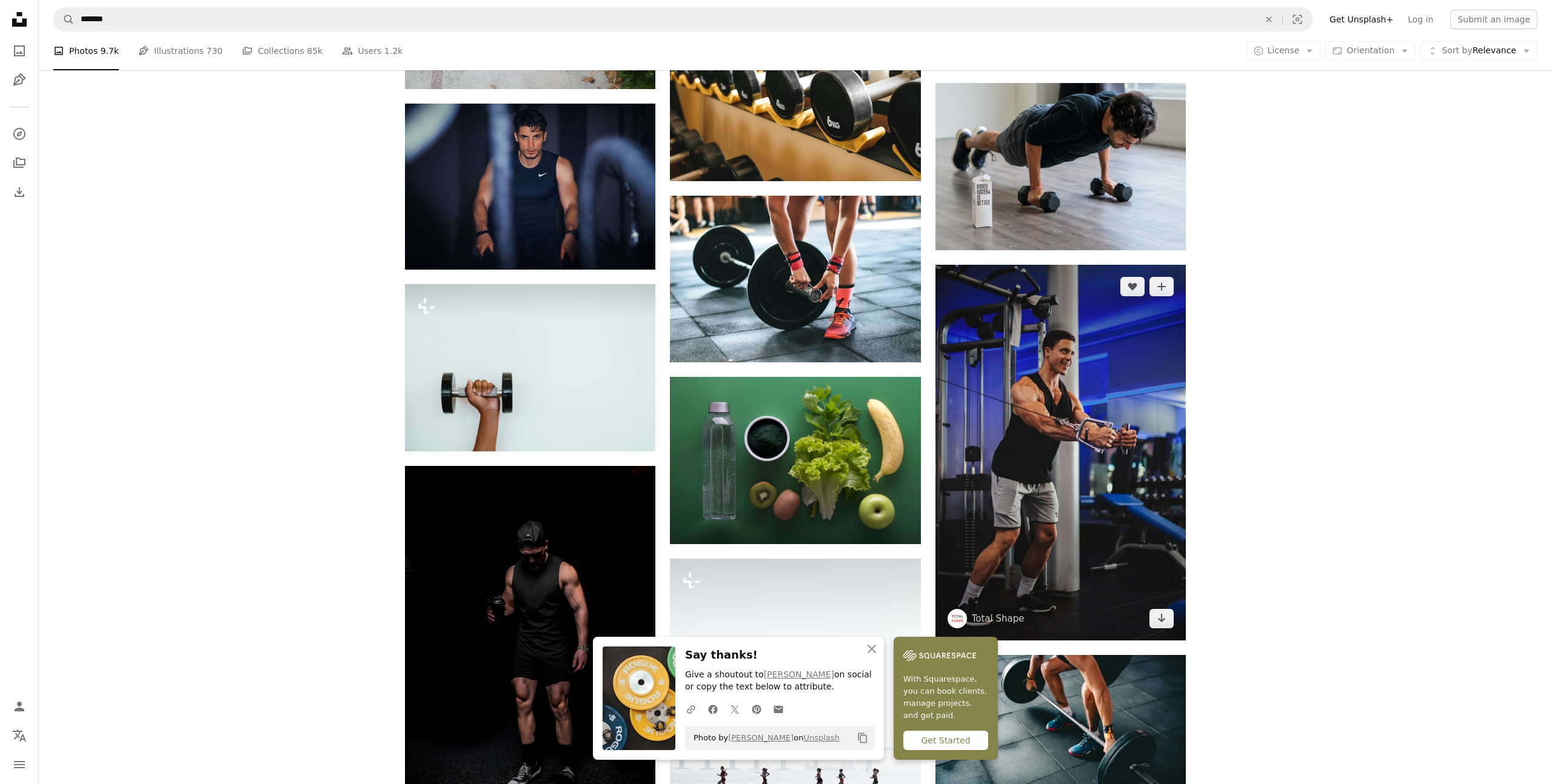
scroll to position [19229, 0]
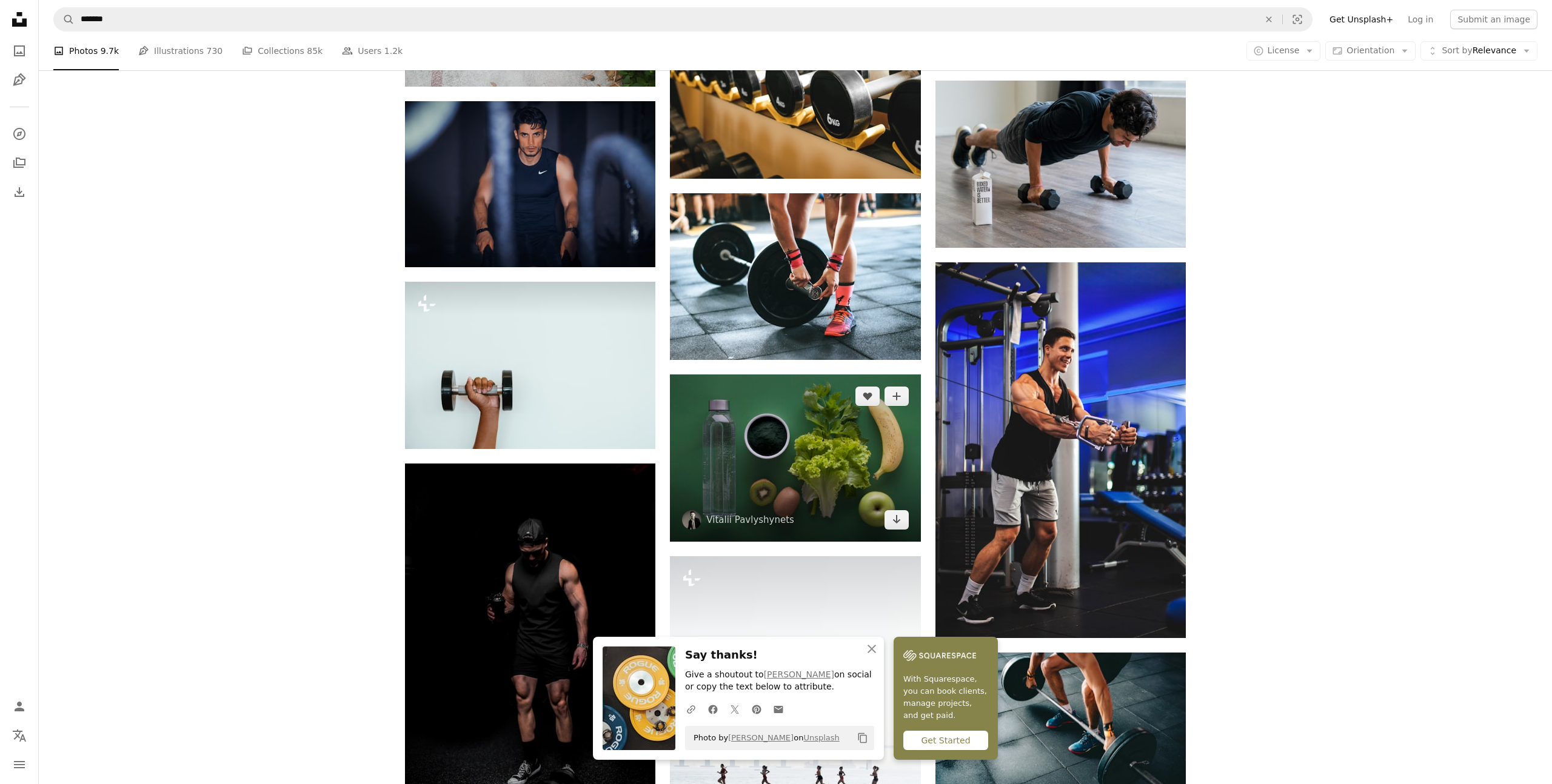
click at [817, 446] on img at bounding box center [795, 458] width 250 height 168
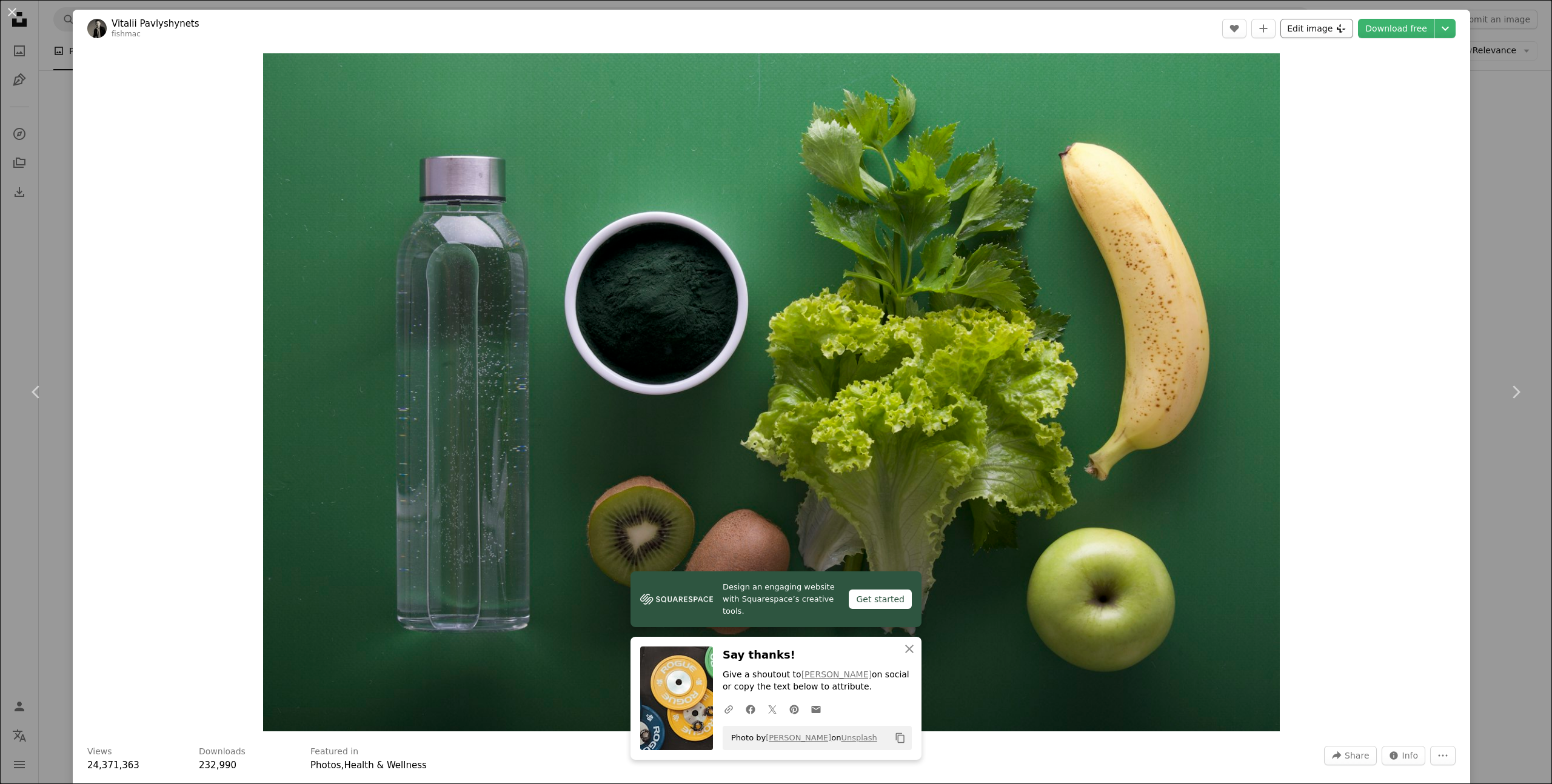
drag, startPoint x: 1393, startPoint y: 33, endPoint x: 1327, endPoint y: 36, distance: 66.1
click at [1393, 33] on link "Download free" at bounding box center [1396, 28] width 77 height 19
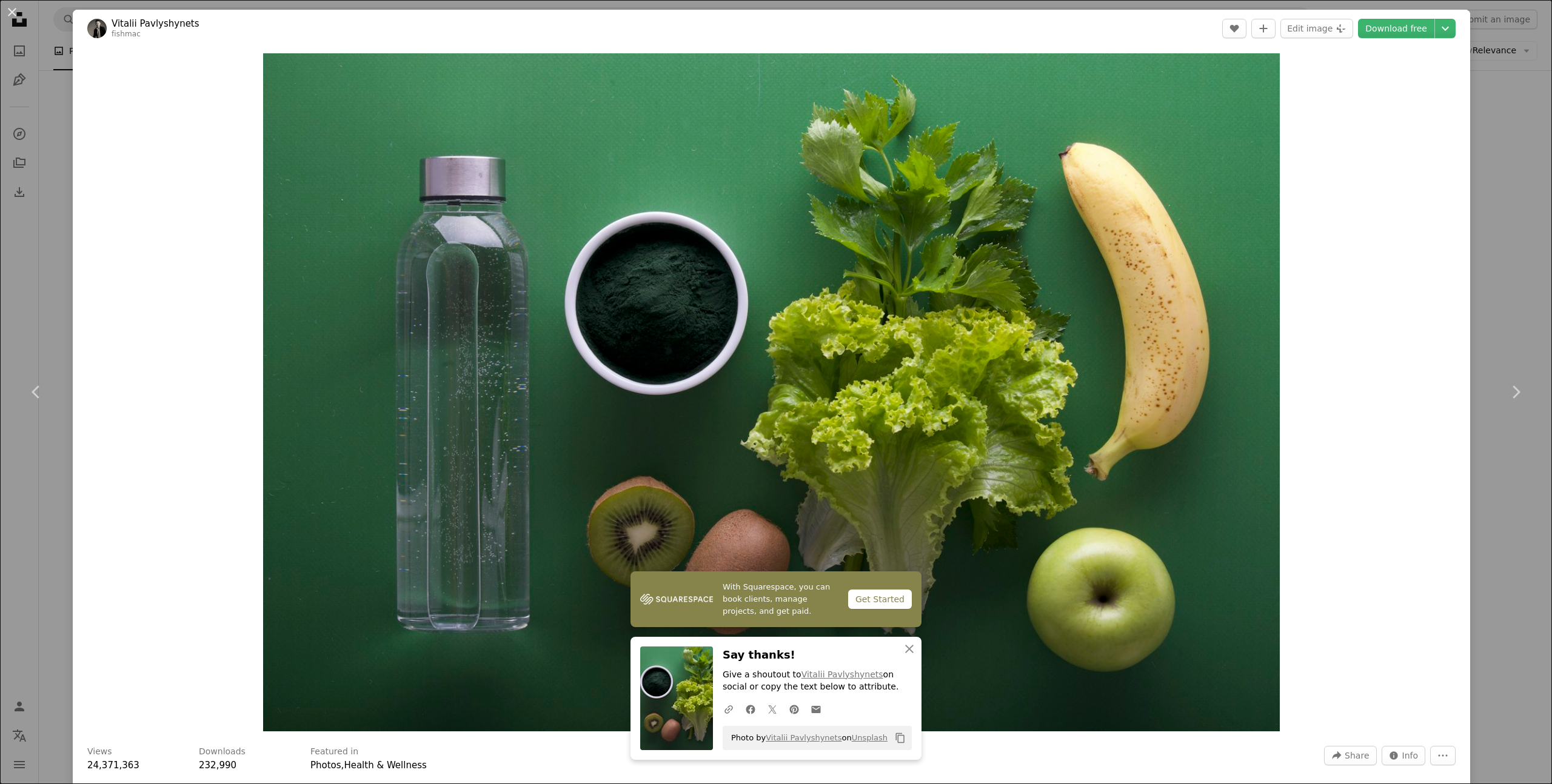
drag, startPoint x: 12, startPoint y: 16, endPoint x: 641, endPoint y: 226, distance: 663.1
click at [13, 17] on button "An X shape" at bounding box center [12, 12] width 14 height 14
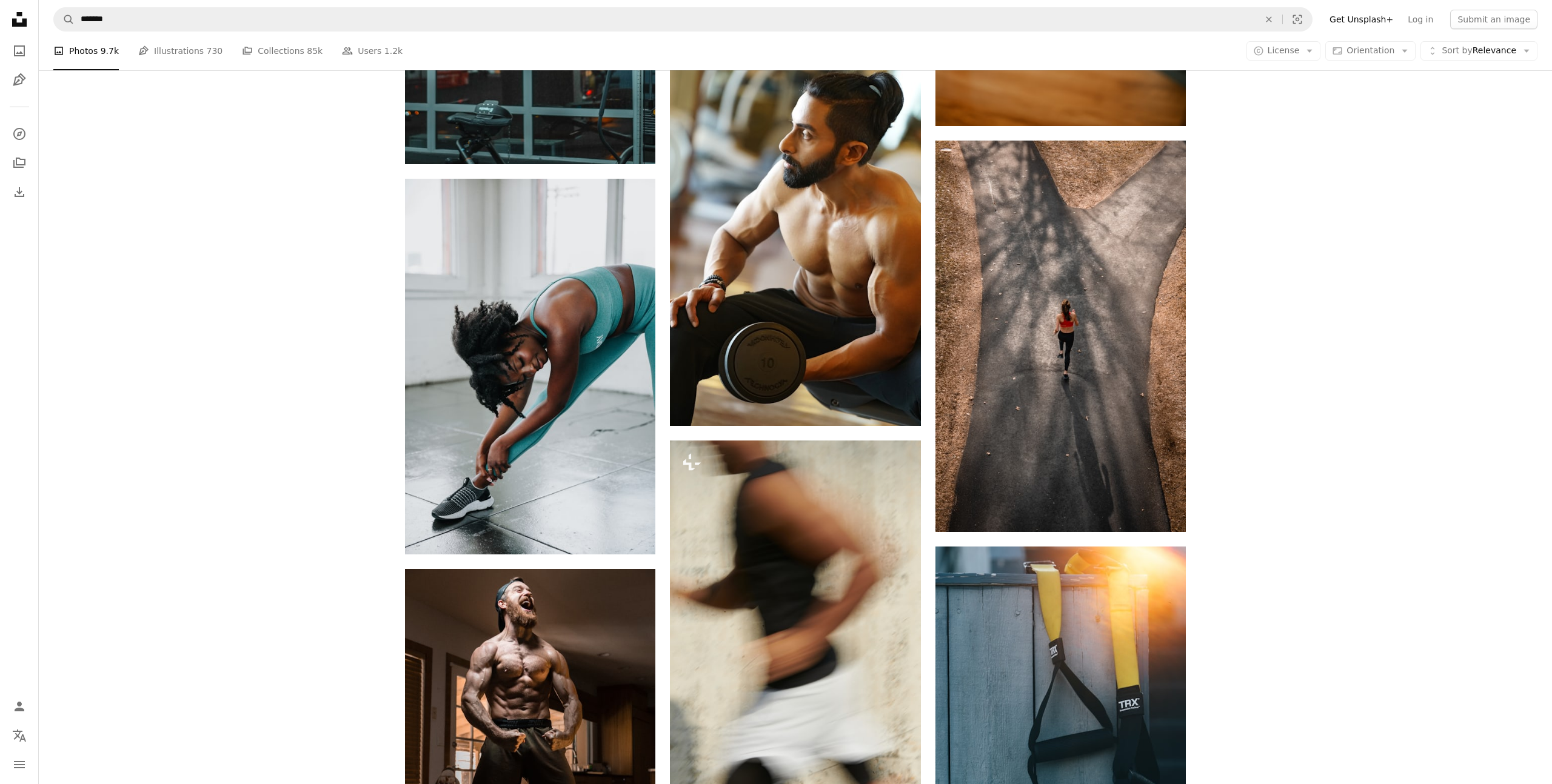
scroll to position [23202, 0]
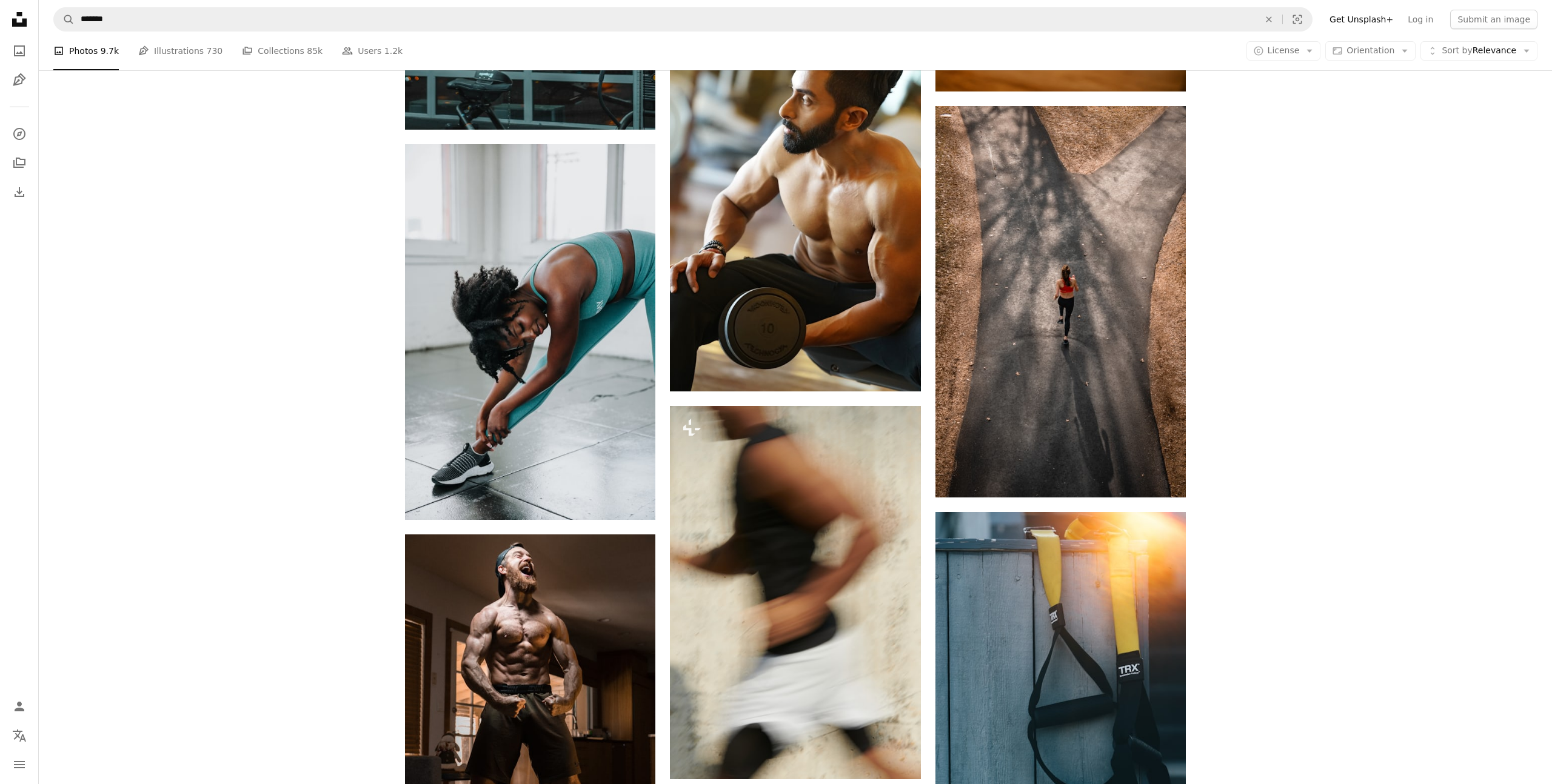
click at [17, 17] on icon "Unsplash logo Unsplash Home" at bounding box center [19, 19] width 24 height 24
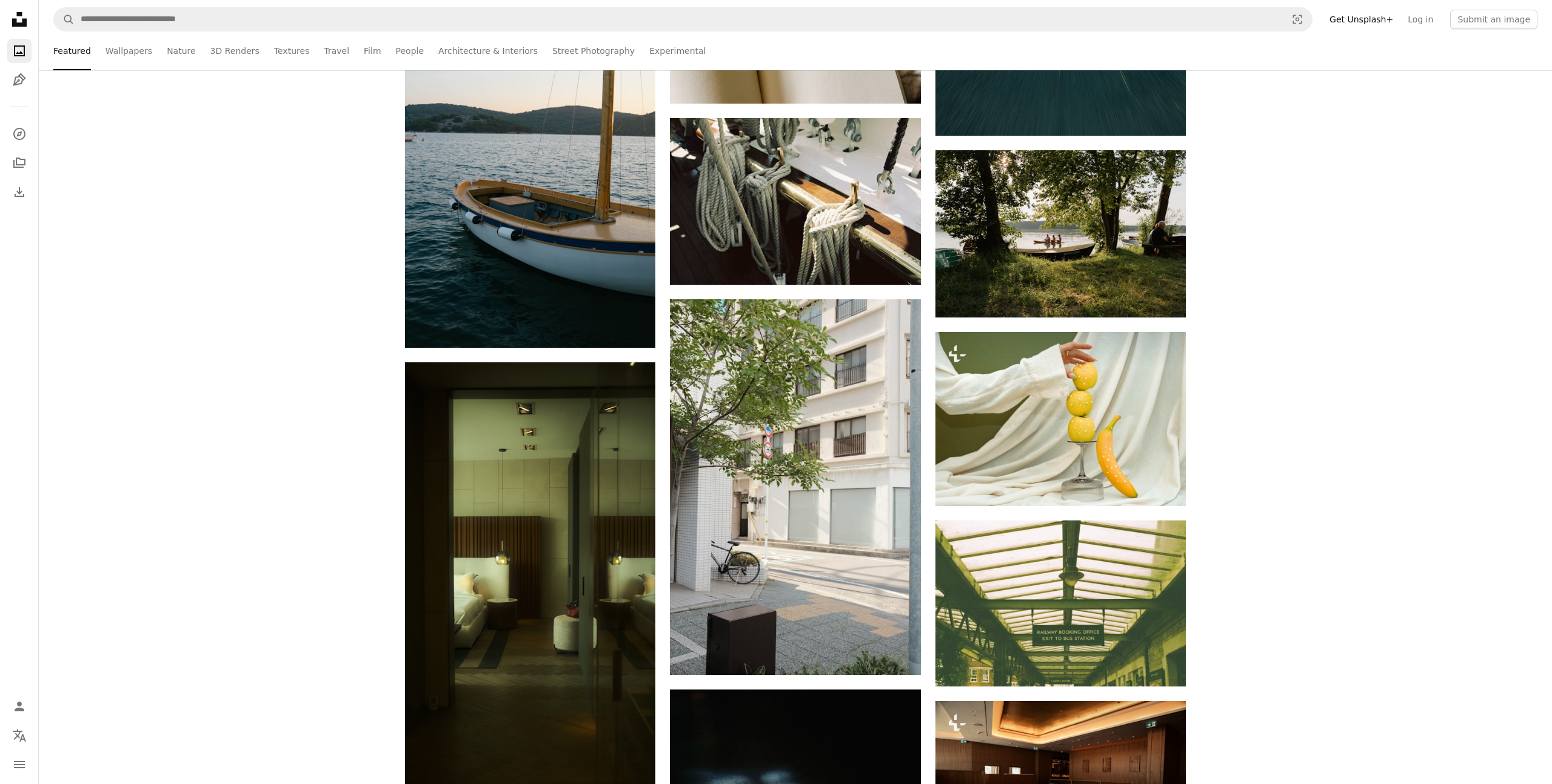
scroll to position [2982, 0]
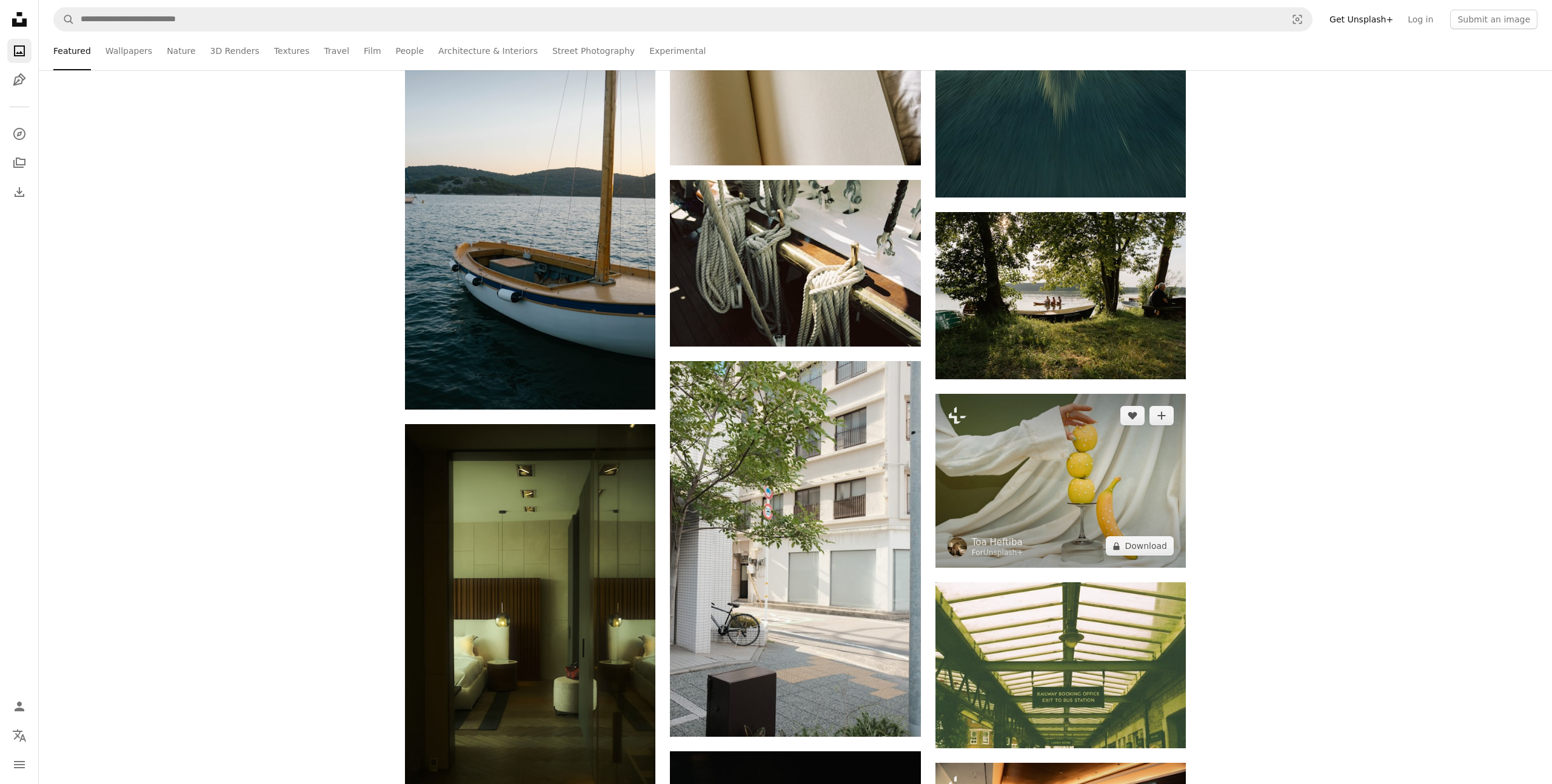
click at [1046, 487] on img at bounding box center [1061, 481] width 250 height 174
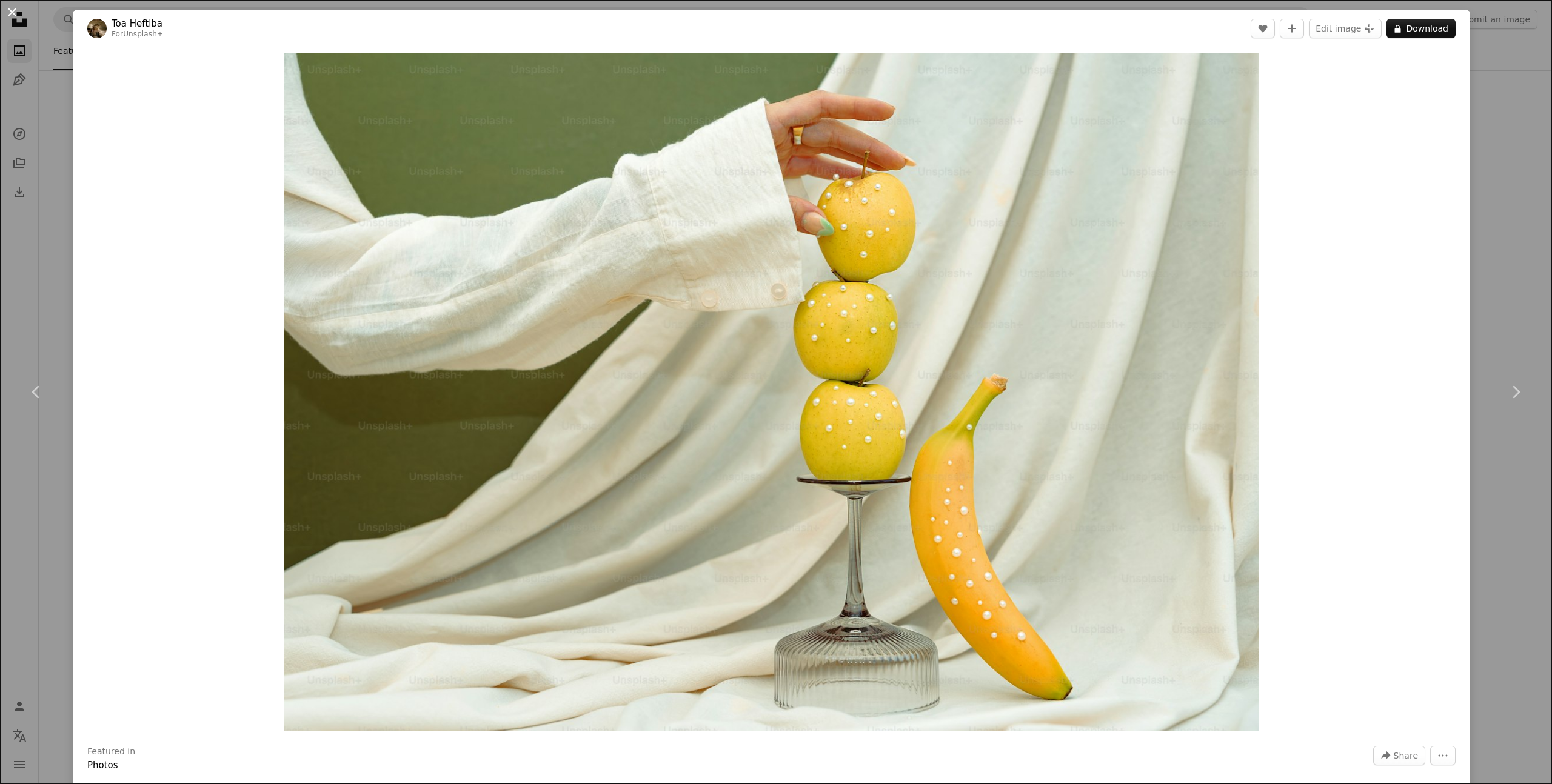
click at [17, 17] on button "An X shape" at bounding box center [12, 12] width 14 height 14
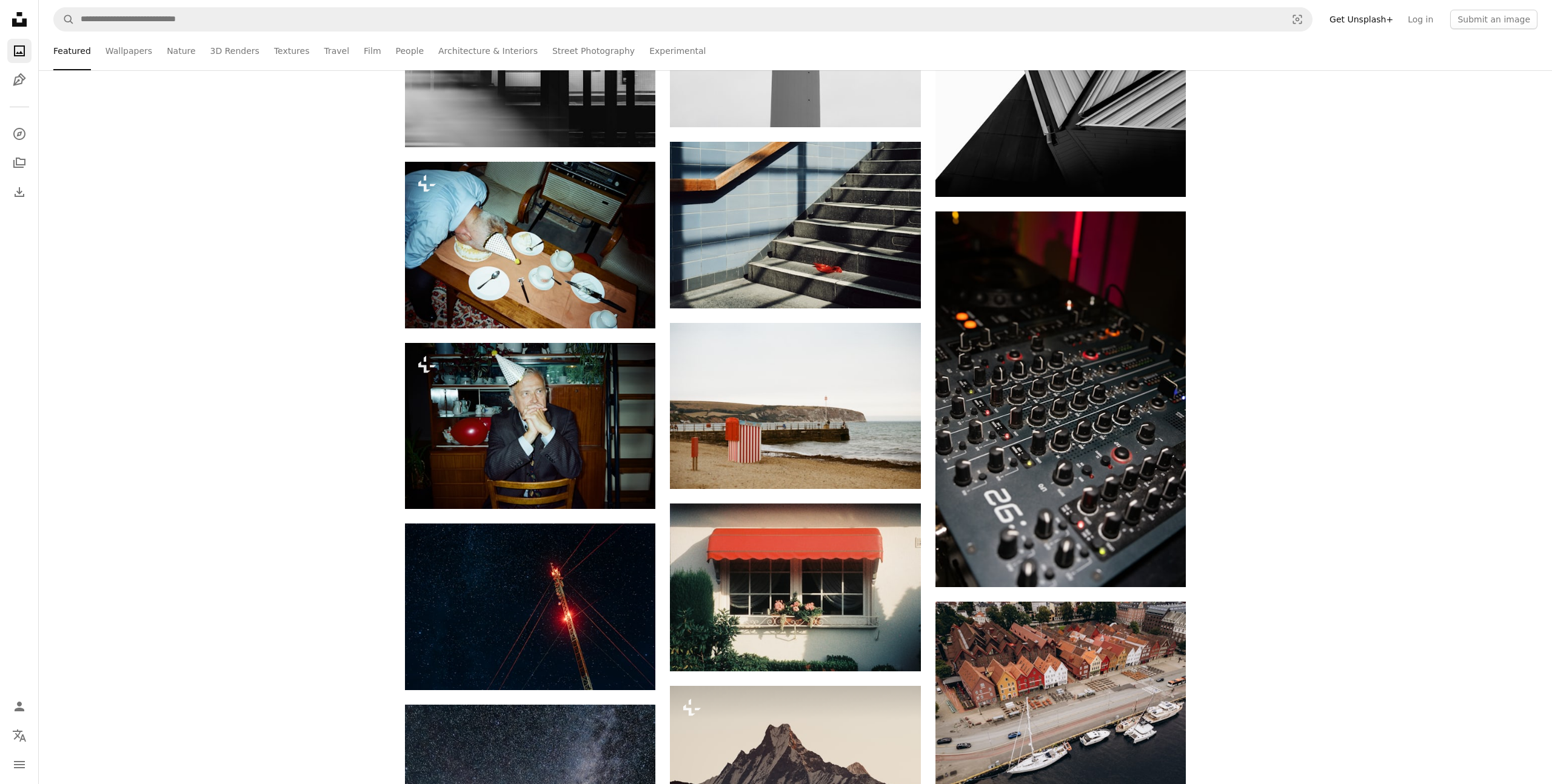
scroll to position [7065, 0]
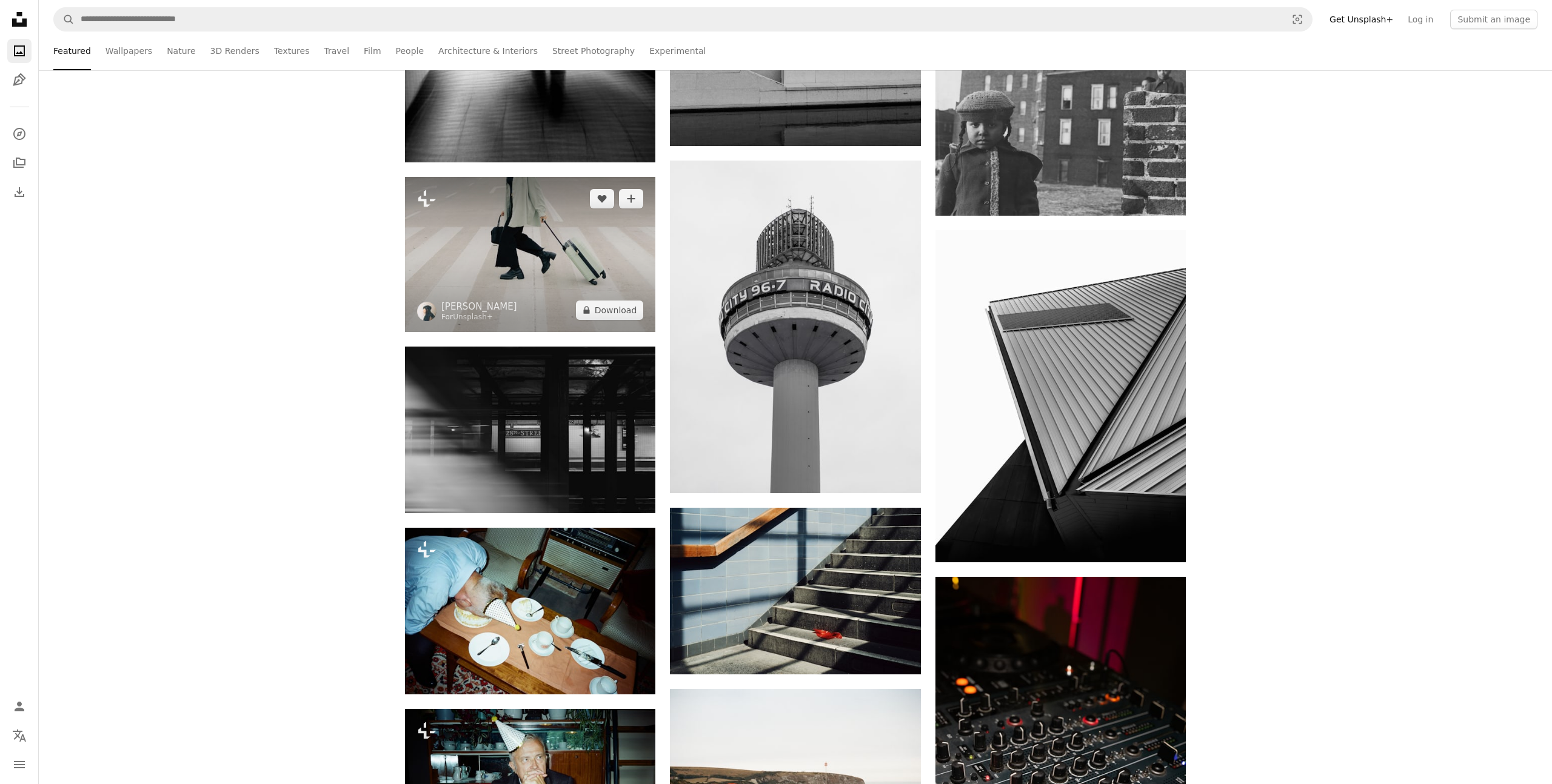
click at [554, 274] on img at bounding box center [530, 254] width 250 height 155
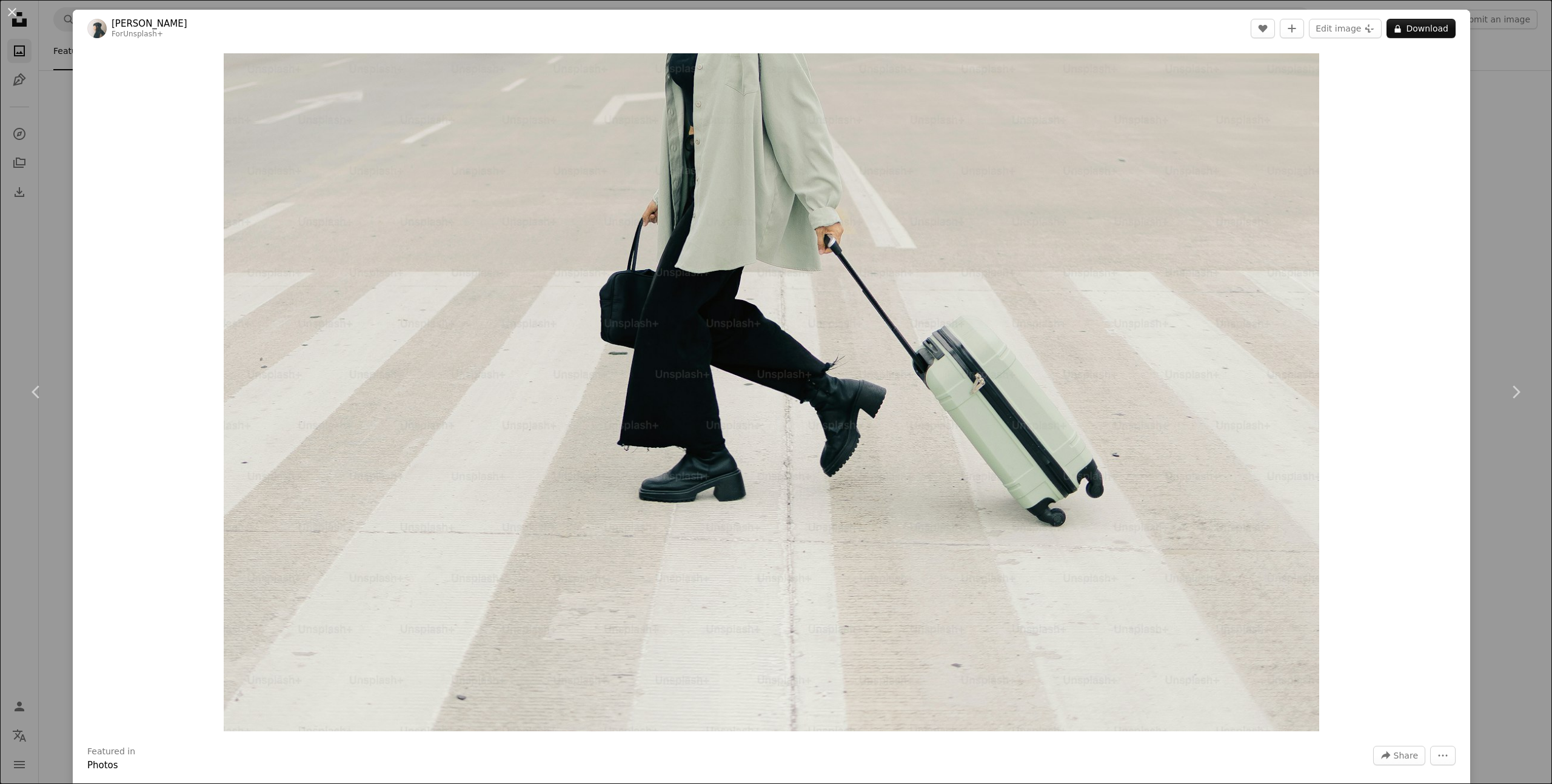
click at [12, 16] on button "An X shape" at bounding box center [12, 12] width 14 height 14
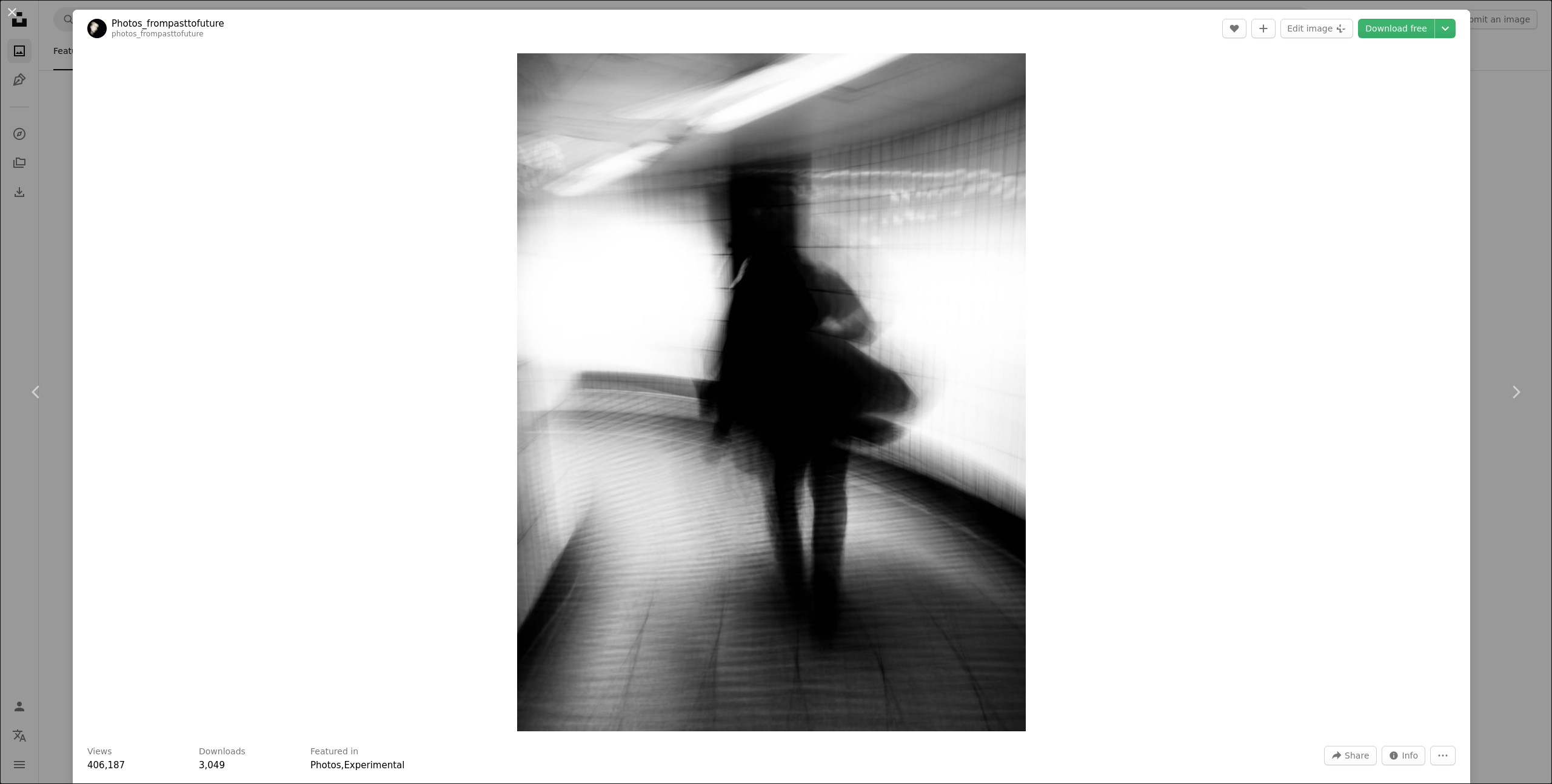
drag, startPoint x: 9, startPoint y: 11, endPoint x: 453, endPoint y: 215, distance: 488.6
click at [9, 11] on button "An X shape" at bounding box center [12, 12] width 14 height 14
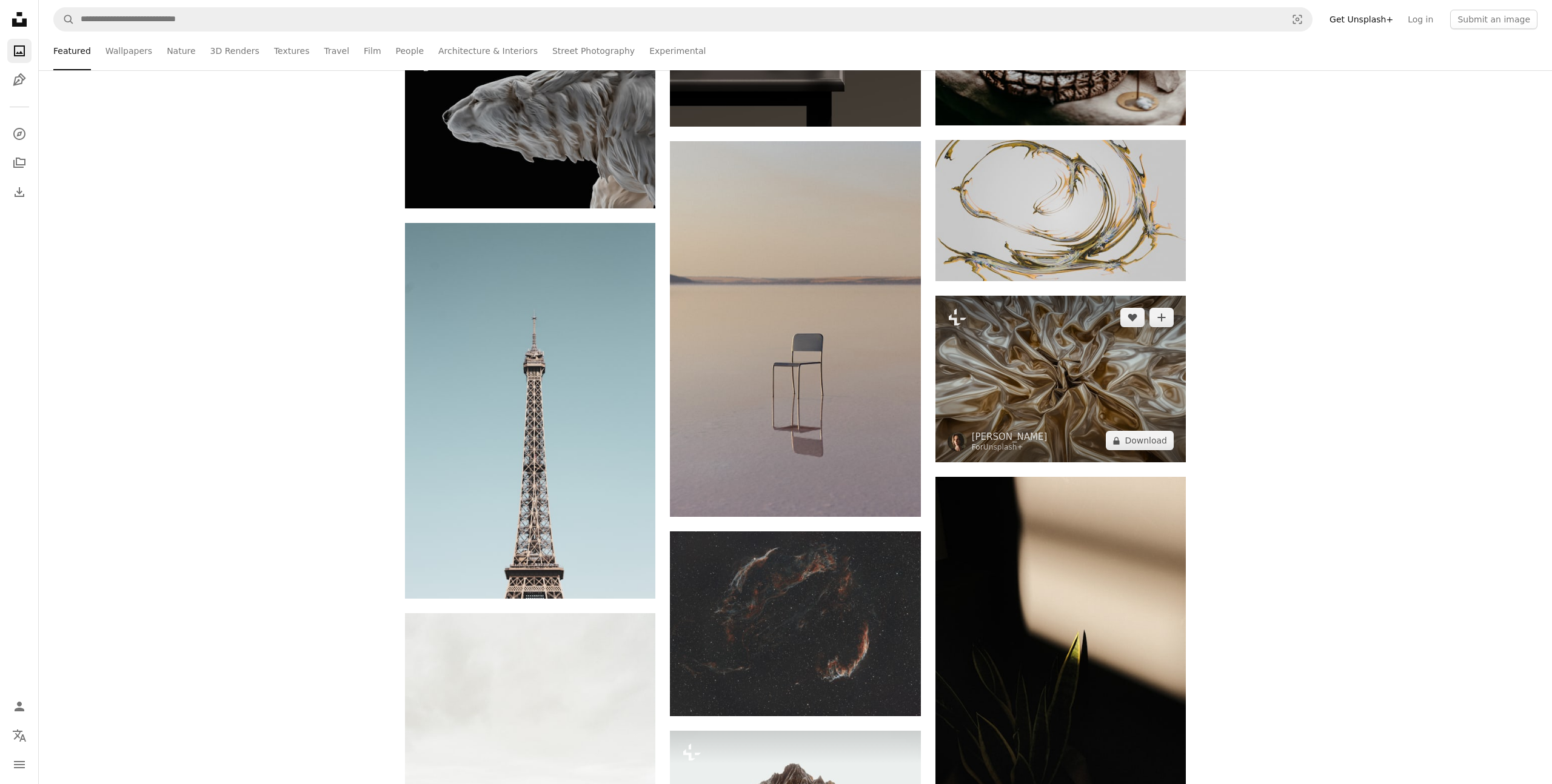
scroll to position [8486, 0]
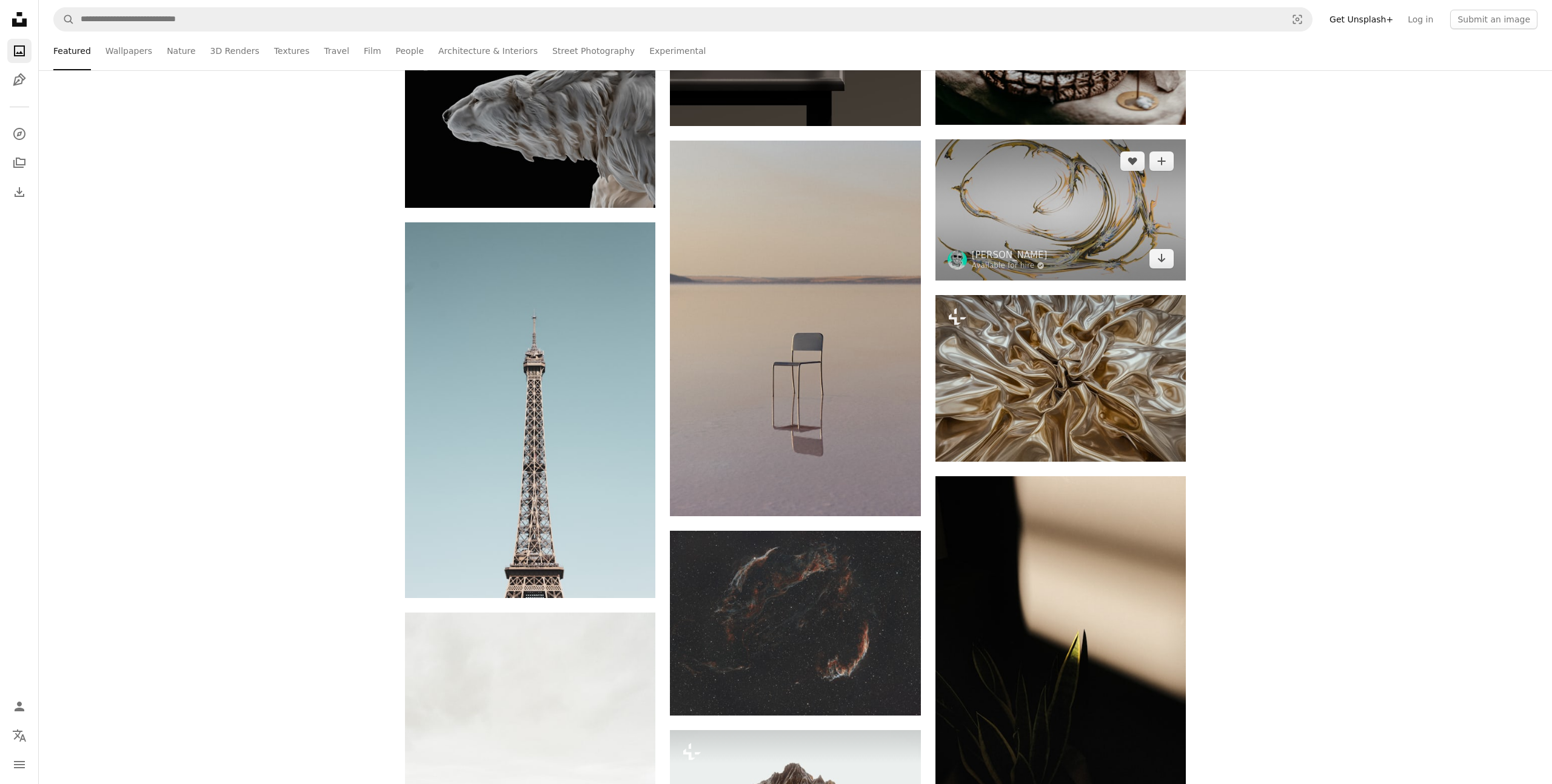
click at [1043, 239] on img at bounding box center [1061, 210] width 250 height 141
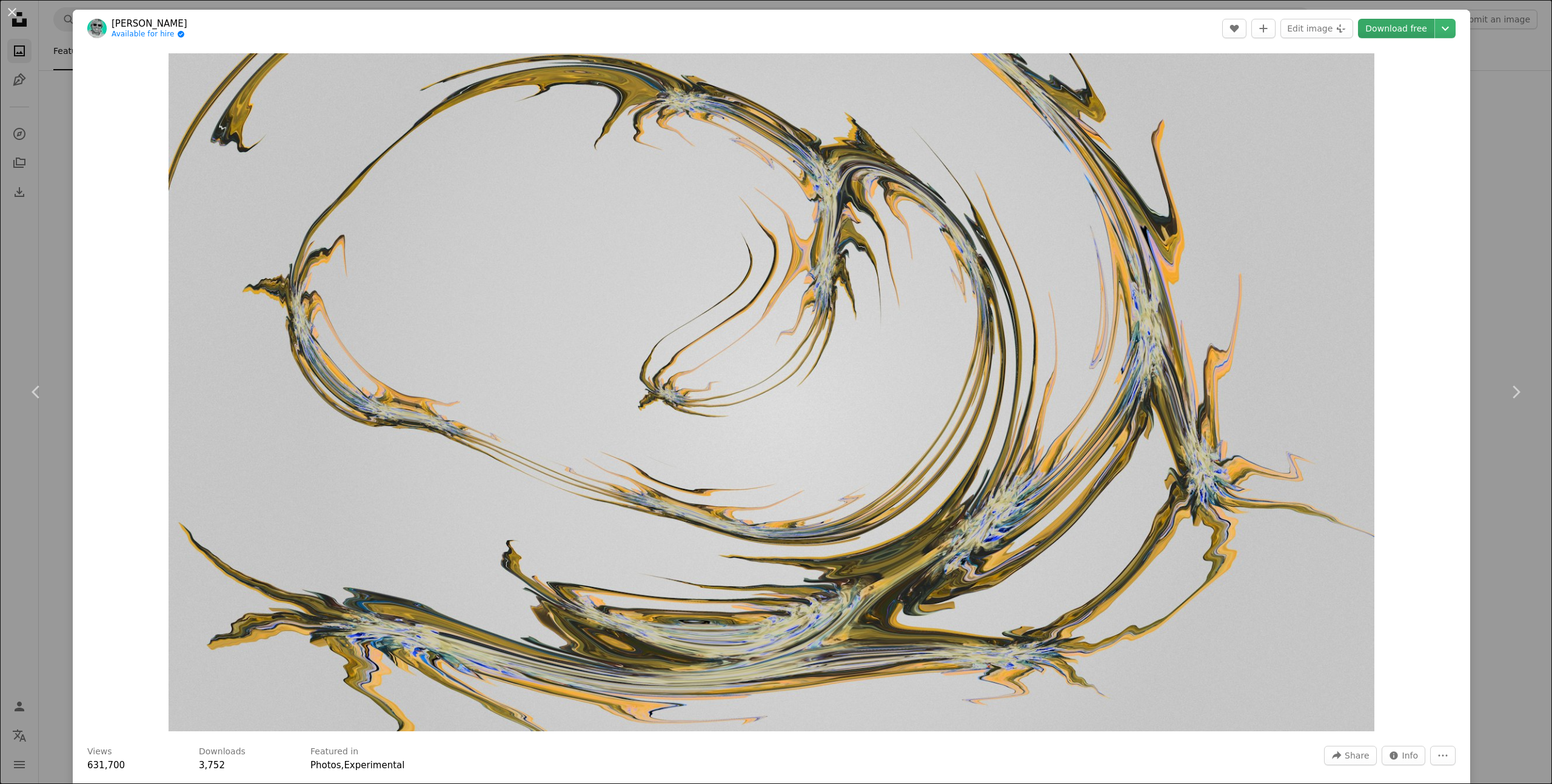
click at [1429, 29] on link "Download free" at bounding box center [1396, 28] width 77 height 19
